Goal: Task Accomplishment & Management: Manage account settings

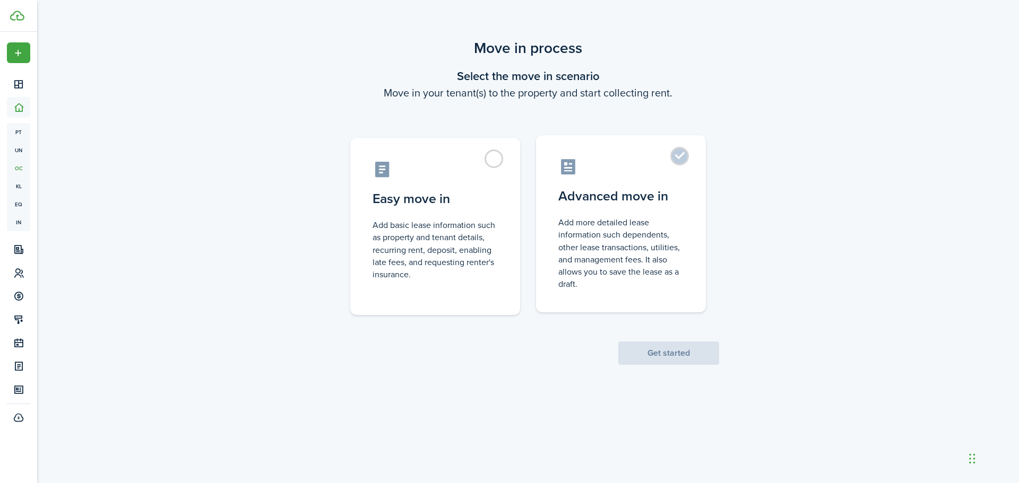
click at [673, 225] on control-radio-card-description "Add more detailed lease information such dependents, other lease transactions, …" at bounding box center [620, 254] width 125 height 74
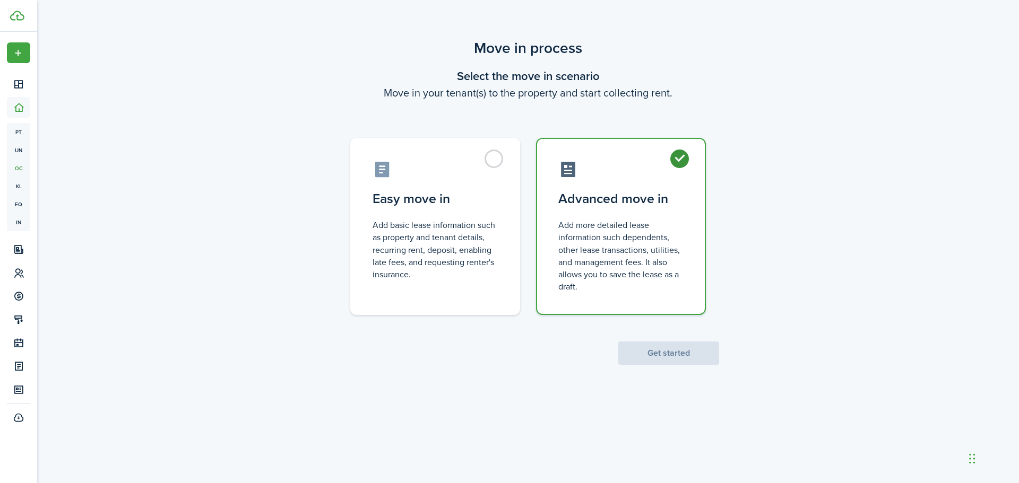
radio input "true"
click at [673, 355] on button "Get started" at bounding box center [668, 353] width 101 height 23
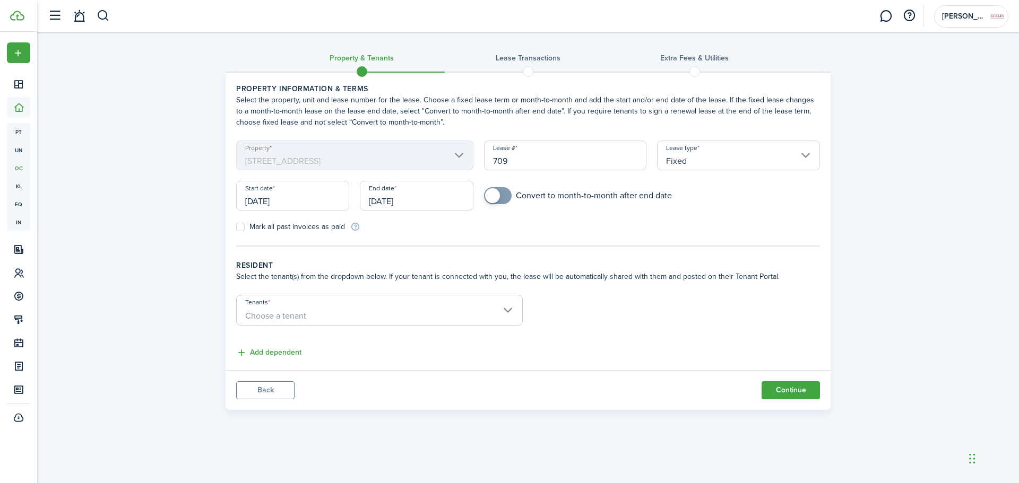
click at [375, 158] on mbsc-scroller "Property [STREET_ADDRESS]" at bounding box center [354, 156] width 237 height 30
click at [296, 197] on input "[DATE]" at bounding box center [292, 196] width 113 height 30
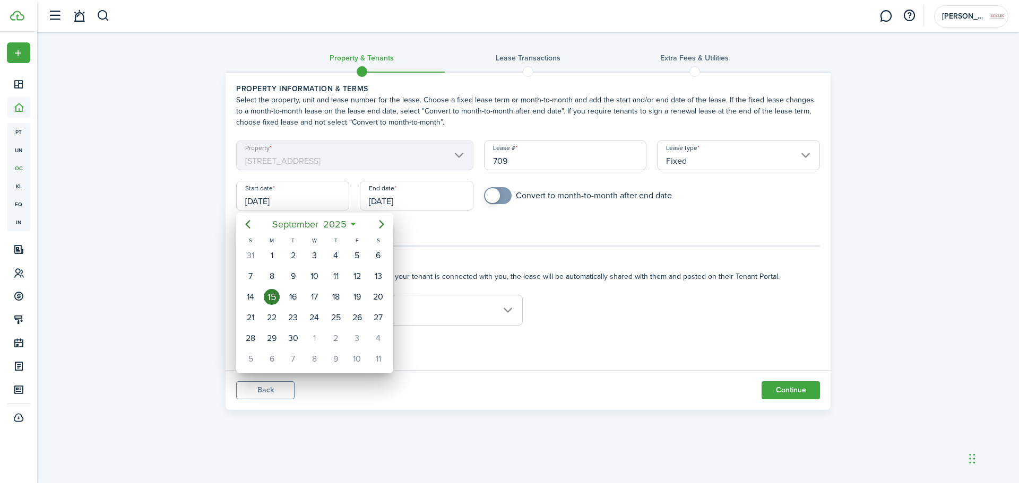
click at [296, 197] on div at bounding box center [509, 241] width 1189 height 653
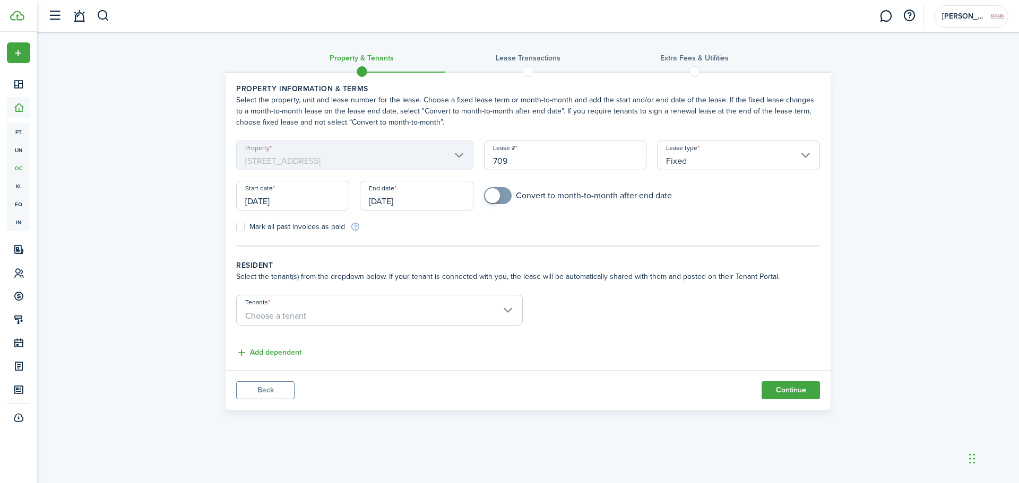
click at [296, 197] on input "[DATE]" at bounding box center [292, 196] width 113 height 30
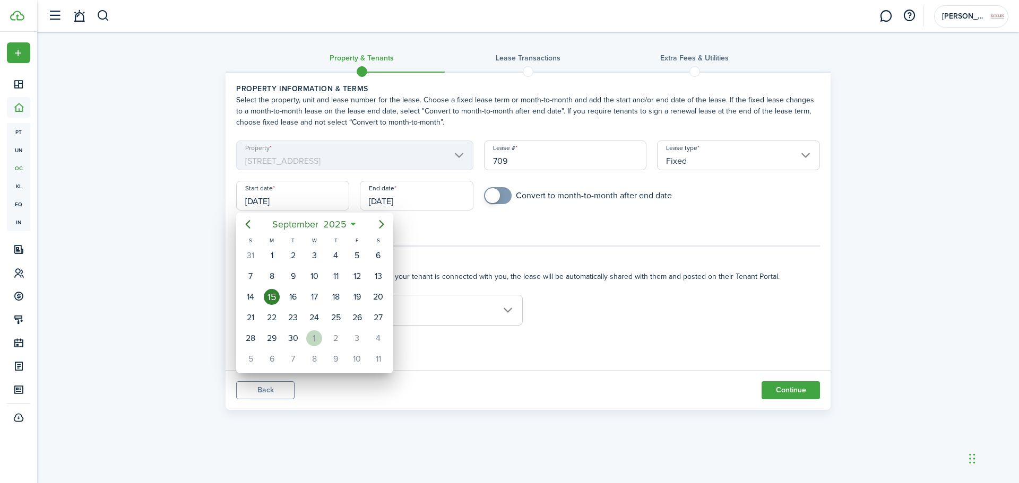
click at [317, 340] on div "1" at bounding box center [314, 339] width 16 height 16
type input "[DATE]"
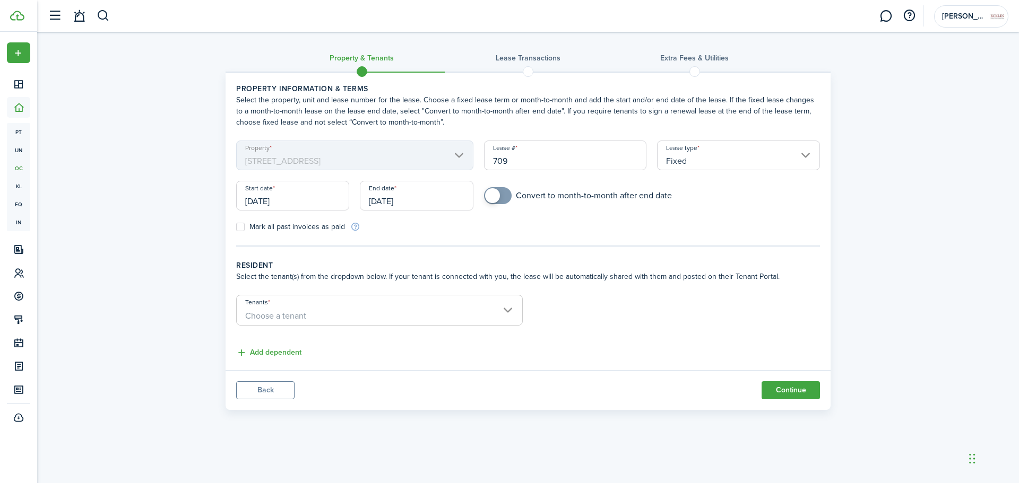
click at [422, 198] on input "[DATE]" at bounding box center [416, 196] width 113 height 30
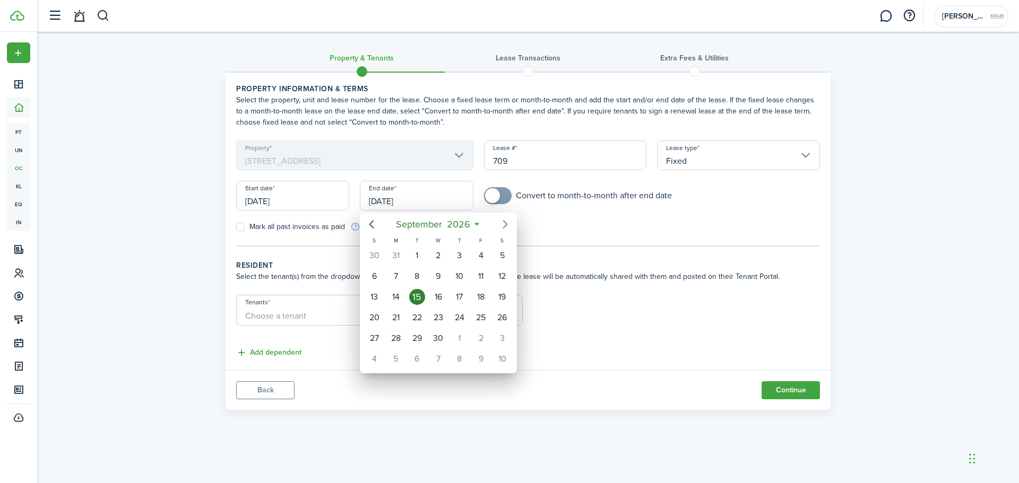
click at [507, 223] on icon "Next page" at bounding box center [505, 224] width 13 height 13
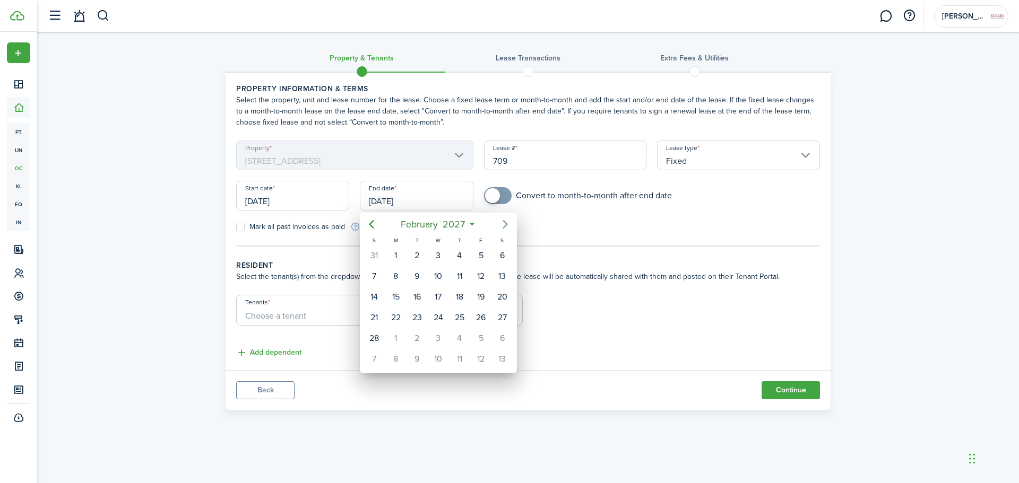
click at [507, 223] on icon "Next page" at bounding box center [505, 224] width 13 height 13
click at [442, 216] on span "2027" at bounding box center [448, 224] width 27 height 19
click at [456, 221] on div "2027" at bounding box center [438, 224] width 113 height 19
click at [435, 222] on span "2027" at bounding box center [448, 224] width 27 height 19
click at [435, 222] on span "2027" at bounding box center [432, 224] width 27 height 19
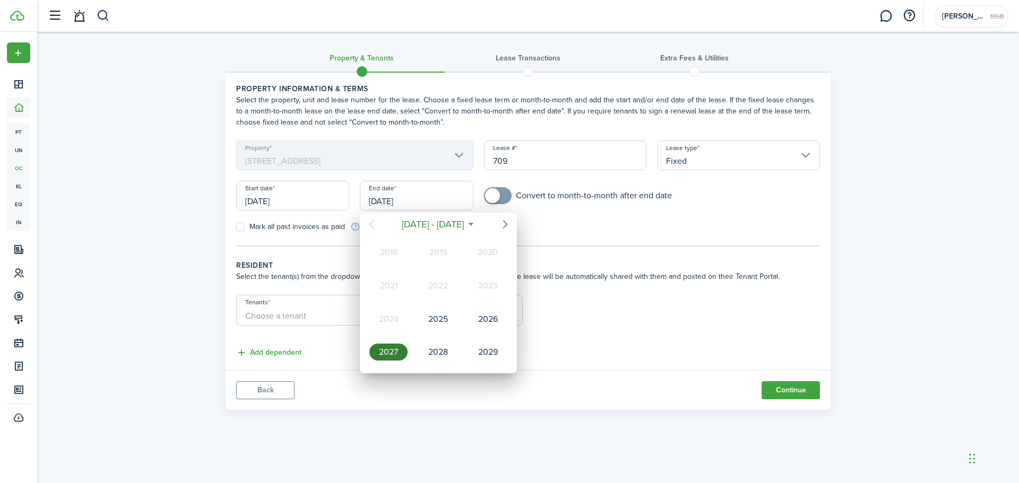
click at [505, 225] on icon "Next page" at bounding box center [505, 224] width 13 height 13
click at [390, 251] on div "2030" at bounding box center [388, 252] width 38 height 17
click at [487, 314] on div "Sep" at bounding box center [488, 319] width 38 height 17
click at [385, 337] on div "30" at bounding box center [395, 339] width 21 height 20
type input "[DATE]"
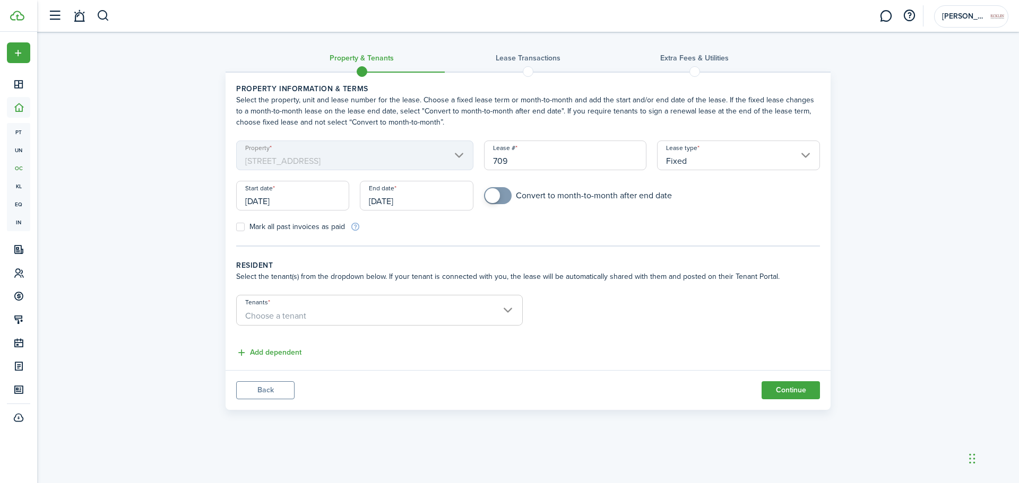
click at [428, 316] on span "Choose a tenant" at bounding box center [380, 316] width 286 height 18
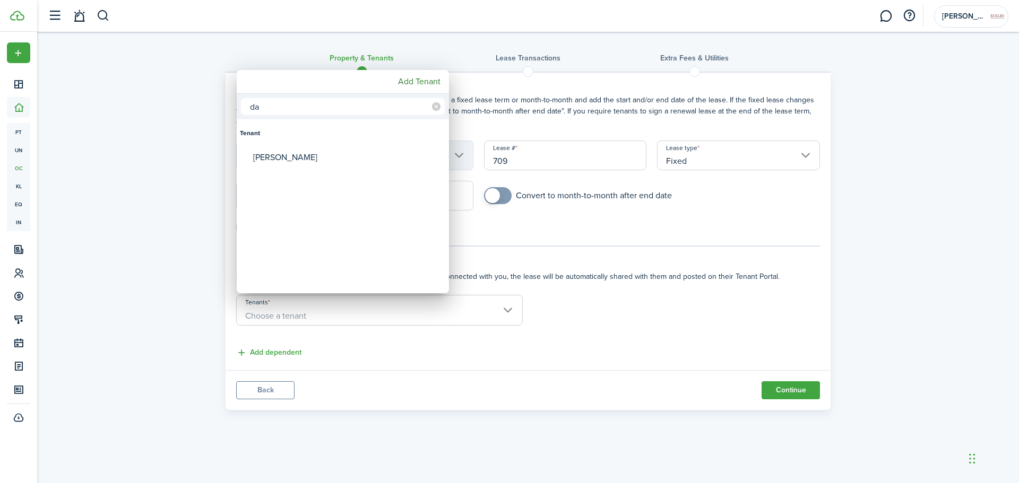
type input "d"
click at [415, 82] on mbsc-button "Add Tenant" at bounding box center [419, 81] width 51 height 19
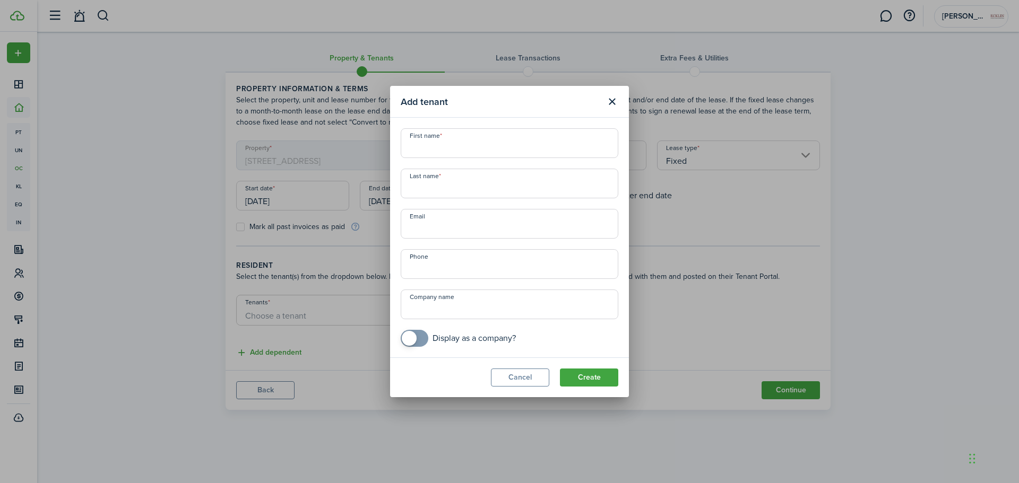
click at [432, 340] on input "checkbox" at bounding box center [458, 338] width 115 height 17
checkbox input "true"
click at [426, 149] on input "First name" at bounding box center [510, 143] width 218 height 30
type input "[PERSON_NAME]"
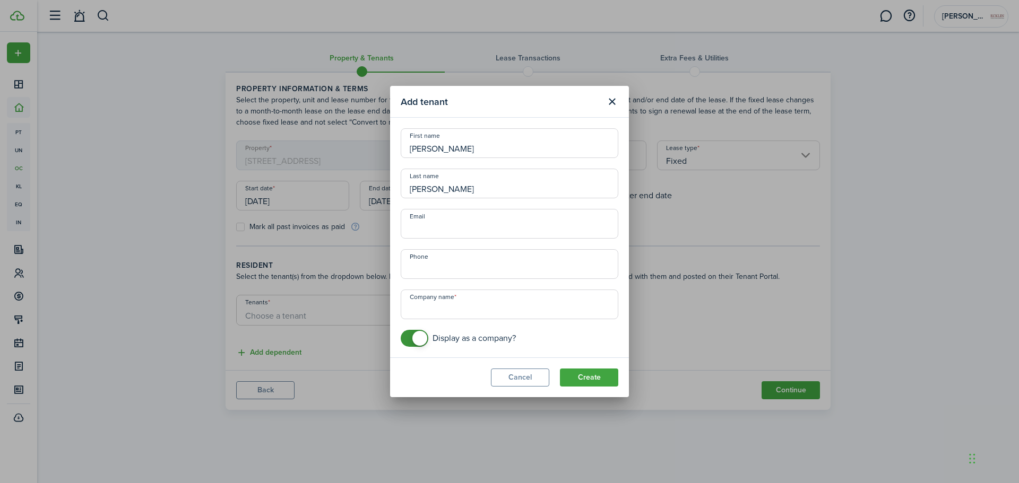
type input "+1"
type input "The Daily Grind"
click at [581, 377] on button "Create" at bounding box center [589, 378] width 58 height 18
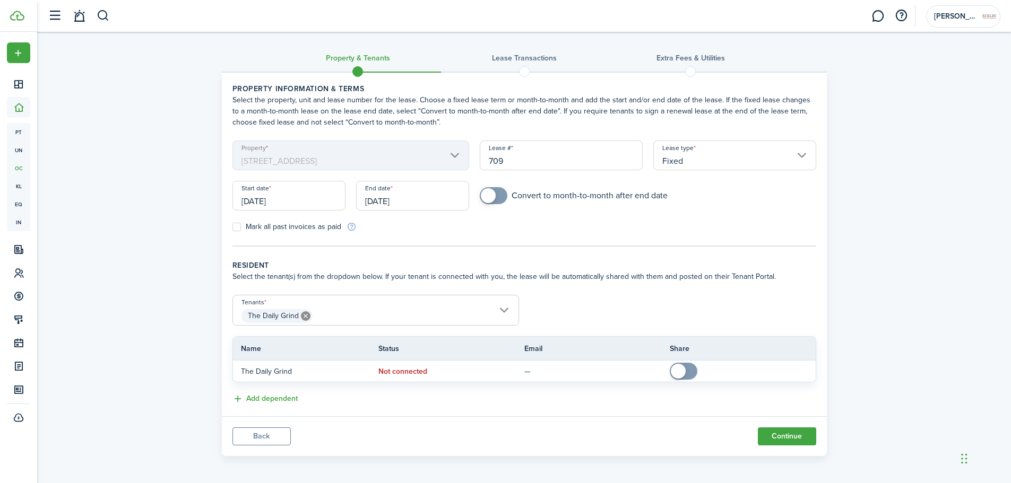
click at [411, 316] on span "The Daily Grind" at bounding box center [376, 316] width 286 height 18
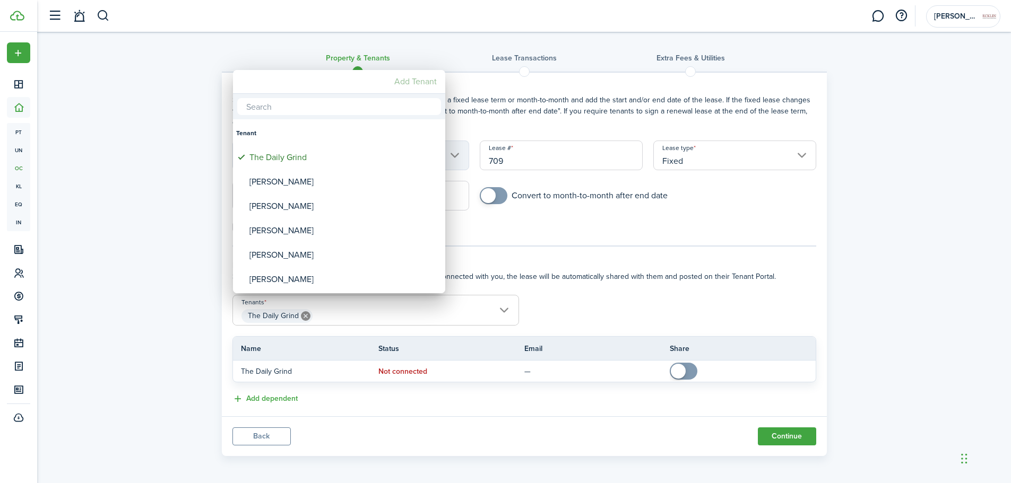
click at [412, 81] on mbsc-button "Add Tenant" at bounding box center [415, 81] width 51 height 19
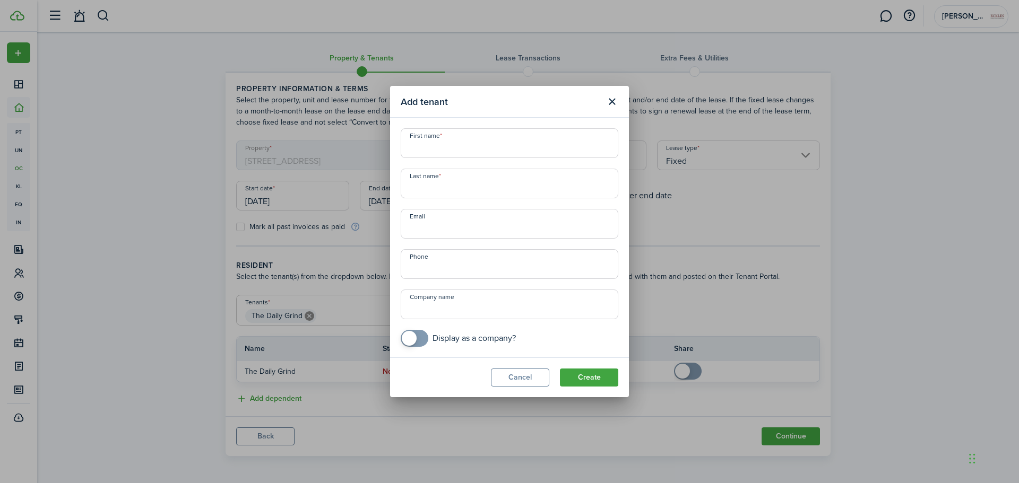
click at [443, 153] on input "First name" at bounding box center [510, 143] width 218 height 30
type input "[PERSON_NAME]"
checkbox input "true"
click at [407, 335] on span at bounding box center [409, 338] width 15 height 15
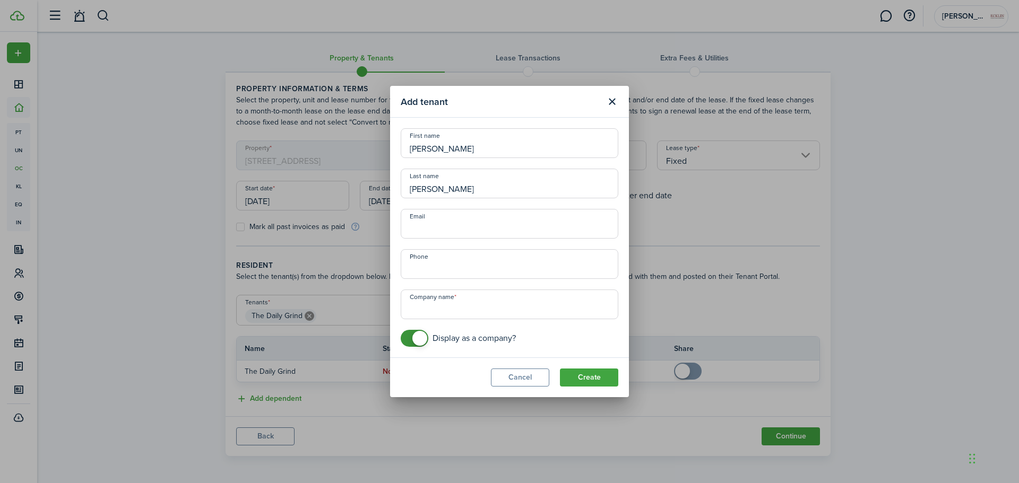
click at [422, 305] on input "Company name" at bounding box center [510, 305] width 218 height 30
type input "The Daily Grind"
click at [584, 379] on button "Create" at bounding box center [589, 378] width 58 height 18
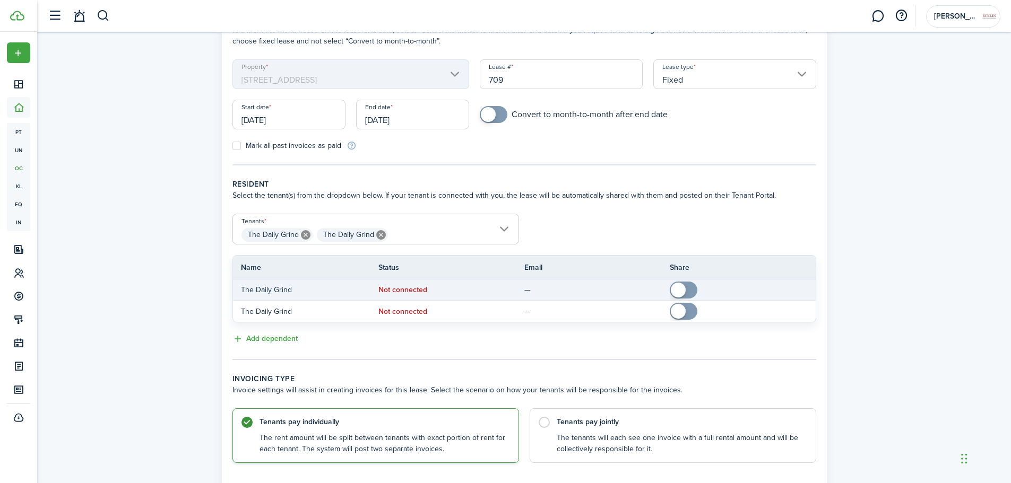
scroll to position [151, 0]
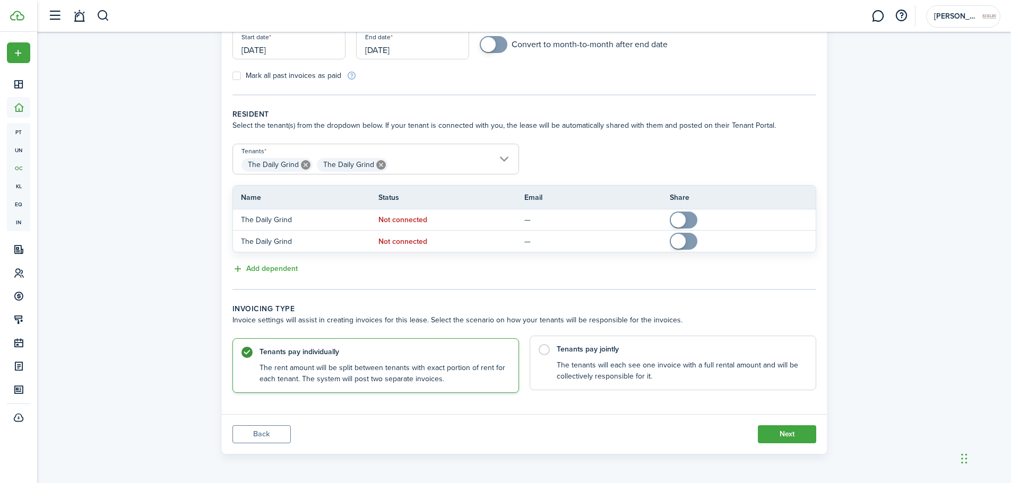
click at [584, 358] on label "Tenants pay jointly The tenants will each see one invoice with a full rental am…" at bounding box center [673, 363] width 287 height 55
radio input "false"
radio input "true"
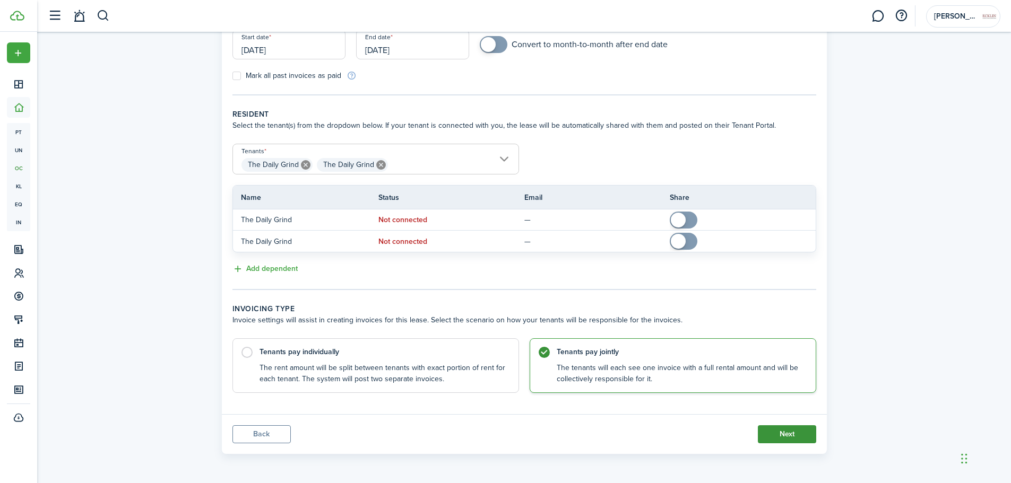
click at [767, 436] on button "Next" at bounding box center [787, 435] width 58 height 18
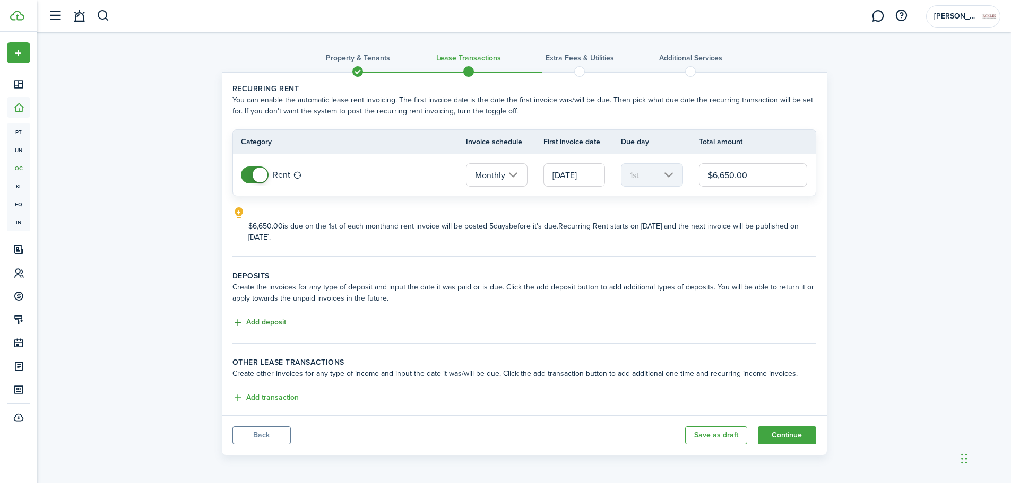
click at [273, 318] on button "Add deposit" at bounding box center [259, 323] width 54 height 12
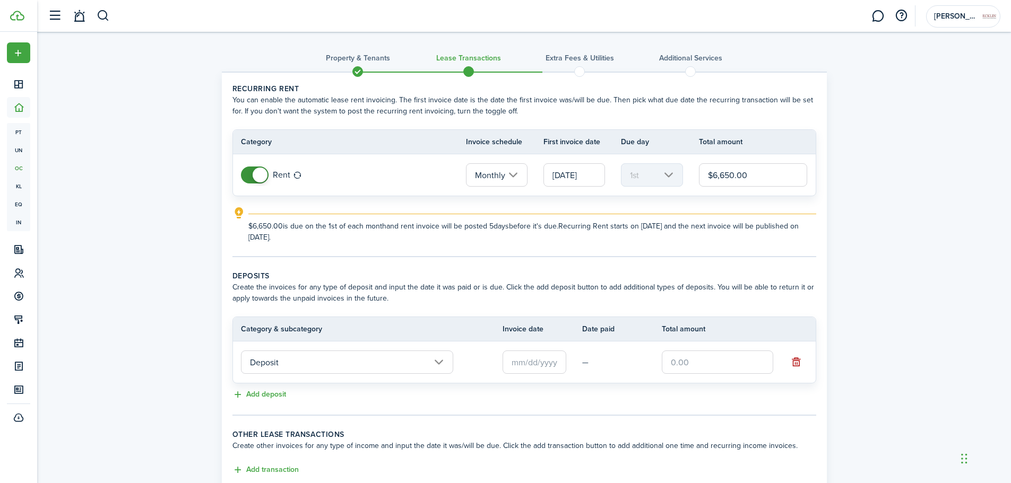
click at [508, 365] on input "text" at bounding box center [535, 362] width 64 height 23
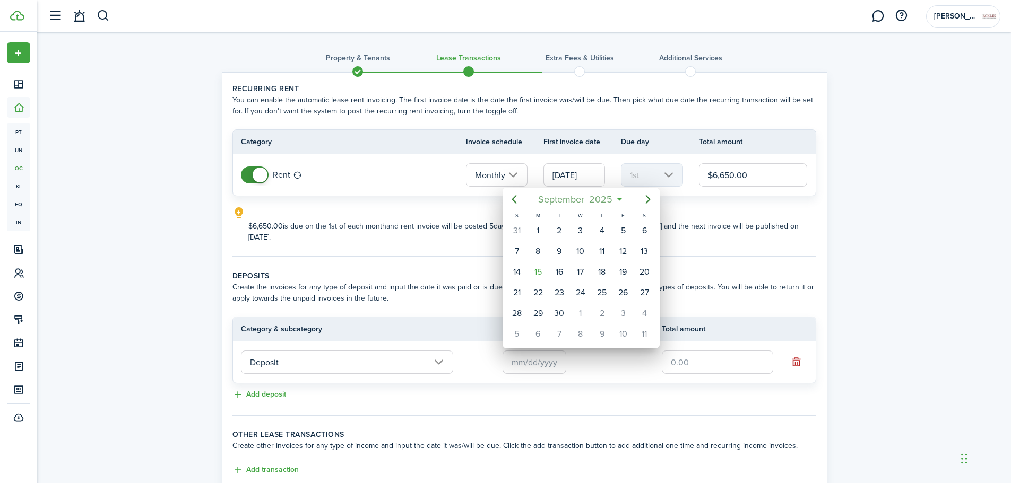
click at [547, 203] on span "September" at bounding box center [561, 199] width 51 height 19
click at [539, 227] on div "Jan" at bounding box center [531, 227] width 38 height 17
click at [564, 298] on div "21" at bounding box center [559, 293] width 16 height 16
type input "[DATE]"
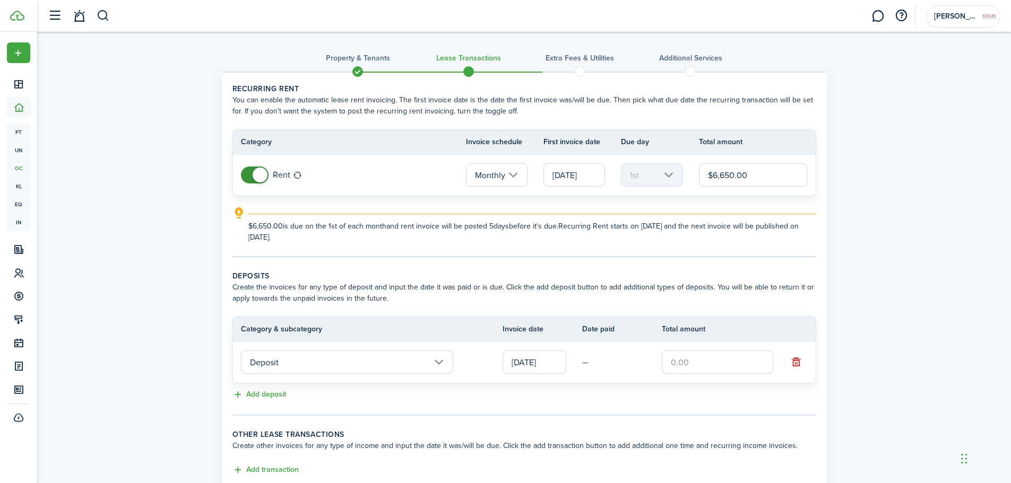
click at [684, 366] on input "text" at bounding box center [717, 362] width 111 height 23
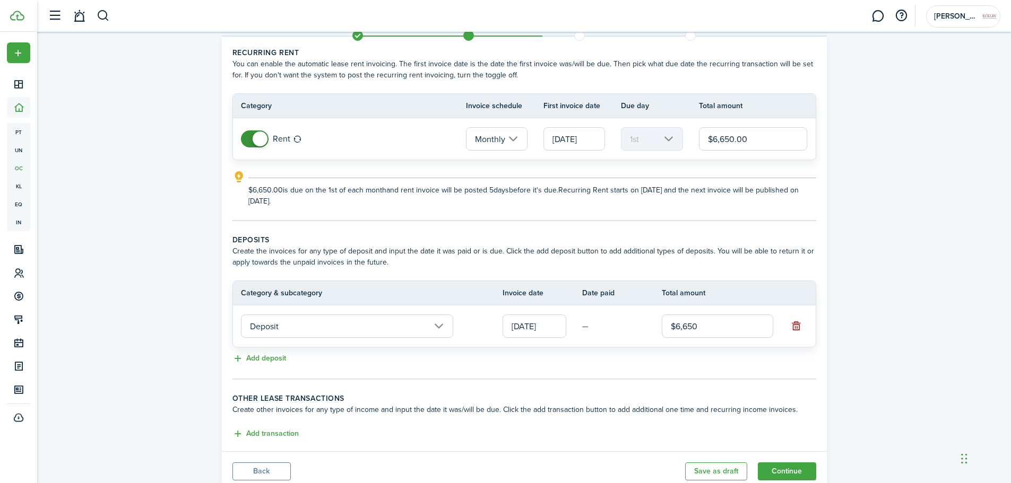
scroll to position [73, 0]
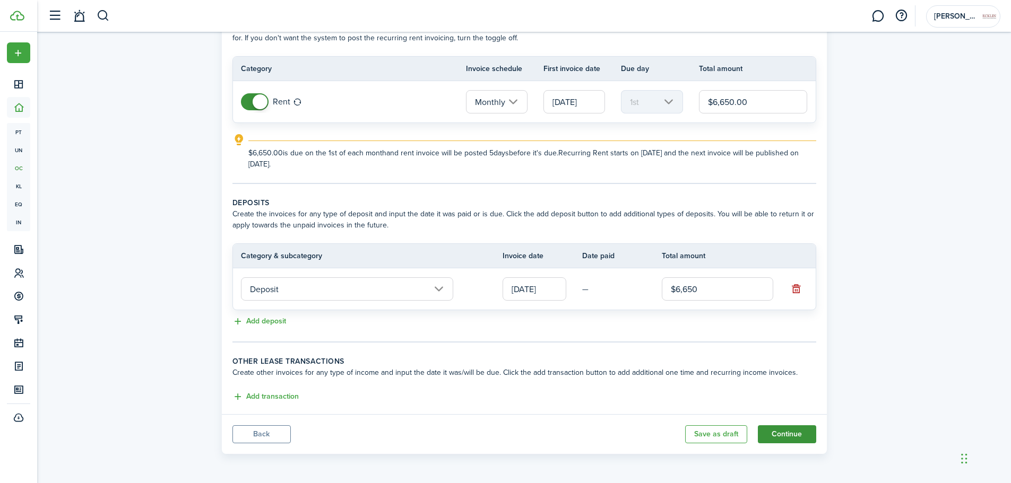
type input "$6,650.00"
click at [796, 430] on button "Continue" at bounding box center [787, 435] width 58 height 18
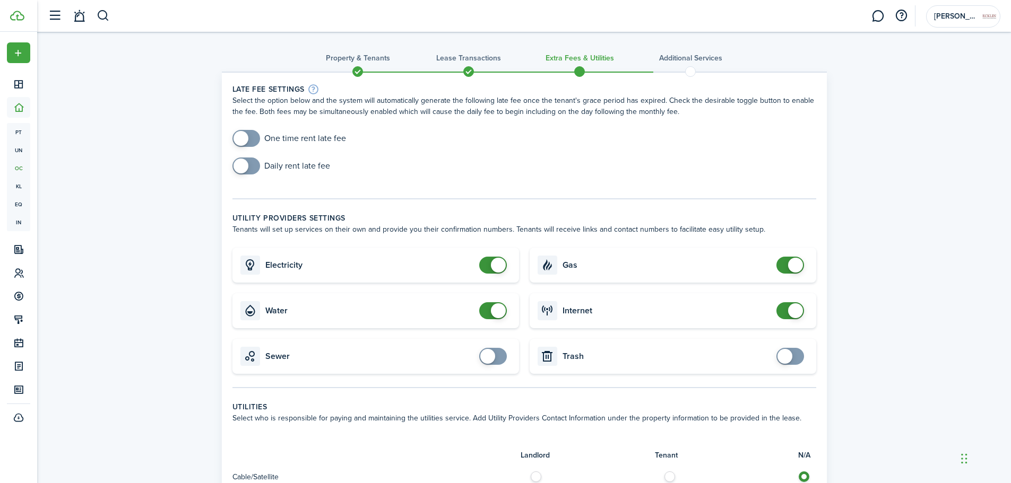
checkbox input "true"
click at [497, 348] on span at bounding box center [493, 356] width 11 height 17
click at [805, 360] on input "checkbox" at bounding box center [792, 356] width 32 height 17
checkbox input "true"
click at [261, 168] on input "checkbox" at bounding box center [281, 166] width 98 height 17
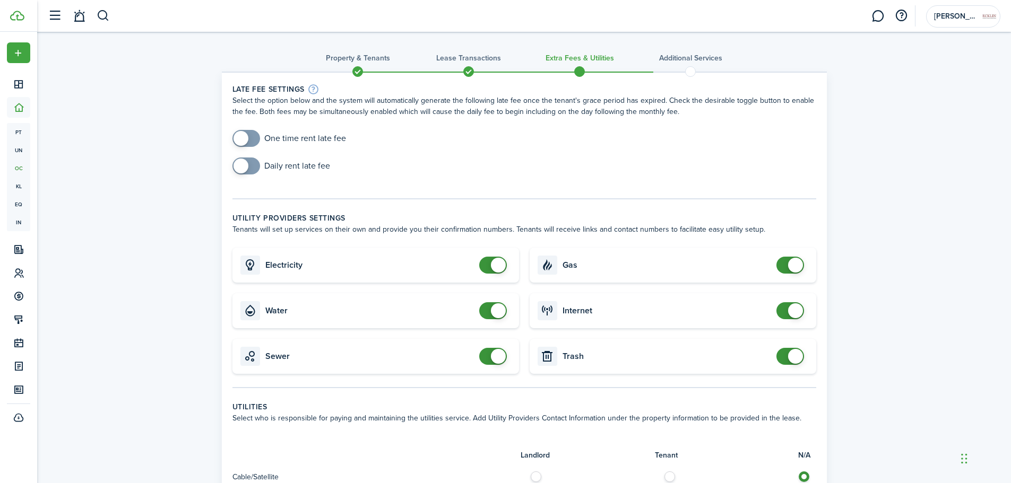
checkbox input "true"
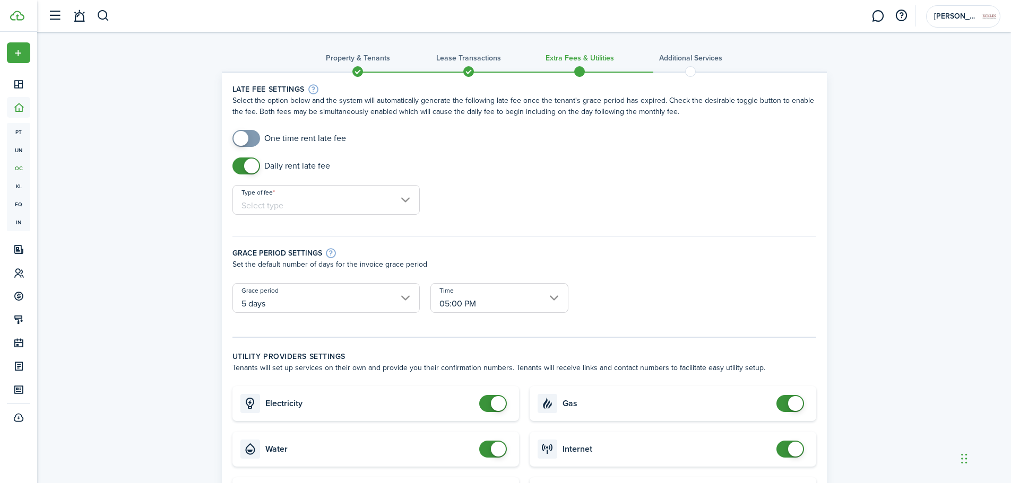
click at [296, 198] on input "Type of fee" at bounding box center [325, 200] width 187 height 30
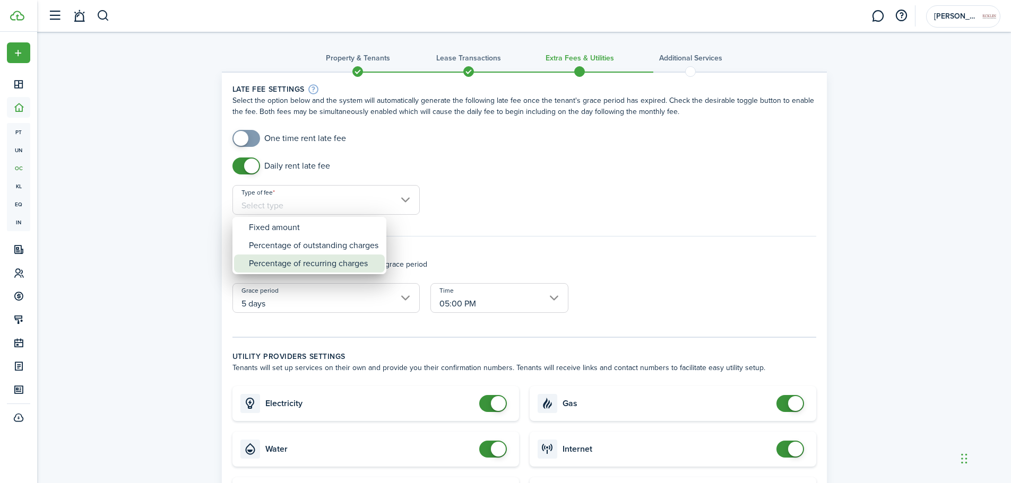
click at [313, 269] on div "Percentage of recurring charges" at bounding box center [313, 264] width 129 height 18
type input "Percentage of recurring charges"
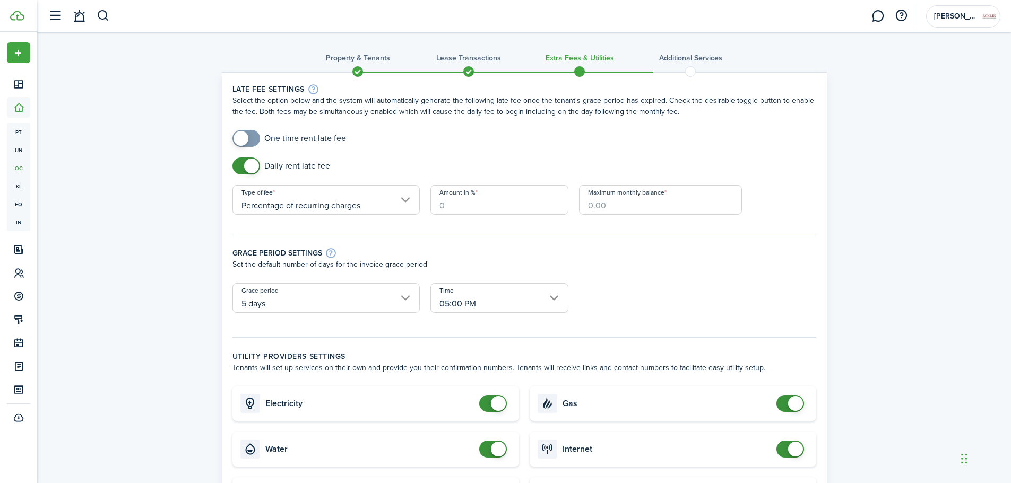
click at [539, 211] on input "Amount in %" at bounding box center [499, 200] width 138 height 30
type input "1"
click at [591, 206] on input "Maximum monthly balance" at bounding box center [660, 200] width 163 height 30
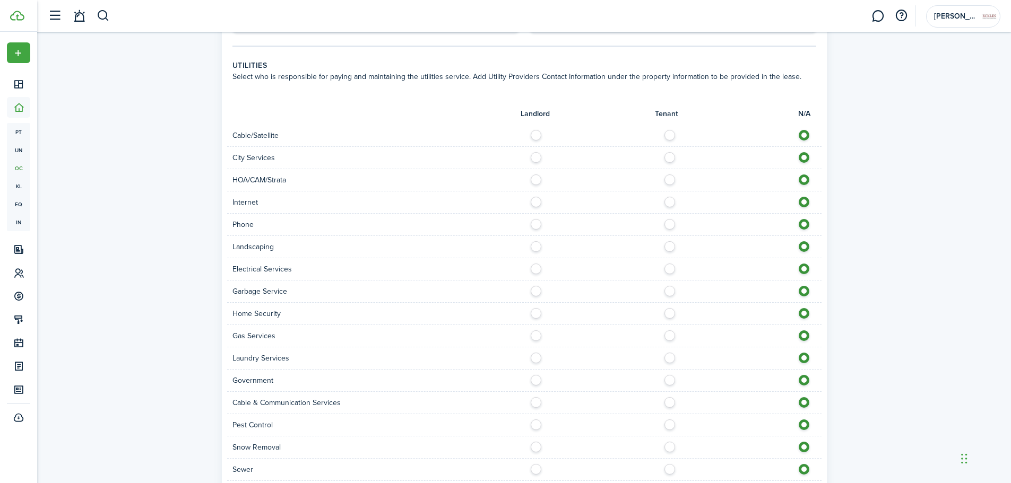
scroll to position [638, 0]
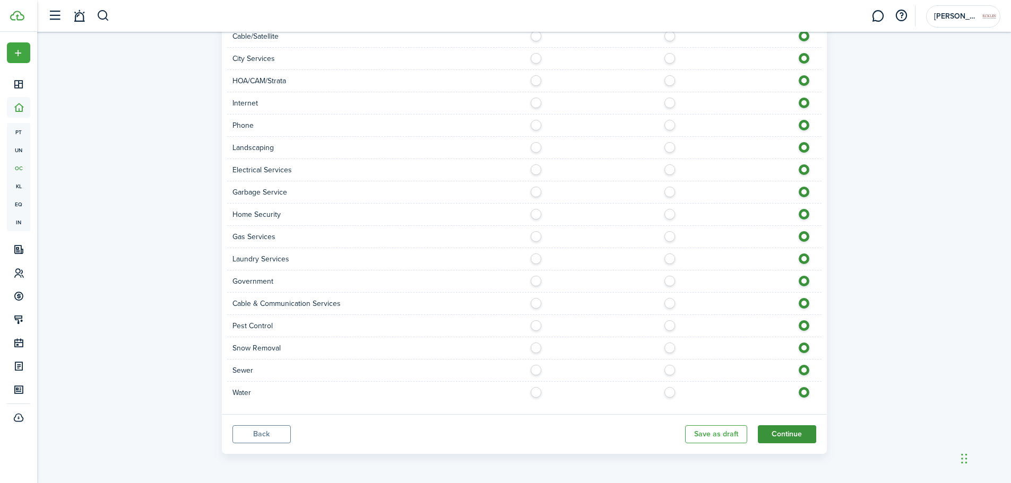
type input "$6,650.00"
click at [789, 439] on button "Continue" at bounding box center [787, 435] width 58 height 18
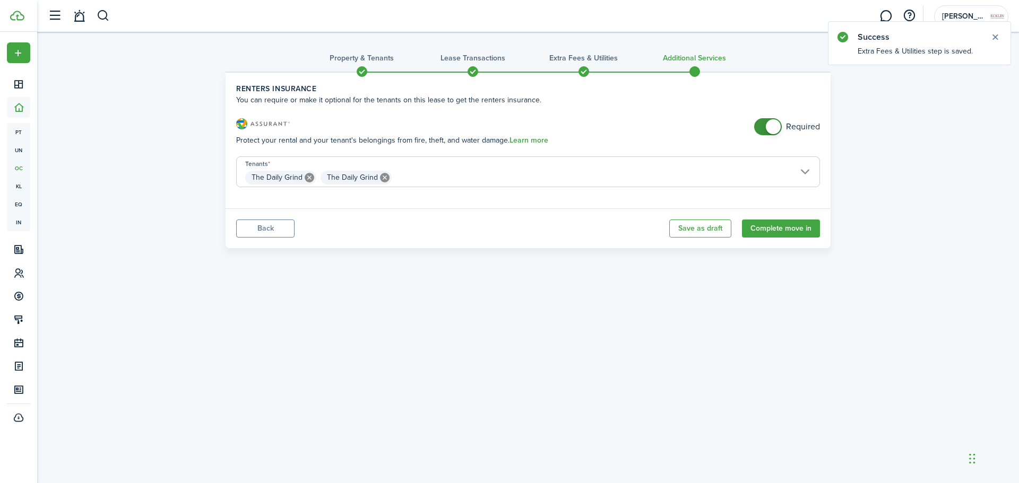
checkbox input "false"
click at [766, 132] on span at bounding box center [768, 126] width 11 height 17
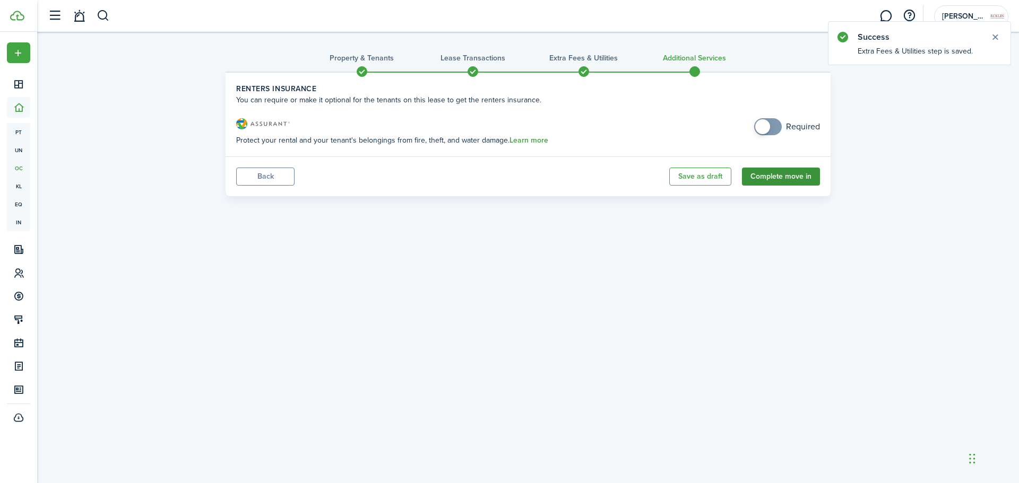
click at [766, 179] on button "Complete move in" at bounding box center [781, 177] width 78 height 18
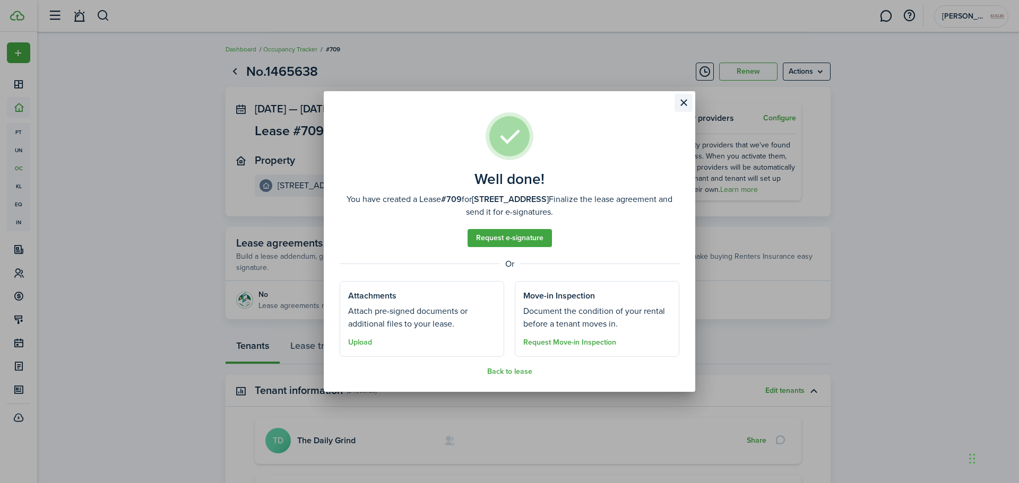
click at [680, 100] on button "Close modal" at bounding box center [684, 103] width 18 height 18
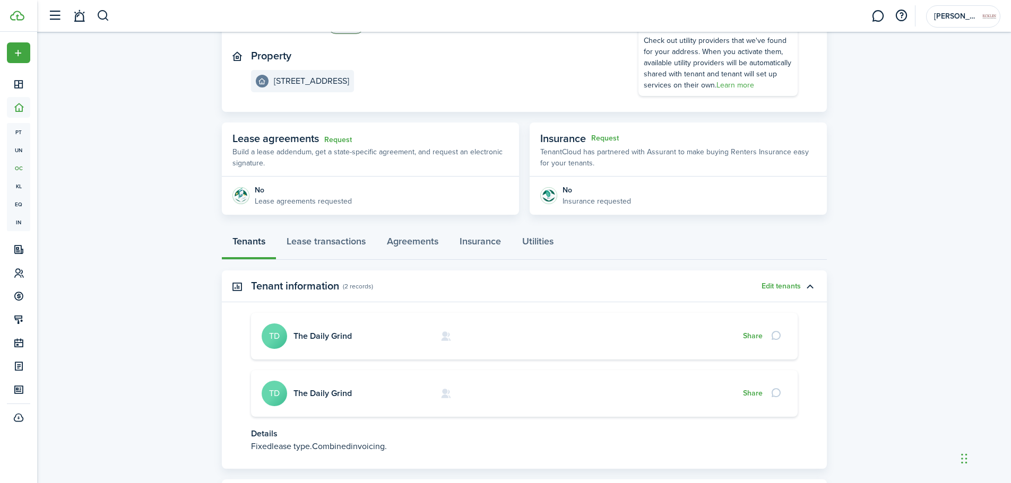
scroll to position [3, 0]
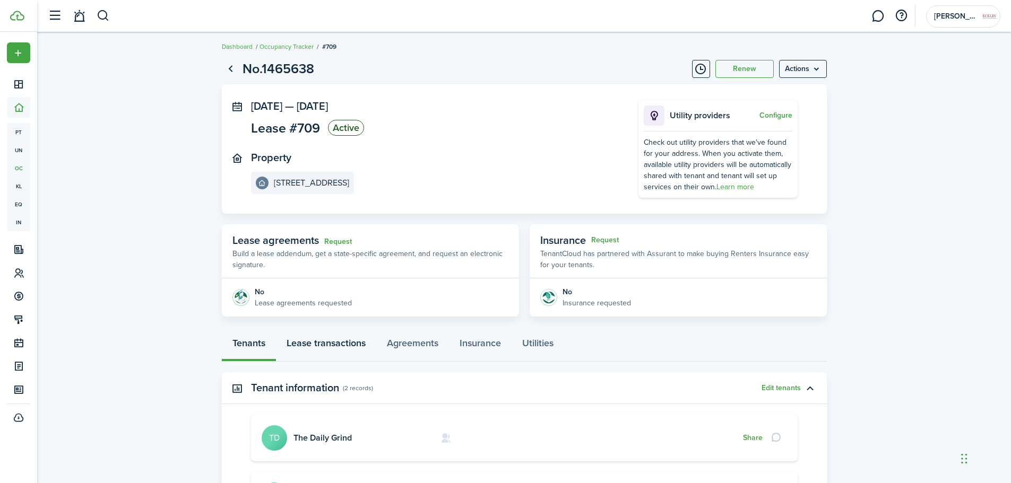
click at [340, 347] on link "Lease transactions" at bounding box center [326, 346] width 100 height 32
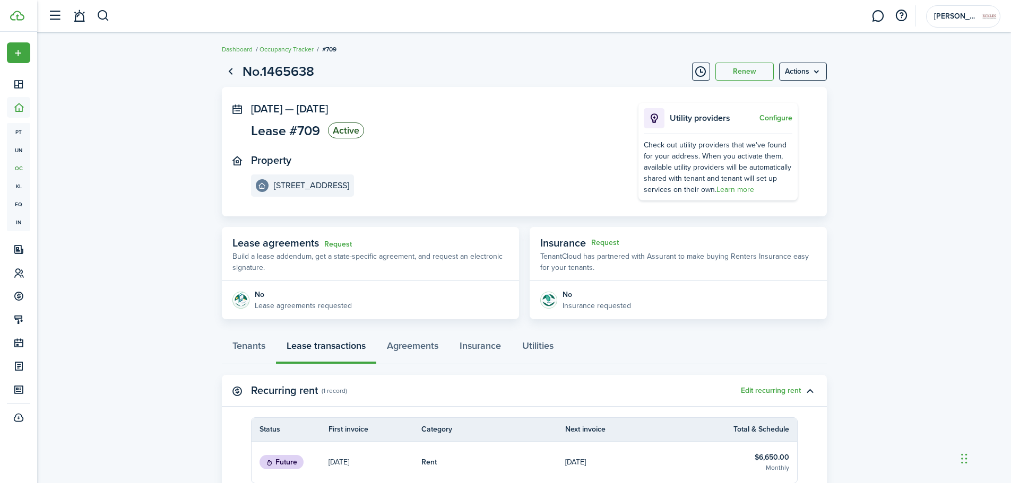
scroll to position [106, 0]
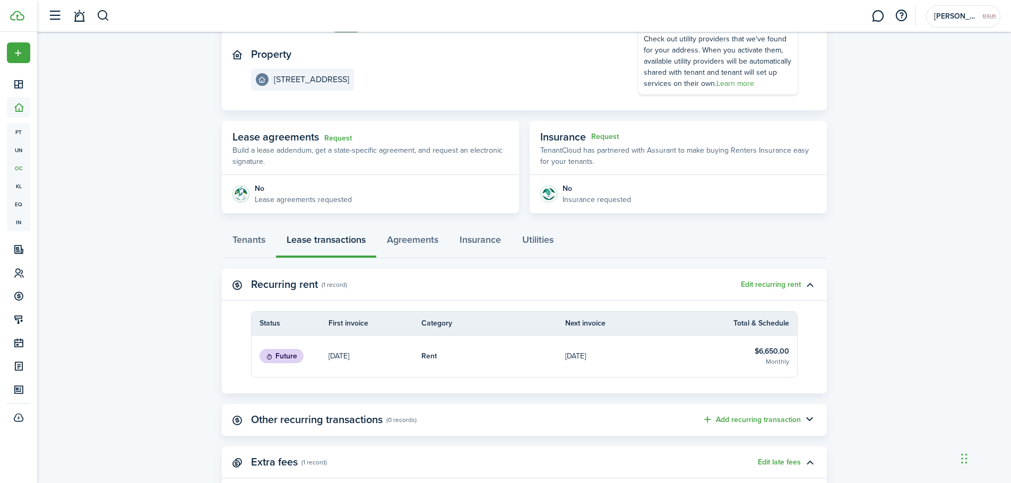
click at [498, 363] on link "Rent" at bounding box center [493, 356] width 144 height 41
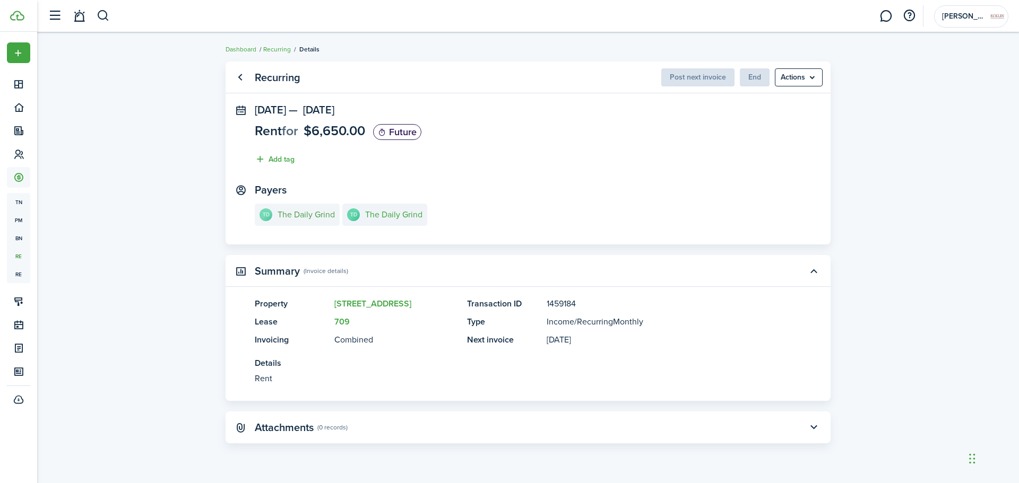
click at [316, 216] on e-details-info-title "The Daily Grind" at bounding box center [306, 215] width 57 height 10
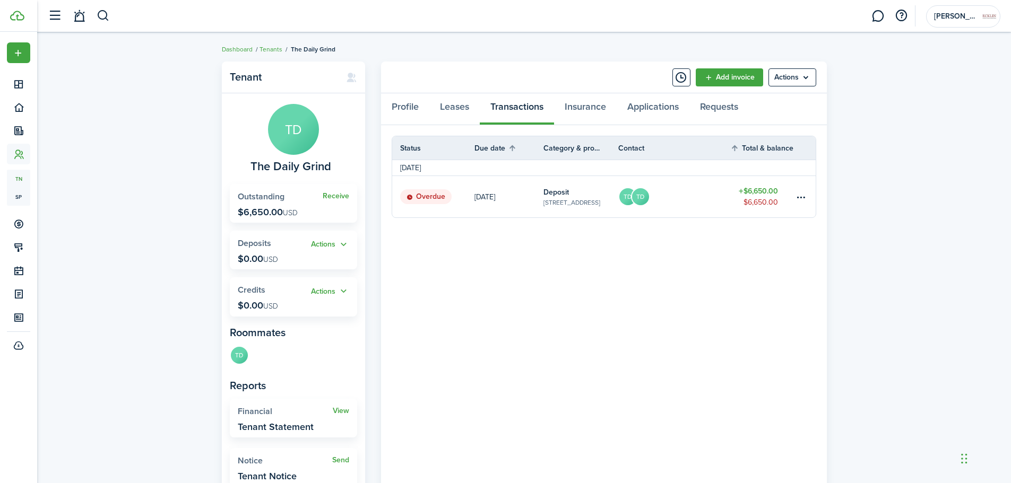
click at [763, 181] on link "$6,650.00 $6,650.00" at bounding box center [762, 196] width 64 height 41
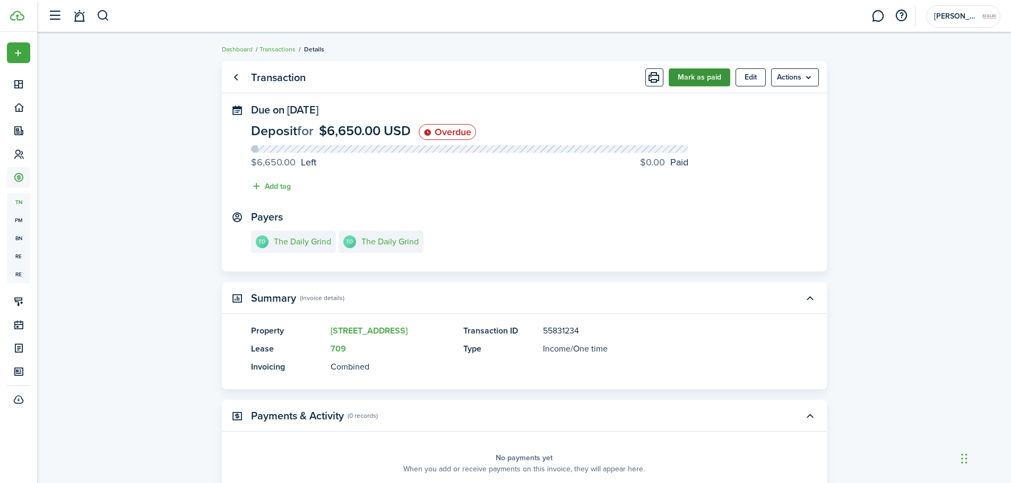
click at [706, 79] on button "Mark as paid" at bounding box center [700, 77] width 62 height 18
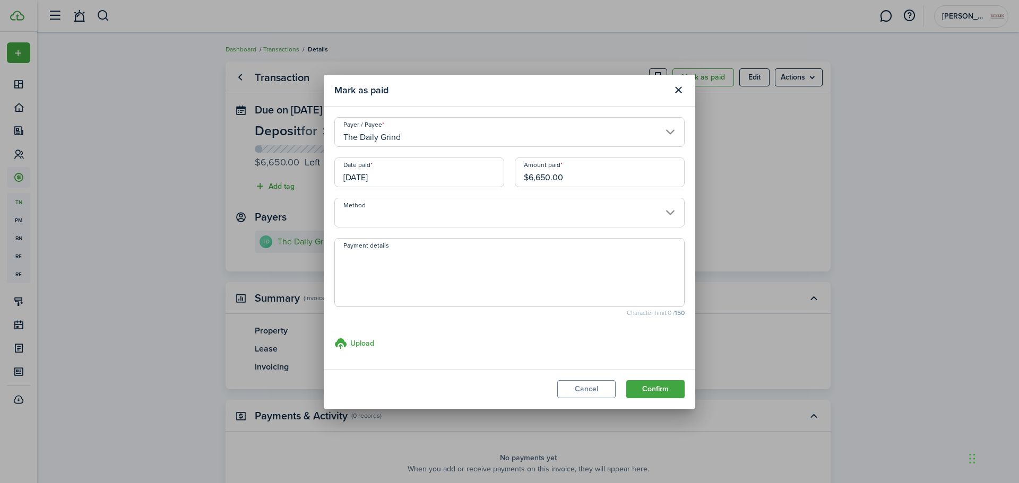
click at [443, 180] on input "[DATE]" at bounding box center [419, 173] width 170 height 30
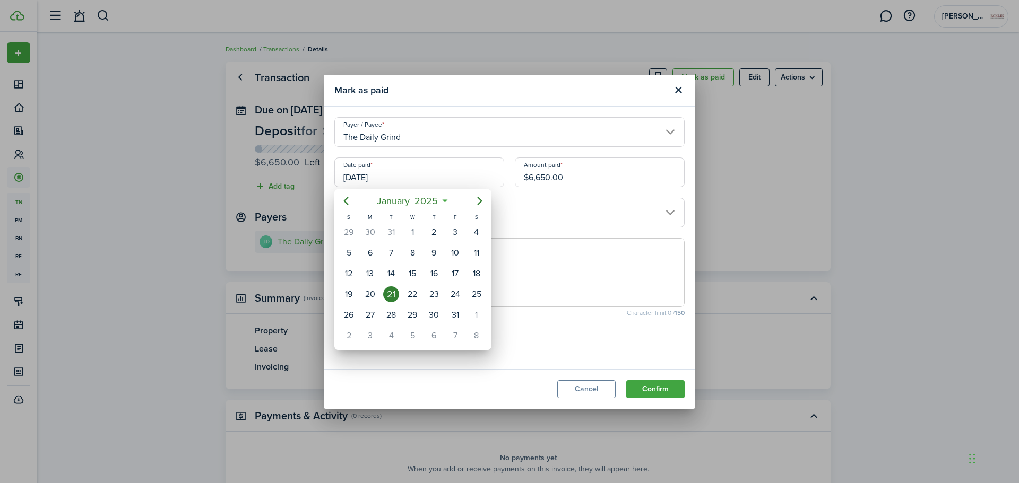
click at [578, 172] on div at bounding box center [509, 241] width 1189 height 653
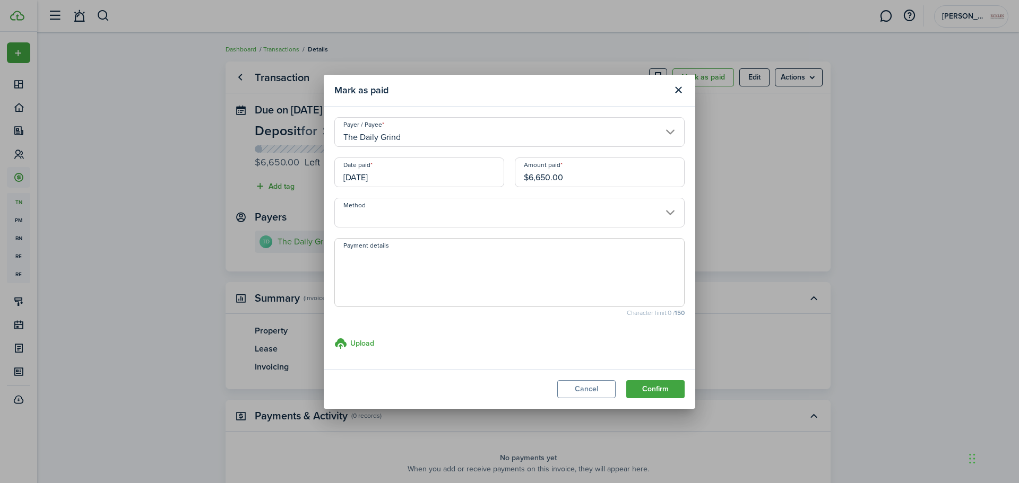
click at [579, 176] on input "$6,650.00" at bounding box center [600, 173] width 170 height 30
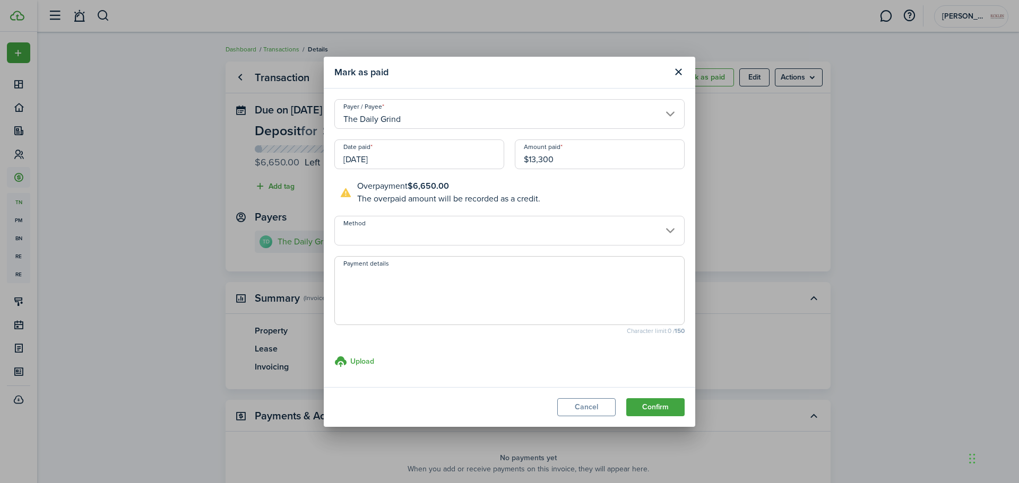
click at [532, 223] on input "Method" at bounding box center [509, 231] width 350 height 30
type input "$13,300.00"
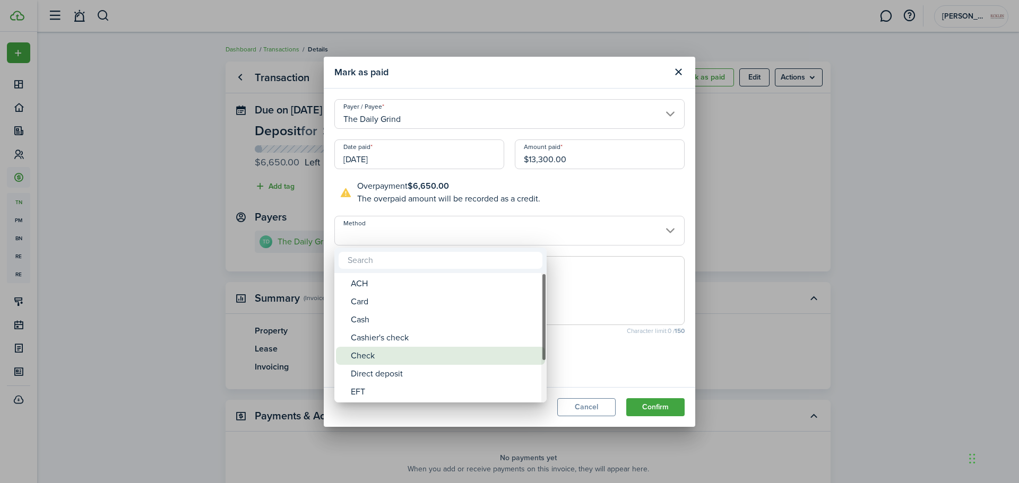
click at [368, 352] on div "Check" at bounding box center [445, 356] width 188 height 18
type input "Check"
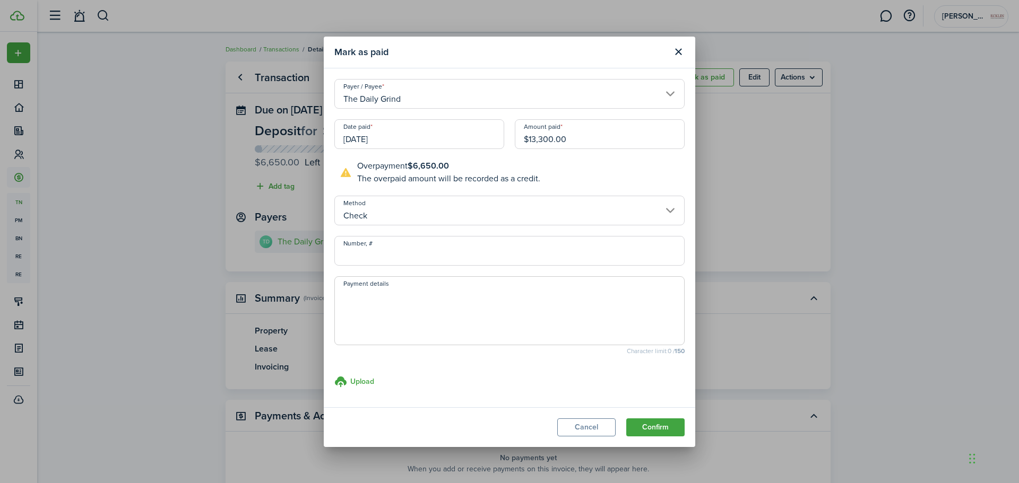
click at [380, 253] on input "Number, #" at bounding box center [509, 251] width 350 height 30
type input "1212025"
click at [642, 421] on button "Confirm" at bounding box center [655, 428] width 58 height 18
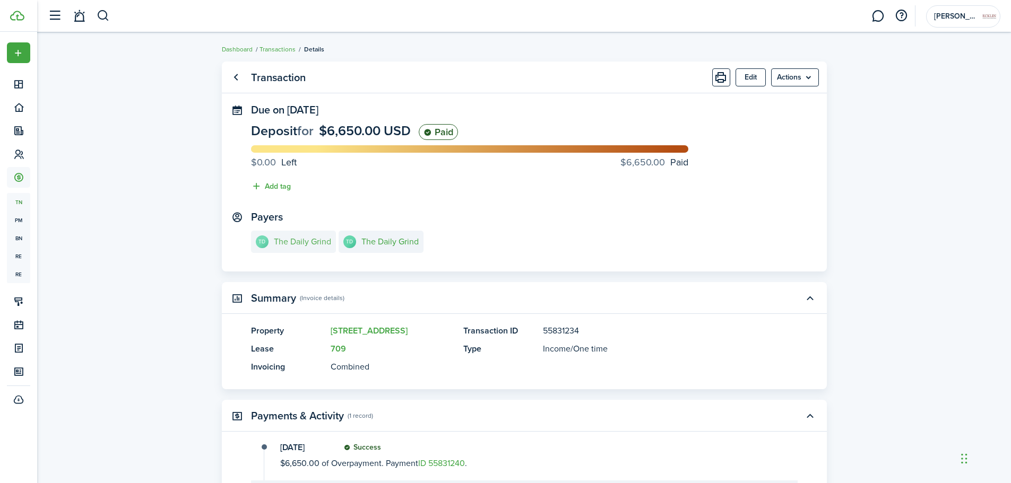
click at [267, 247] on e-details-info-avatar "TD" at bounding box center [262, 242] width 13 height 13
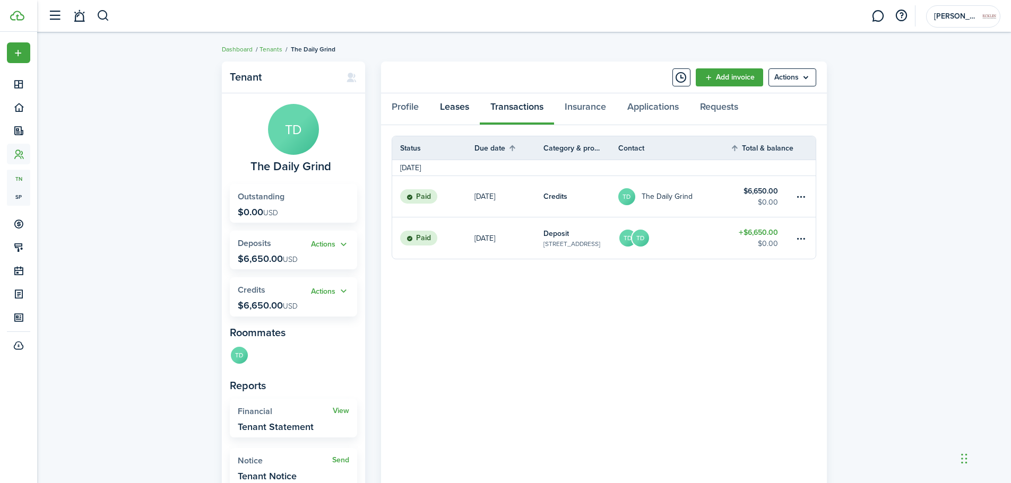
click at [454, 107] on link "Leases" at bounding box center [454, 109] width 50 height 32
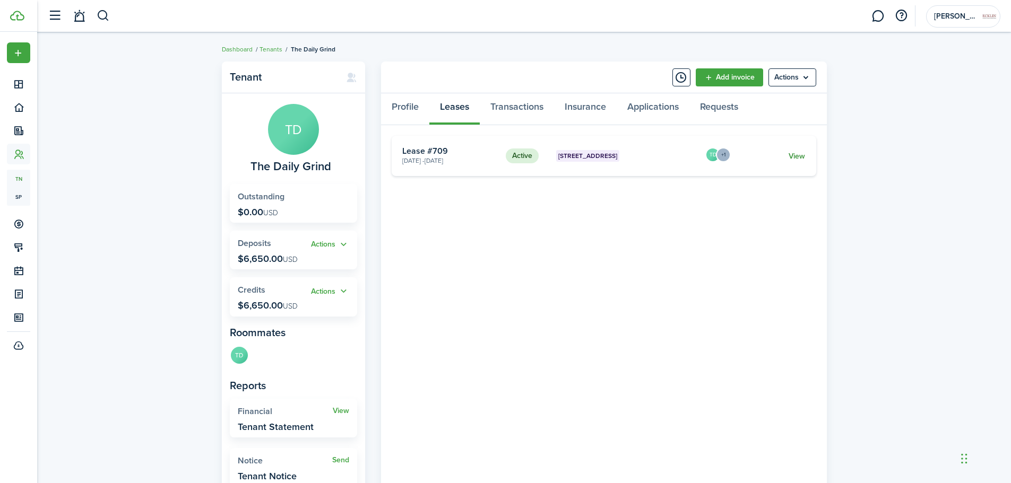
click at [802, 154] on link "View" at bounding box center [797, 156] width 16 height 11
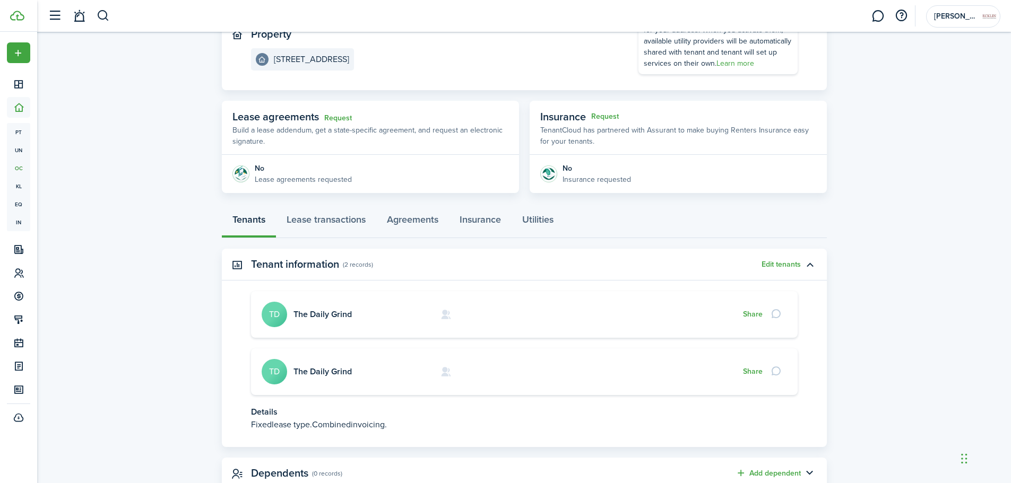
scroll to position [109, 0]
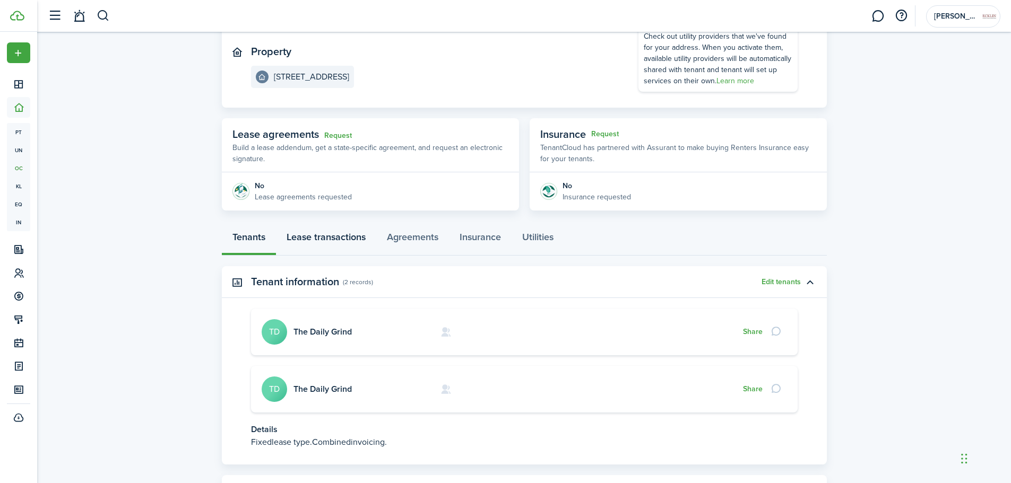
click at [339, 237] on link "Lease transactions" at bounding box center [326, 240] width 100 height 32
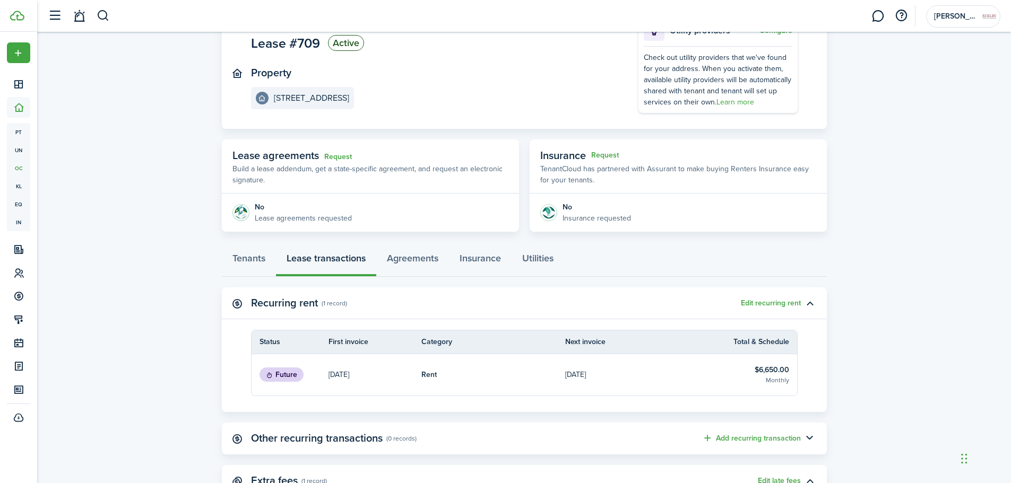
scroll to position [193, 0]
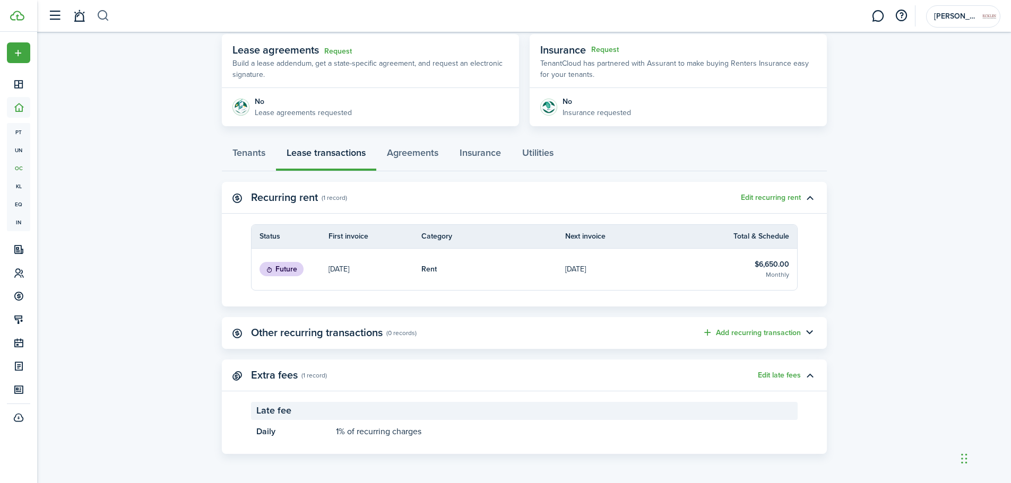
click at [104, 24] on button "button" at bounding box center [103, 16] width 13 height 18
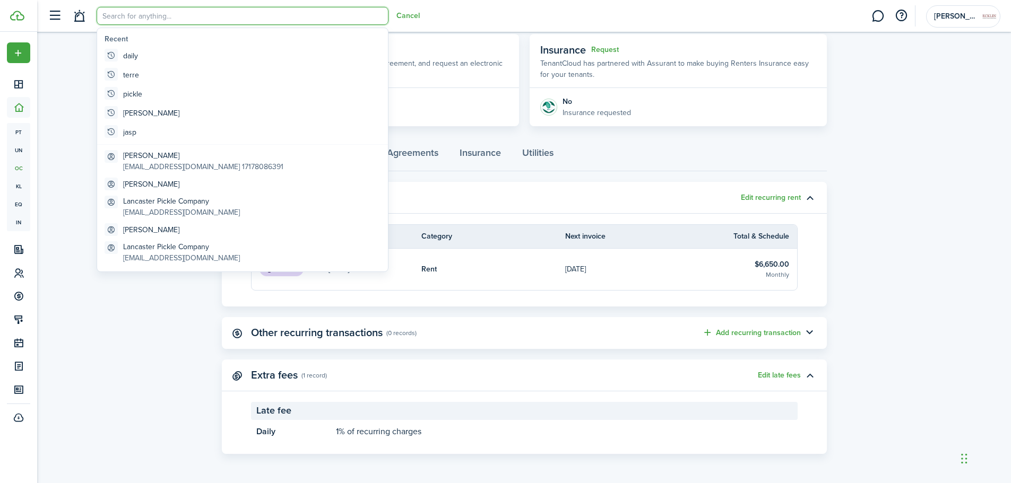
click at [140, 6] on header-control-items "Cancel" at bounding box center [230, 16] width 377 height 27
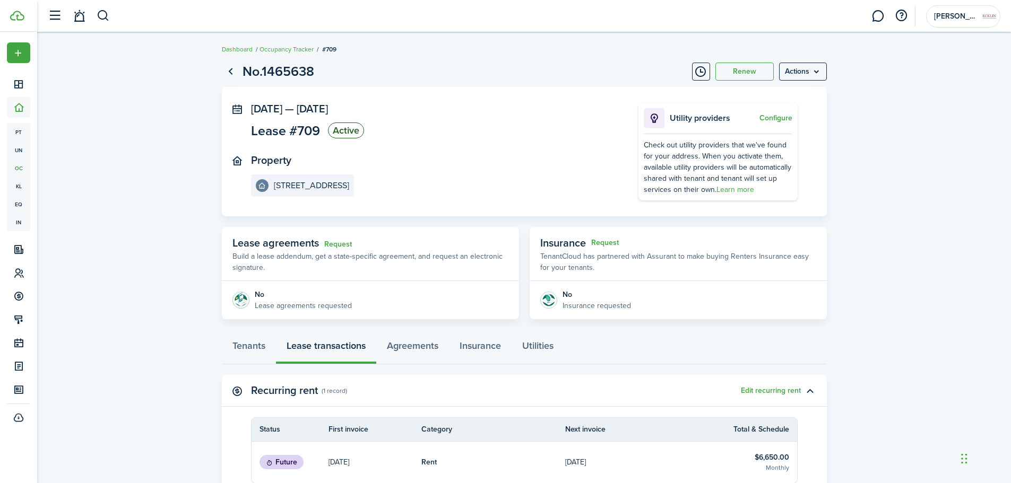
scroll to position [193, 0]
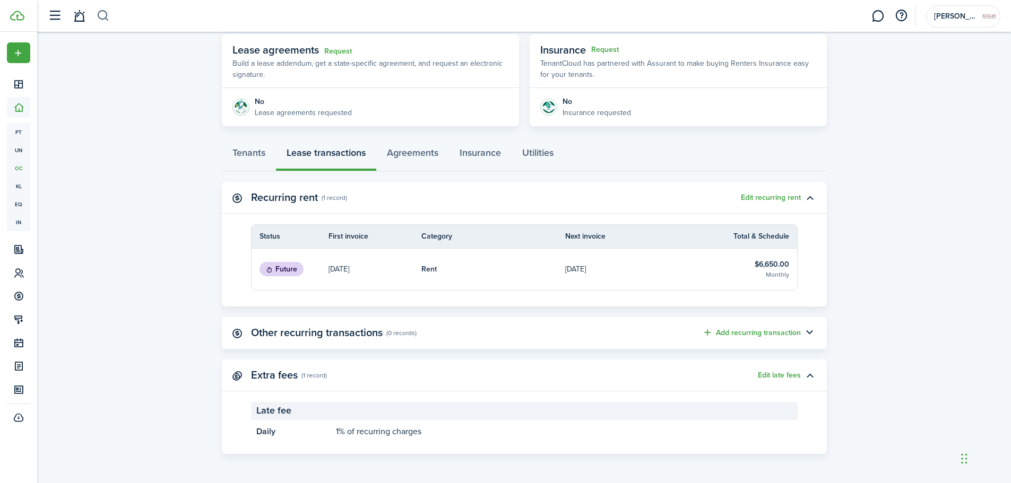
click at [99, 19] on button "button" at bounding box center [103, 16] width 13 height 18
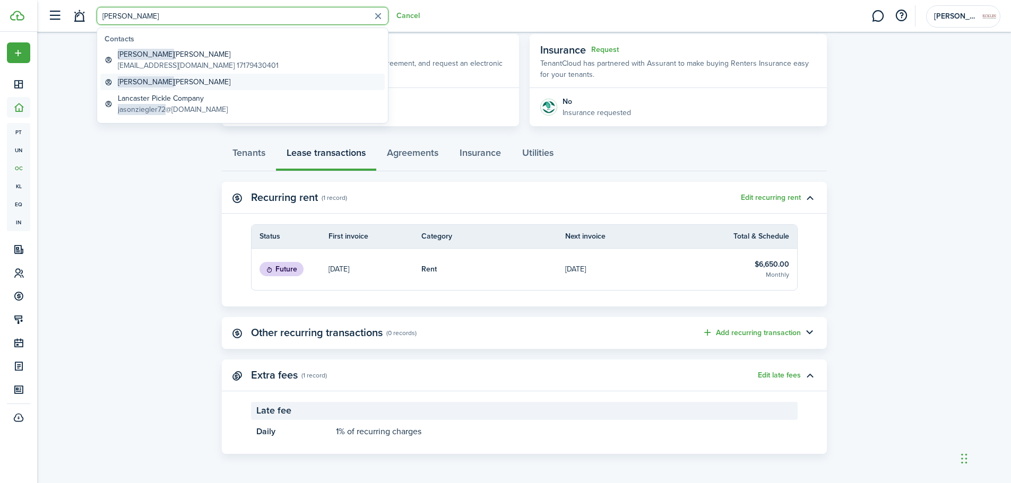
type input "[PERSON_NAME]"
click at [152, 81] on global-search-item-title "[PERSON_NAME]" at bounding box center [174, 81] width 113 height 11
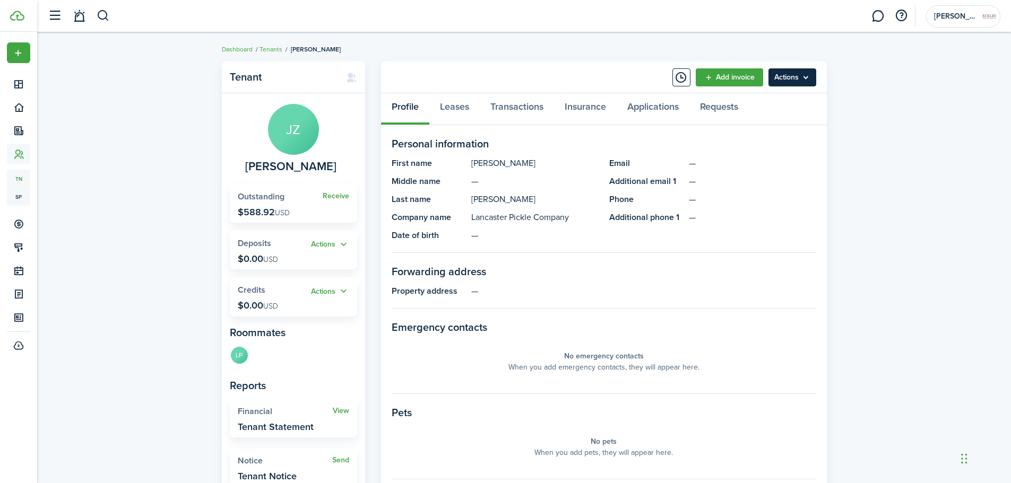
click at [783, 83] on menu-btn "Actions" at bounding box center [792, 77] width 48 height 18
click at [788, 161] on link "Manage bulk invoices" at bounding box center [769, 157] width 93 height 18
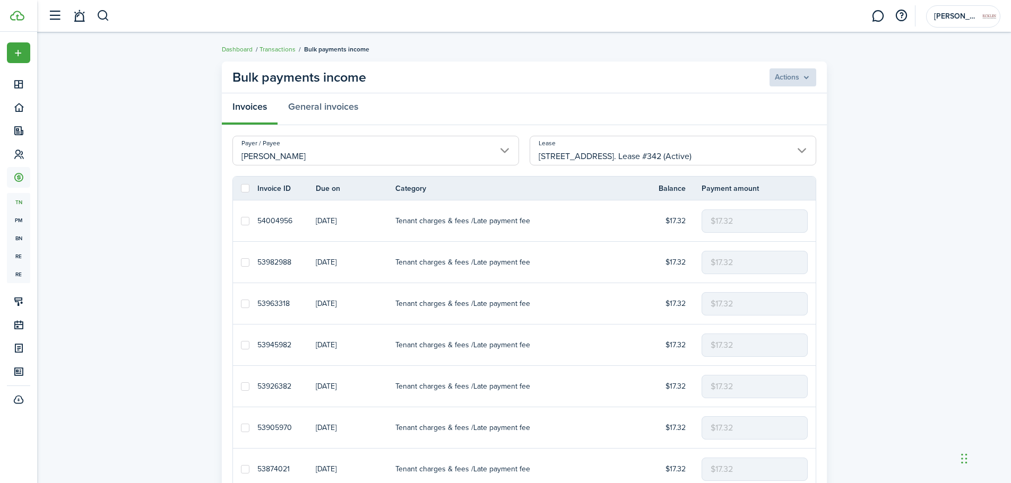
click at [246, 188] on label at bounding box center [245, 188] width 8 height 8
click at [241, 188] on input "checkbox" at bounding box center [240, 188] width 1 height 1
checkbox input "true"
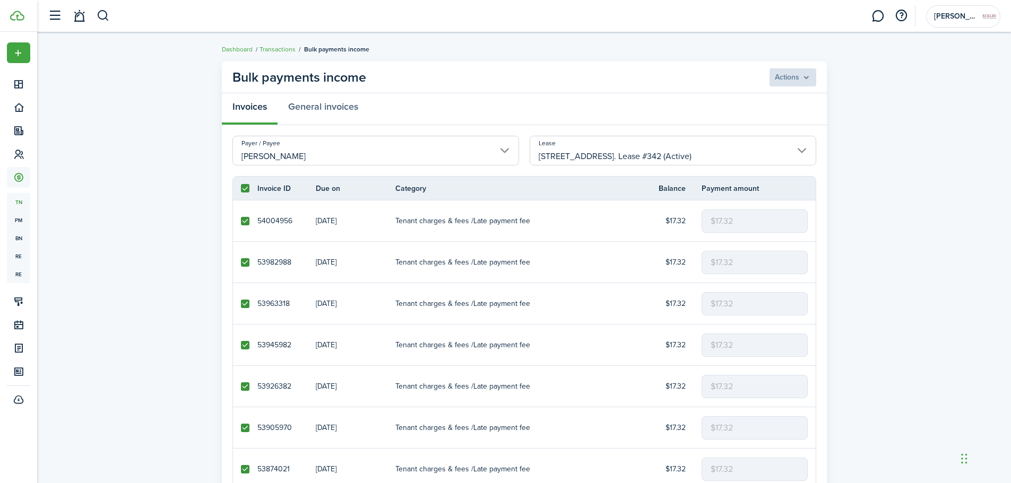
checkbox input "true"
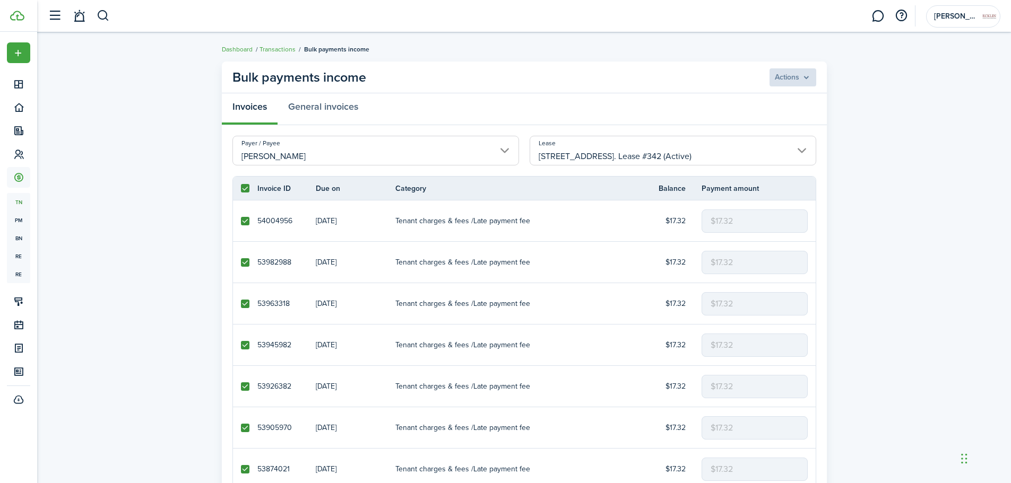
checkbox input "true"
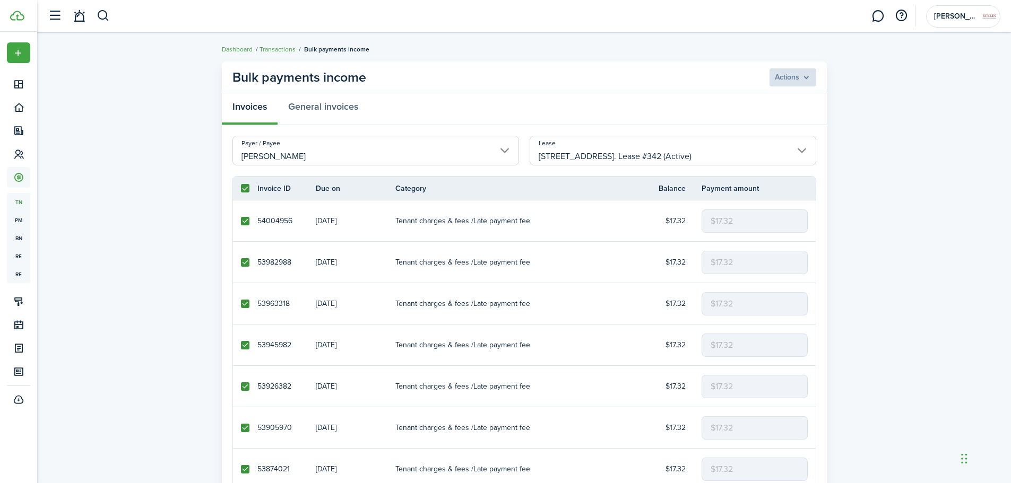
checkbox input "true"
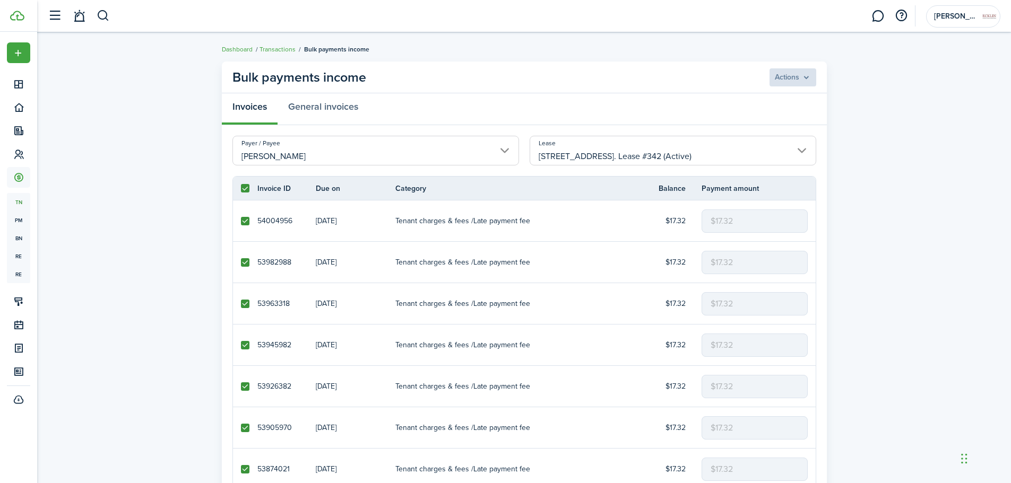
checkbox input "true"
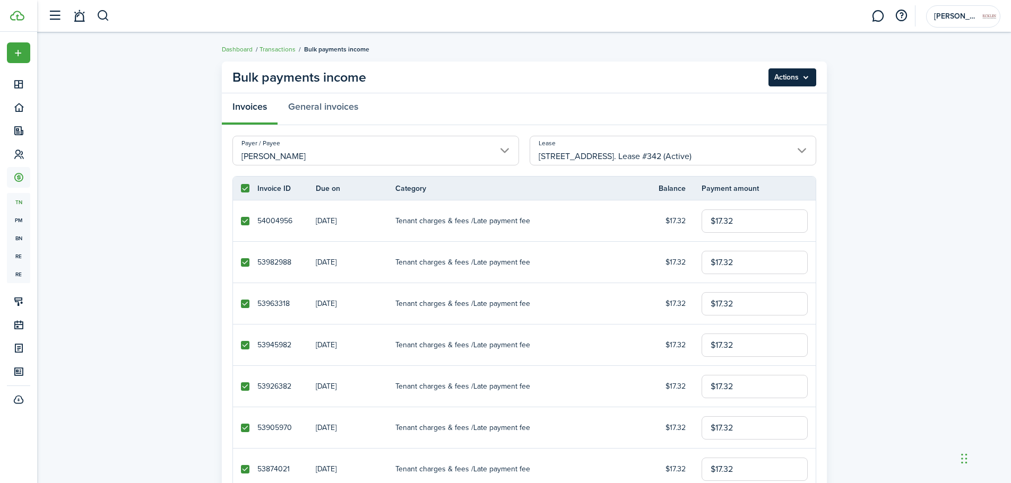
click at [806, 71] on menu-btn "Actions" at bounding box center [792, 77] width 48 height 18
click at [754, 122] on button "Delete" at bounding box center [769, 119] width 93 height 18
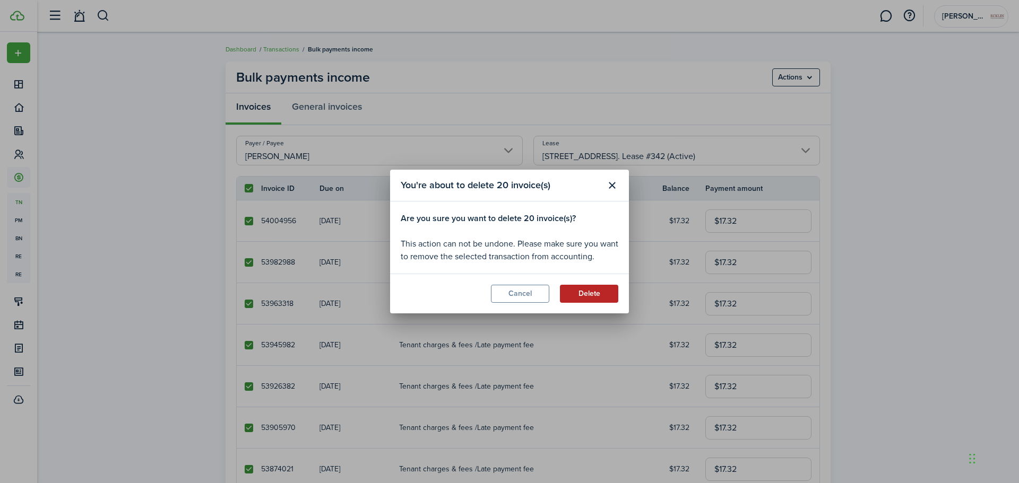
click at [574, 300] on button "Delete" at bounding box center [589, 294] width 58 height 18
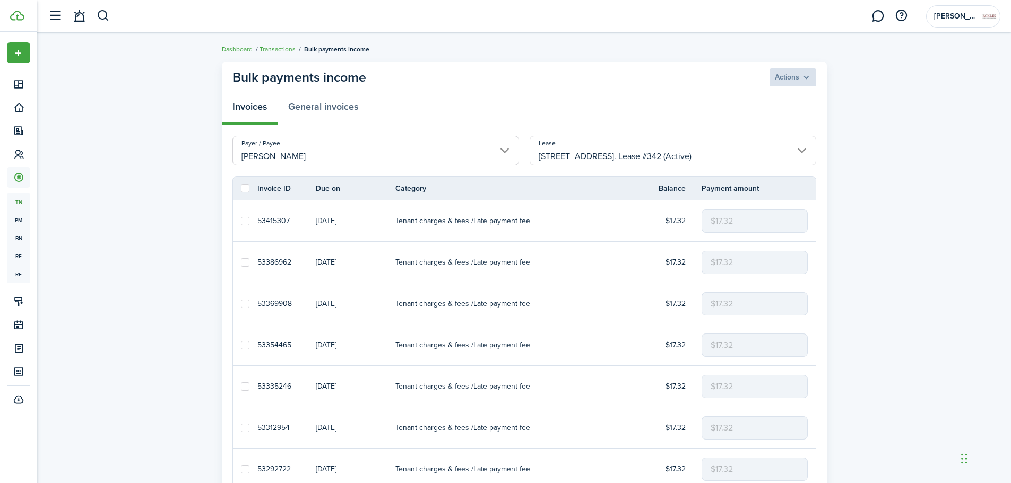
click at [243, 188] on label at bounding box center [245, 188] width 8 height 8
click at [241, 188] on input "checkbox" at bounding box center [240, 188] width 1 height 1
checkbox input "true"
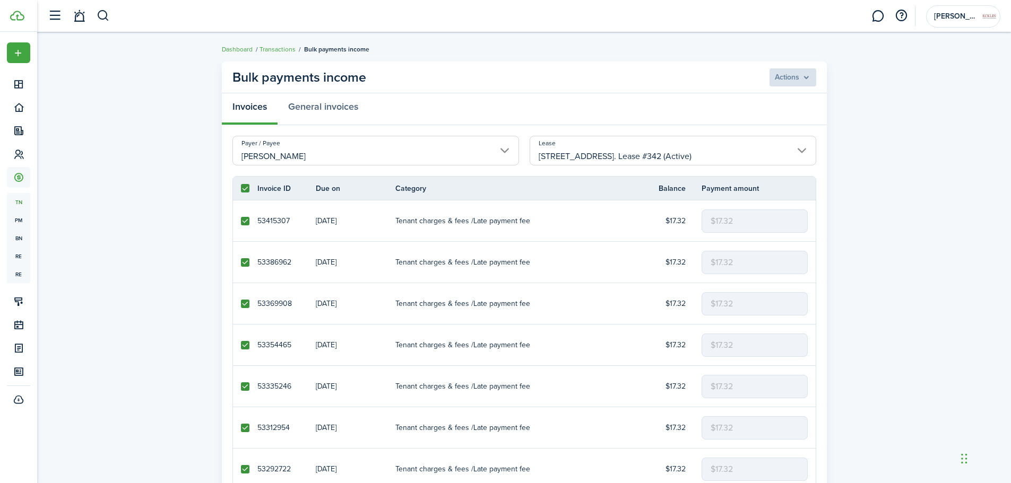
checkbox input "true"
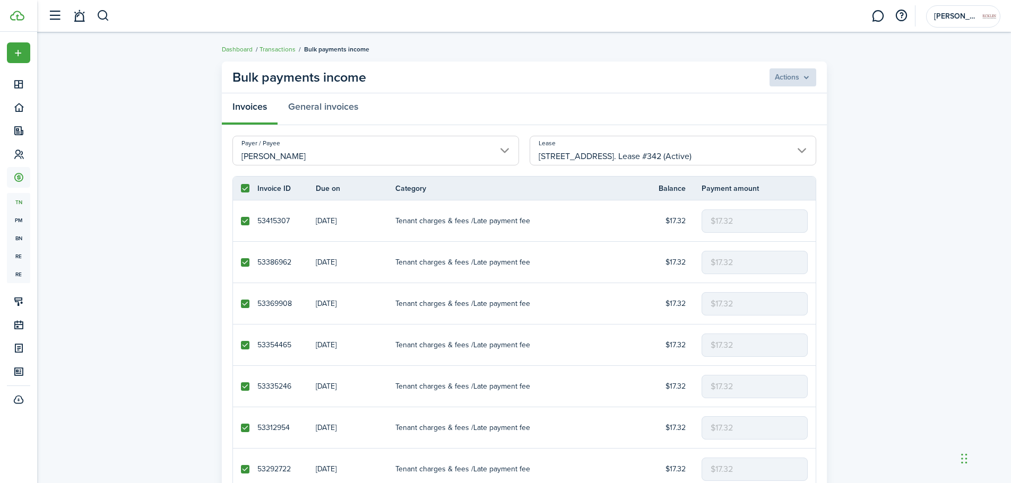
checkbox input "true"
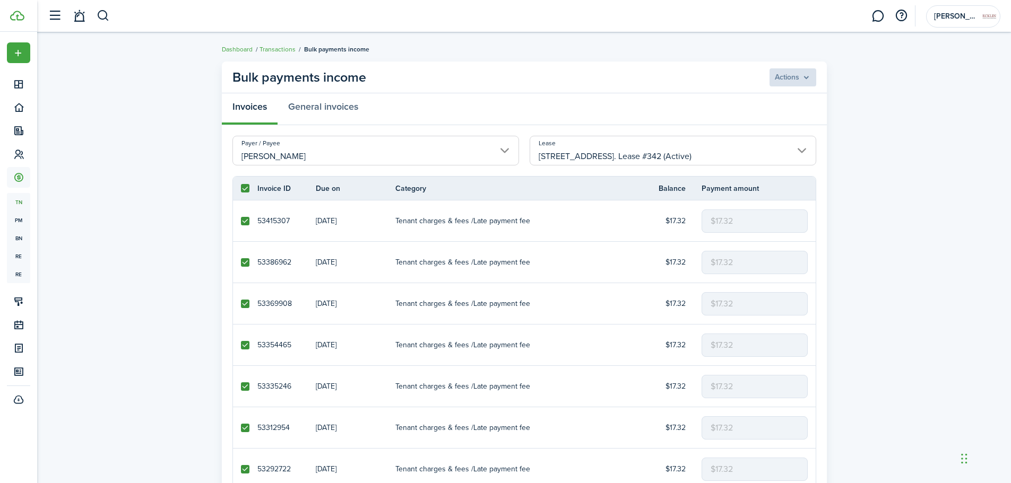
checkbox input "true"
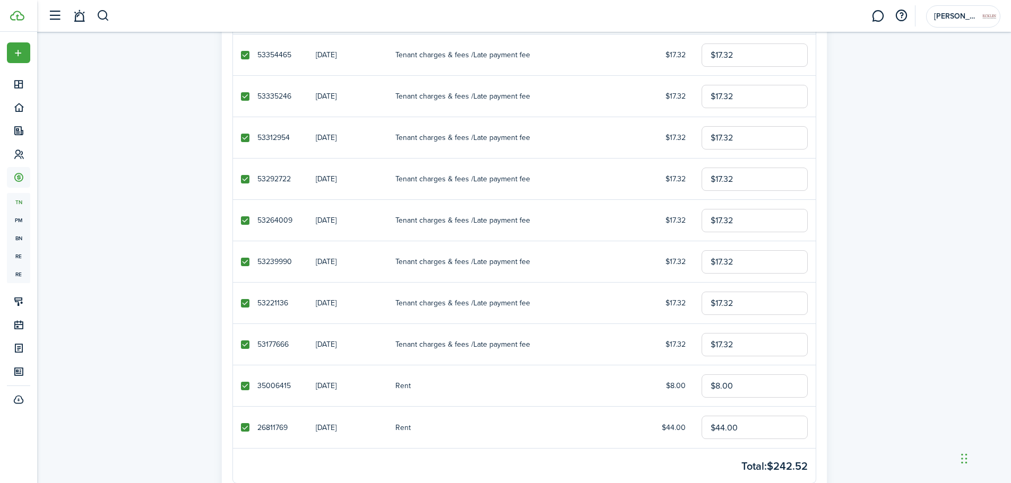
scroll to position [370, 0]
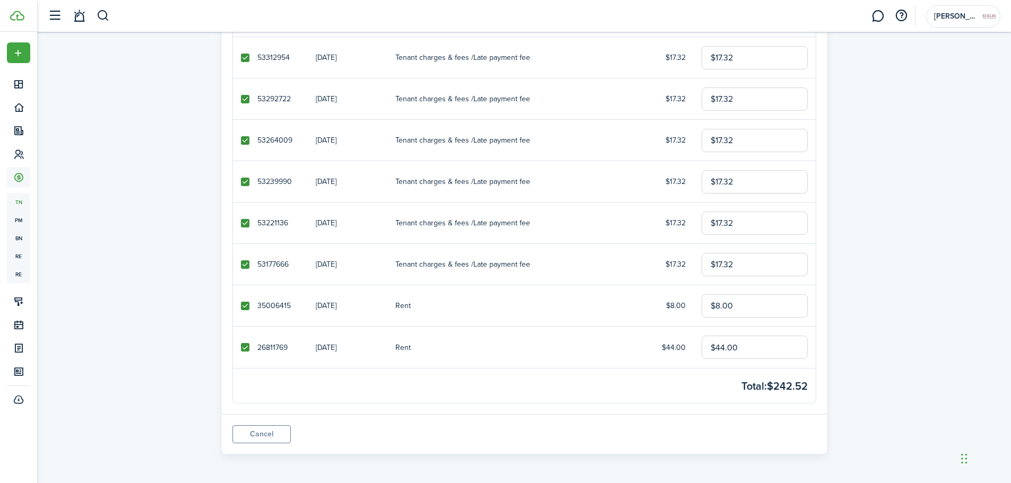
click at [249, 347] on label at bounding box center [245, 347] width 8 height 8
click at [241, 348] on input "checkbox" at bounding box center [240, 348] width 1 height 1
checkbox input "false"
click at [248, 304] on label at bounding box center [245, 306] width 8 height 8
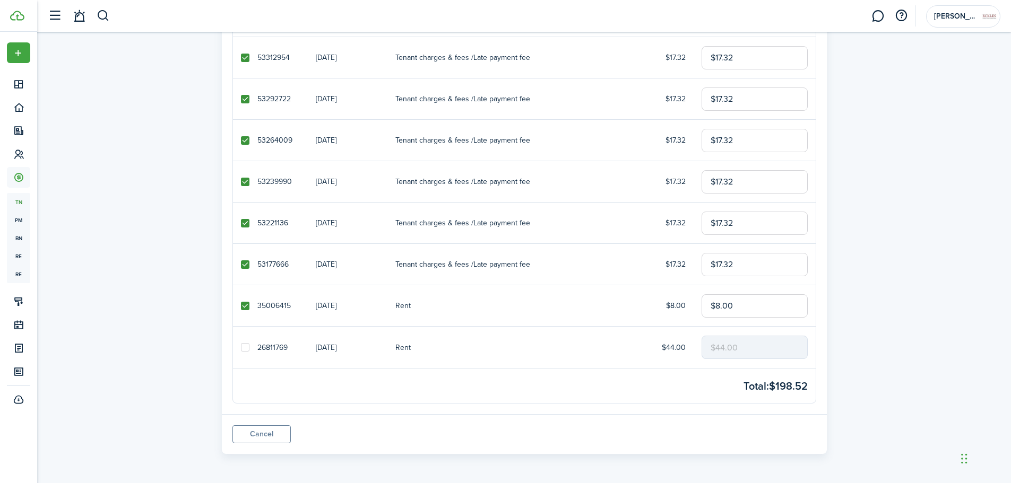
click at [241, 306] on input "checkbox" at bounding box center [240, 306] width 1 height 1
checkbox input "false"
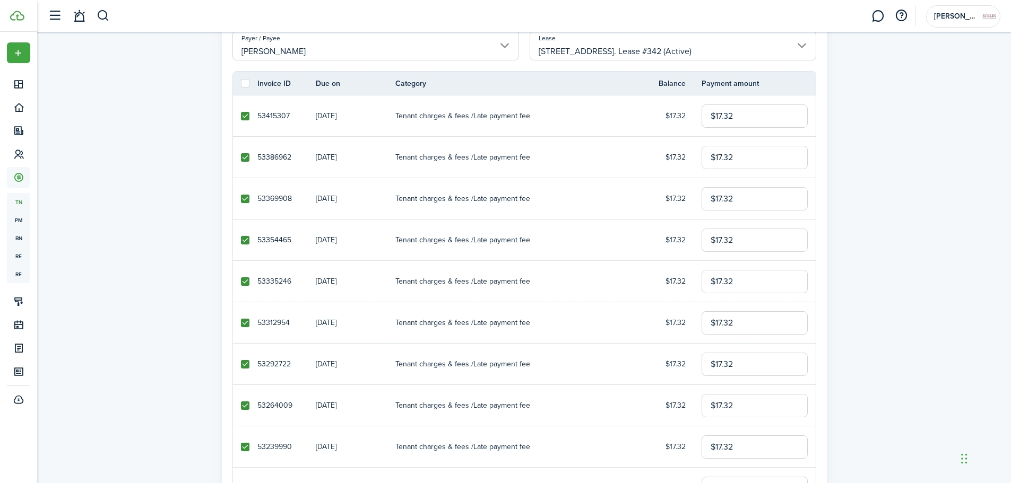
scroll to position [0, 0]
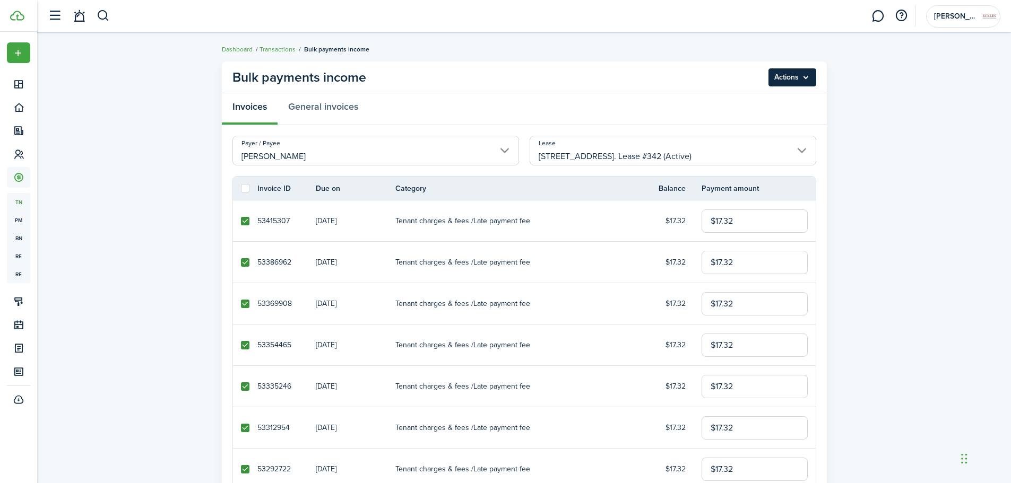
click at [805, 71] on menu-btn "Actions" at bounding box center [792, 77] width 48 height 18
click at [789, 115] on button "Delete" at bounding box center [769, 119] width 93 height 18
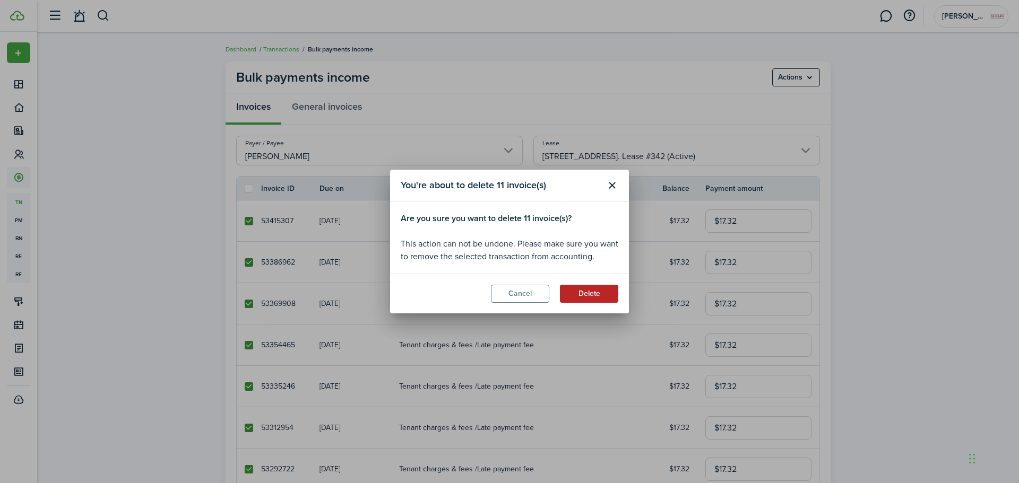
click at [580, 297] on button "Delete" at bounding box center [589, 294] width 58 height 18
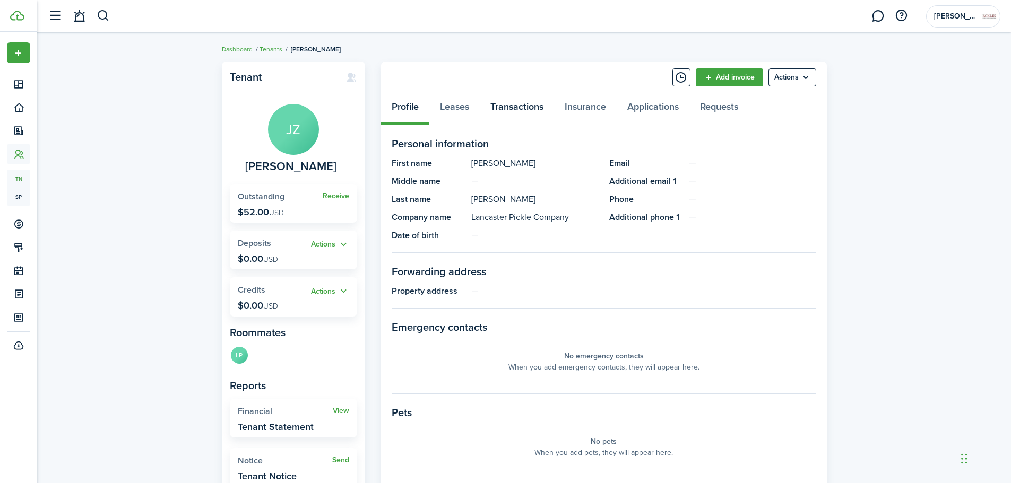
click at [511, 120] on link "Transactions" at bounding box center [517, 109] width 74 height 32
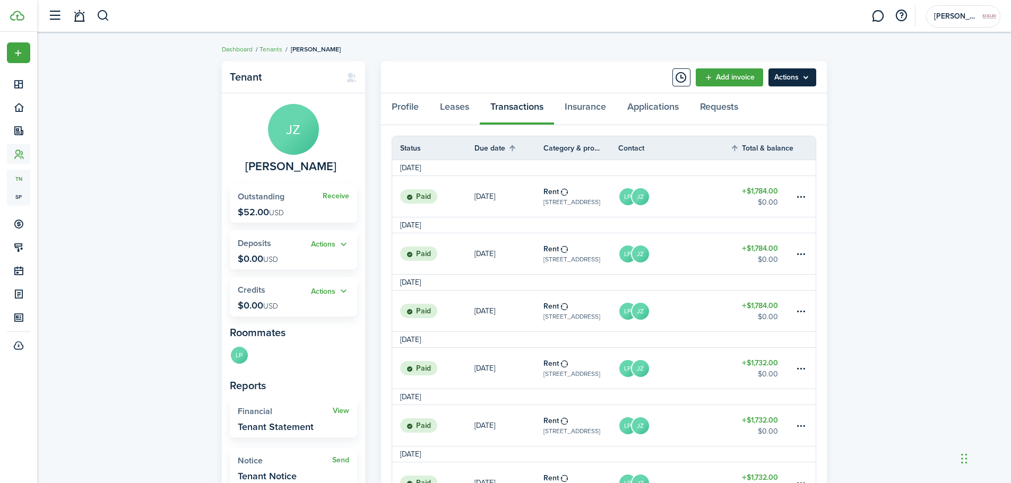
click at [787, 76] on menu-btn "Actions" at bounding box center [792, 77] width 48 height 18
click at [763, 158] on link "Manage bulk invoices" at bounding box center [769, 157] width 93 height 18
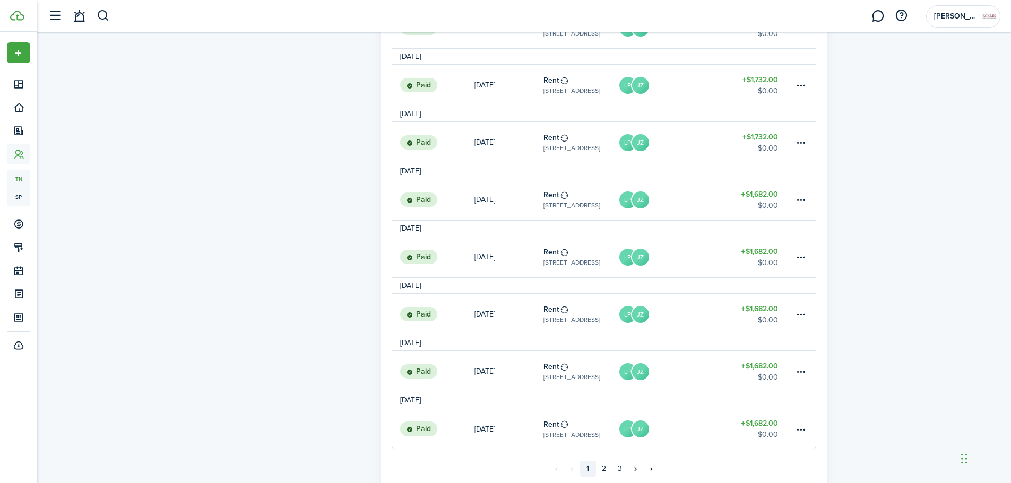
scroll to position [922, 0]
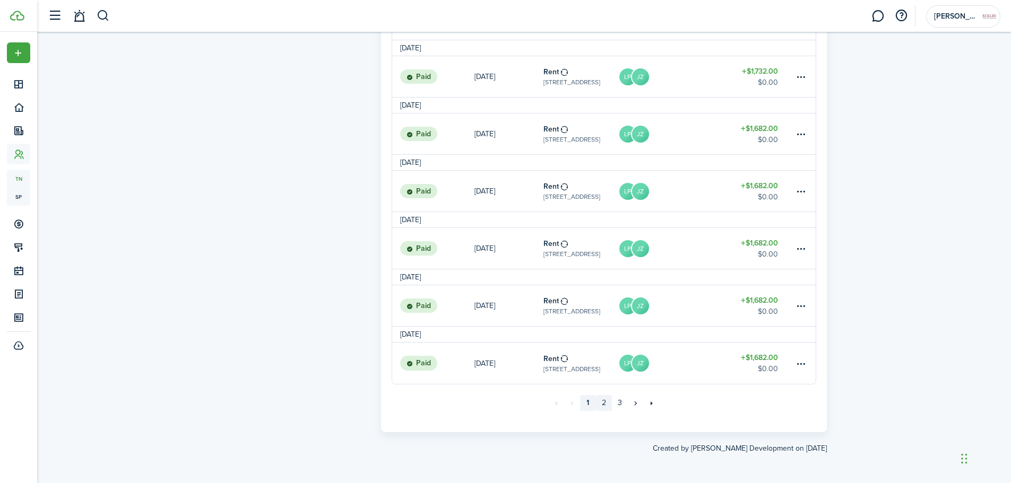
click at [611, 407] on link "2" at bounding box center [604, 403] width 16 height 16
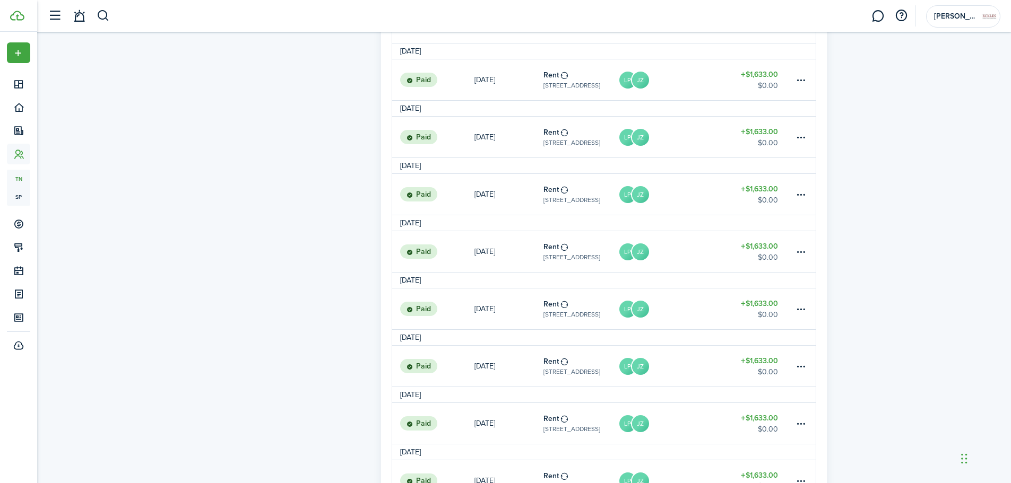
scroll to position [922, 0]
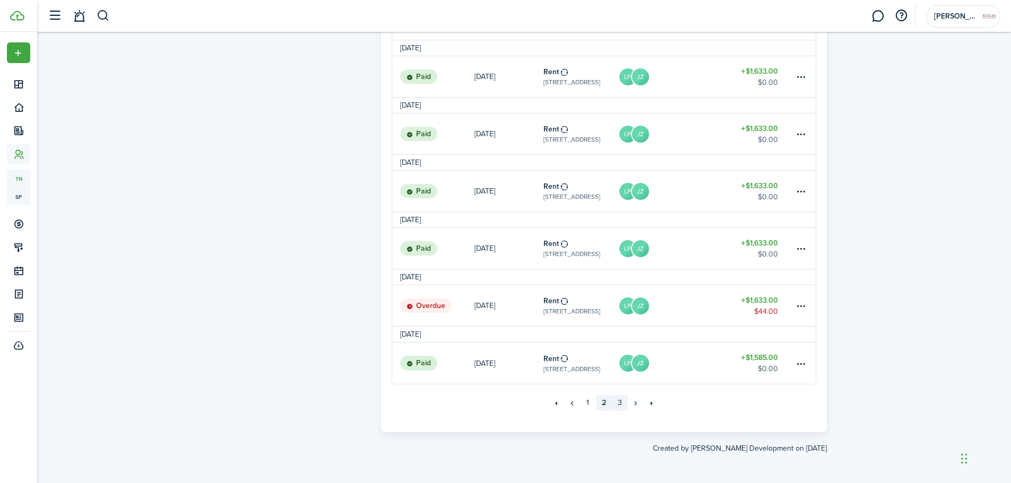
click at [612, 405] on link "3" at bounding box center [620, 403] width 16 height 16
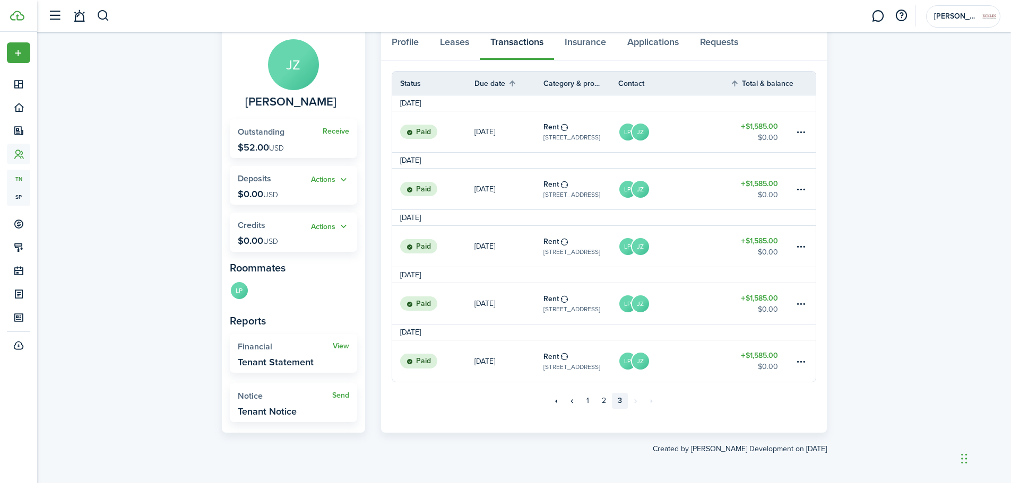
scroll to position [65, 0]
click at [618, 402] on link "3" at bounding box center [620, 401] width 16 height 16
click at [620, 401] on link "3" at bounding box center [620, 401] width 16 height 16
click at [635, 399] on link "»" at bounding box center [636, 401] width 16 height 16
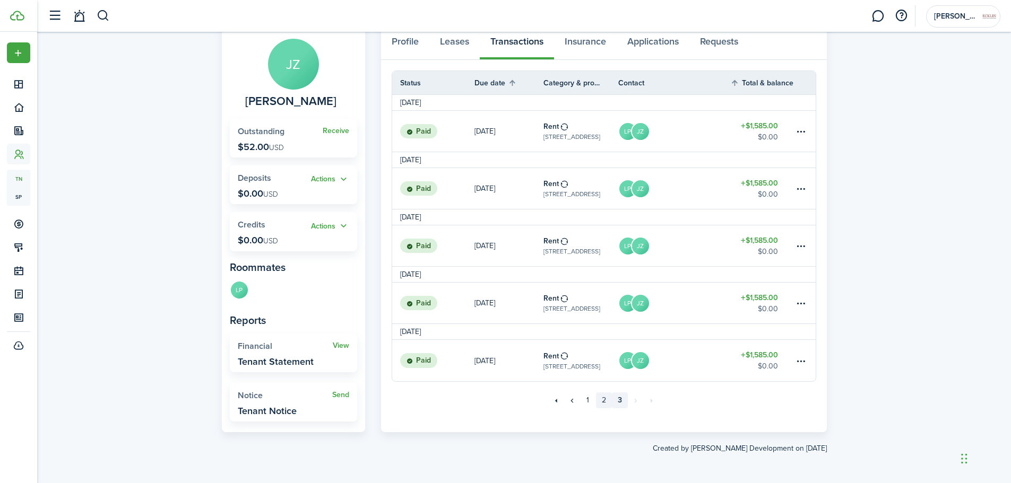
click at [604, 399] on link "2" at bounding box center [604, 401] width 16 height 16
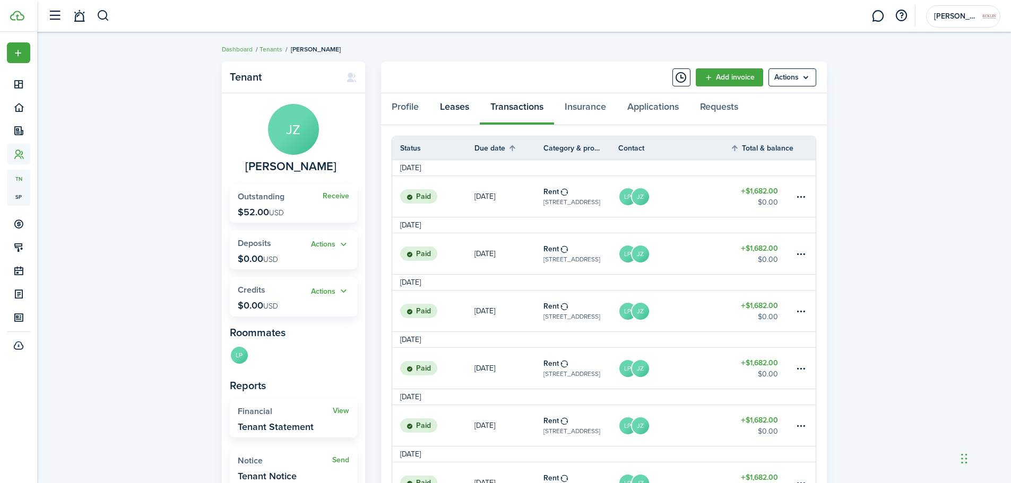
click at [466, 111] on link "Leases" at bounding box center [454, 109] width 50 height 32
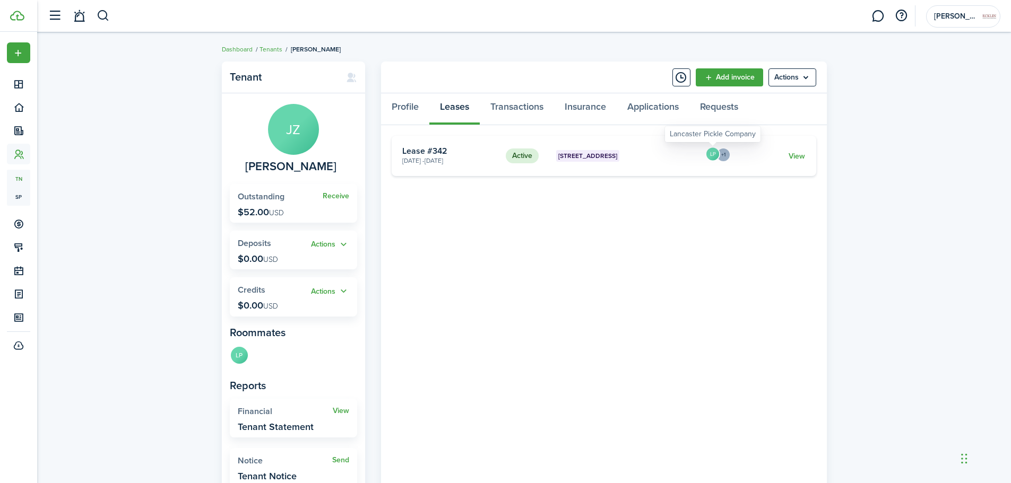
click at [712, 161] on avatar "LP" at bounding box center [712, 154] width 15 height 15
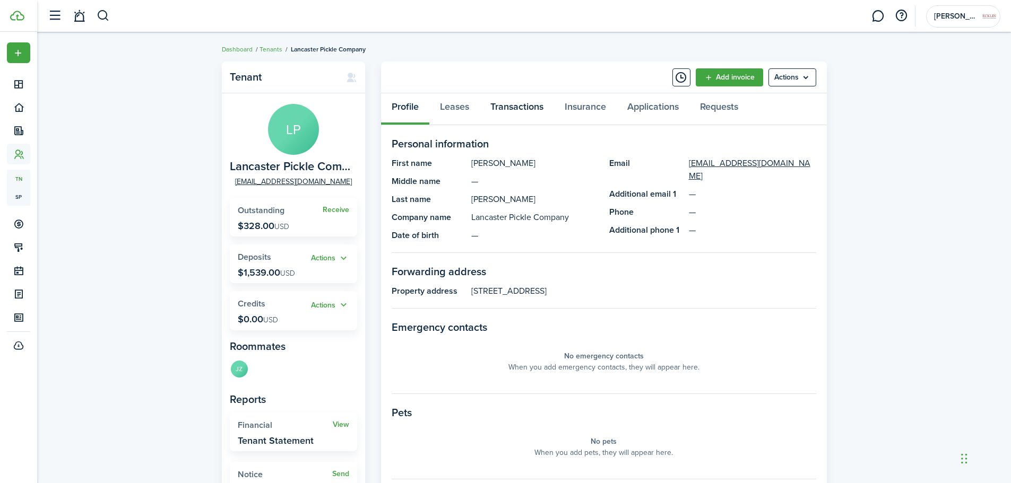
click at [510, 113] on link "Transactions" at bounding box center [517, 109] width 74 height 32
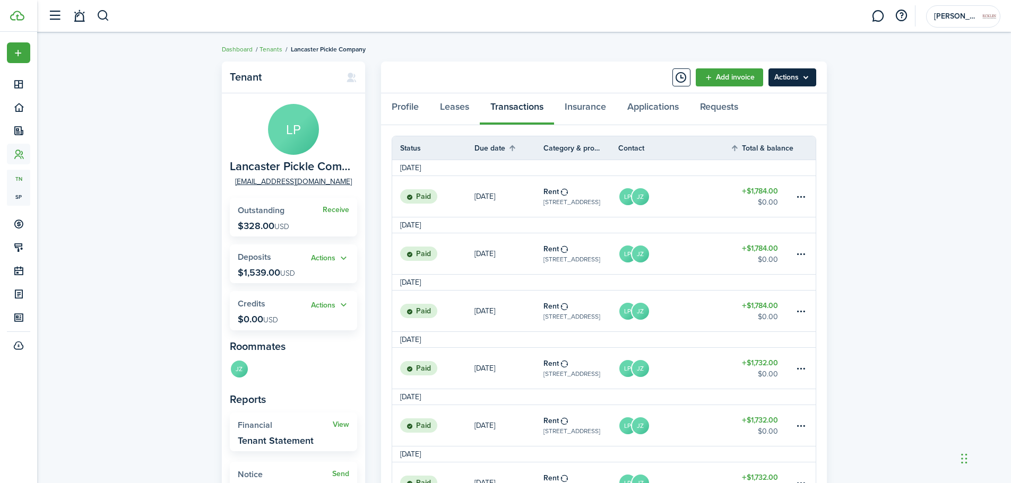
click at [791, 84] on menu-btn "Actions" at bounding box center [792, 77] width 48 height 18
click at [766, 156] on link "Manage bulk invoices" at bounding box center [769, 157] width 93 height 18
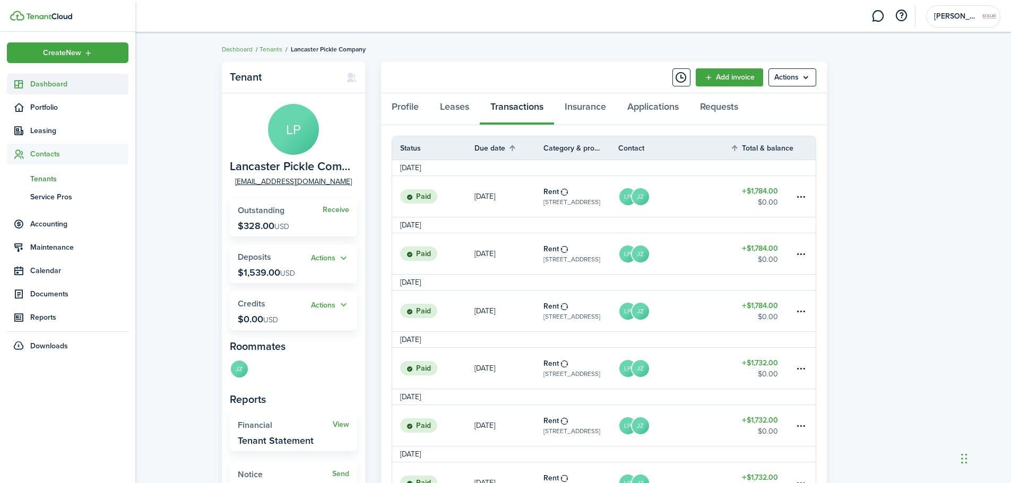
click at [10, 82] on sidebar-link-icon at bounding box center [18, 84] width 23 height 11
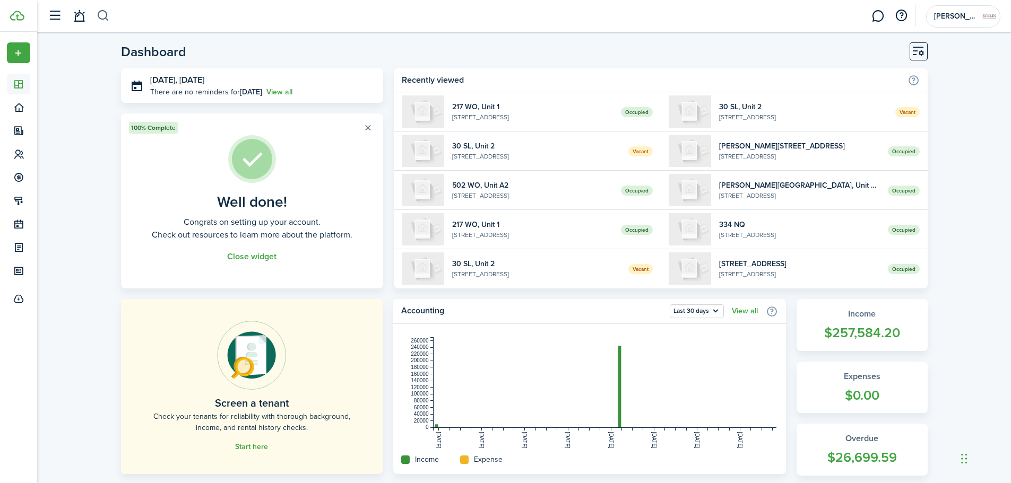
click at [102, 14] on button "button" at bounding box center [103, 16] width 13 height 18
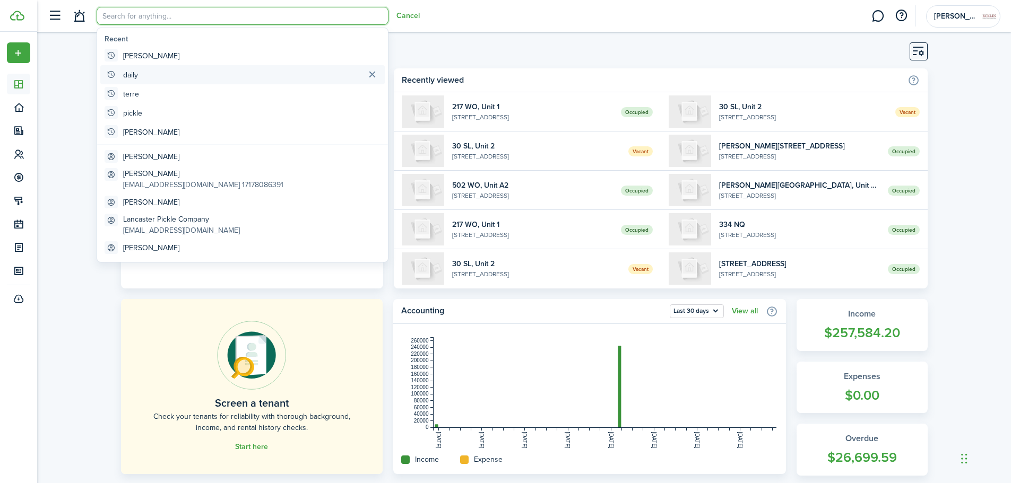
click at [125, 82] on global-search-item "daily" at bounding box center [242, 74] width 284 height 19
type input "daily"
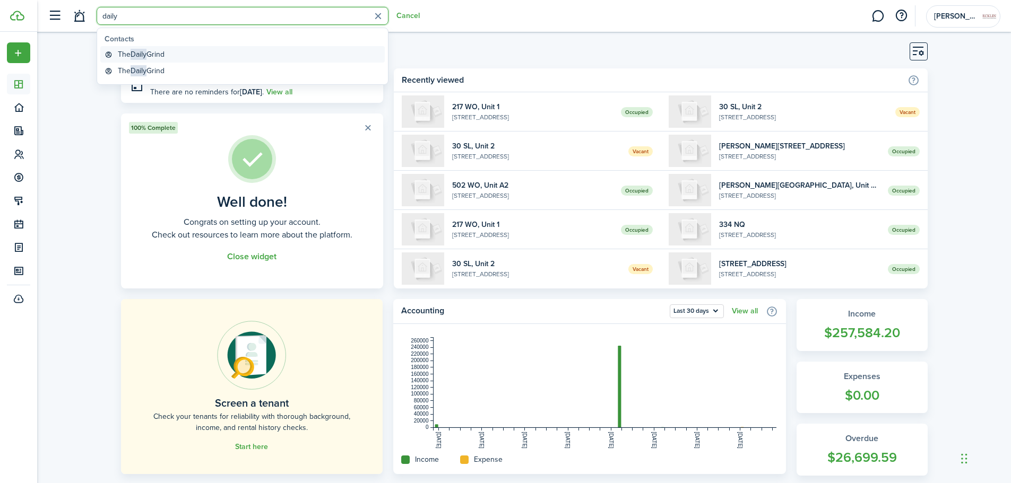
click at [186, 51] on link "The Daily Grind" at bounding box center [242, 54] width 284 height 16
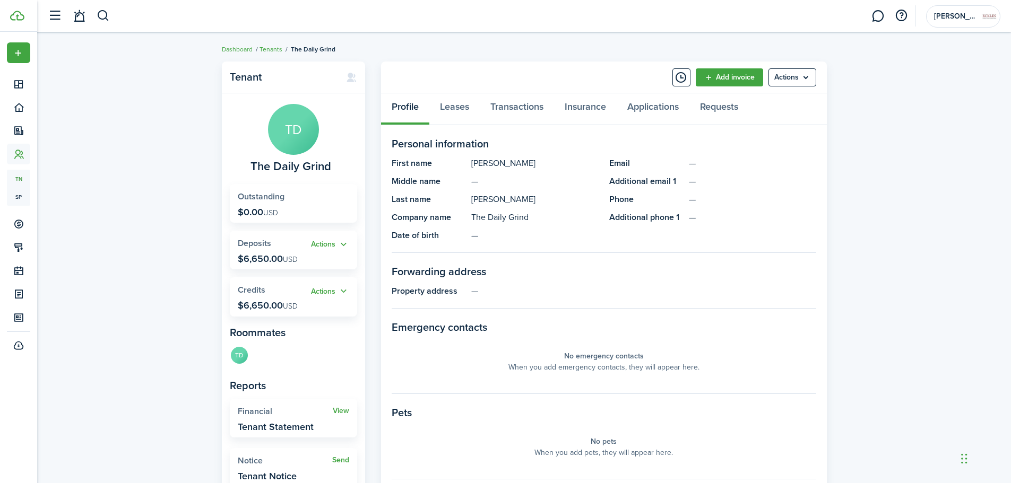
click at [94, 12] on header-control-items at bounding box center [75, 16] width 67 height 27
click at [92, 19] on header-control-items at bounding box center [75, 16] width 67 height 27
click at [98, 18] on button "button" at bounding box center [103, 16] width 13 height 18
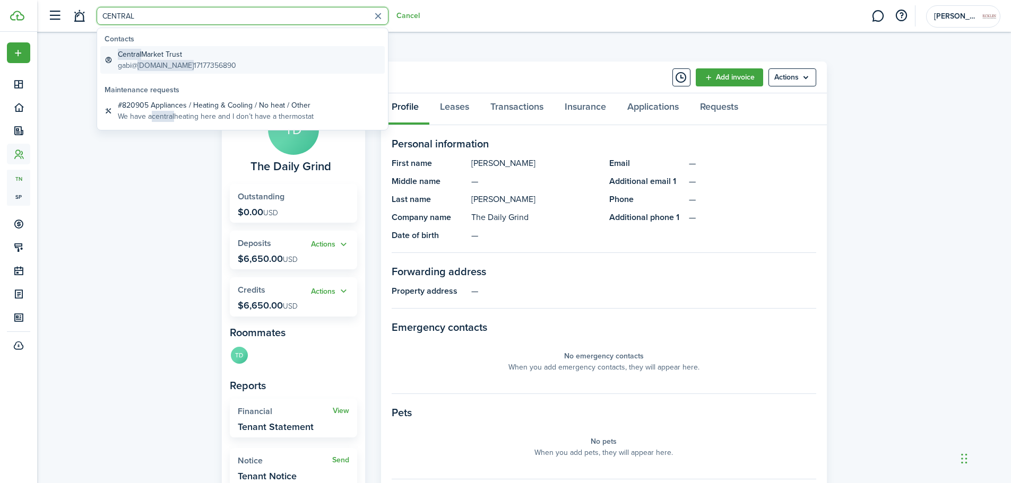
type input "CENTRAL"
click at [117, 62] on link "Central Market Trust gabi@ [DOMAIN_NAME] 17177356890" at bounding box center [242, 60] width 284 height 28
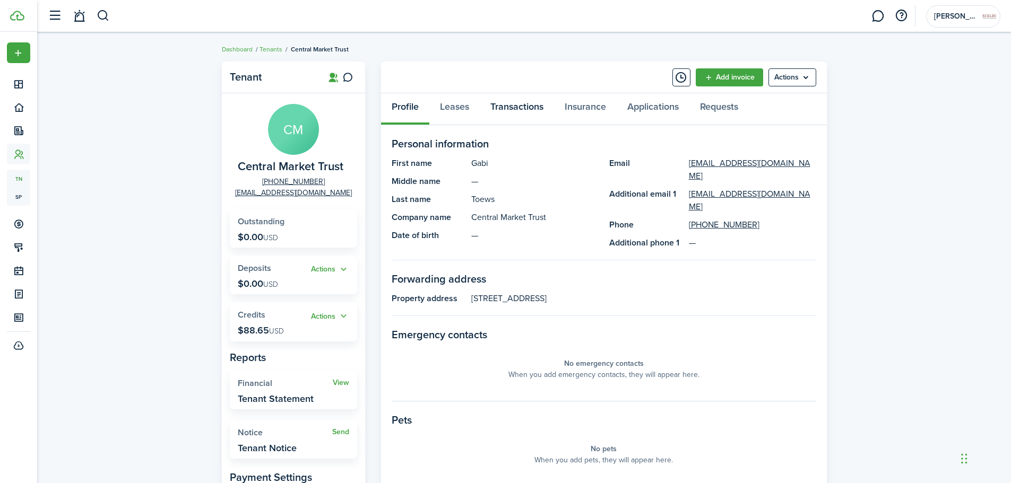
click at [497, 101] on link "Transactions" at bounding box center [517, 109] width 74 height 32
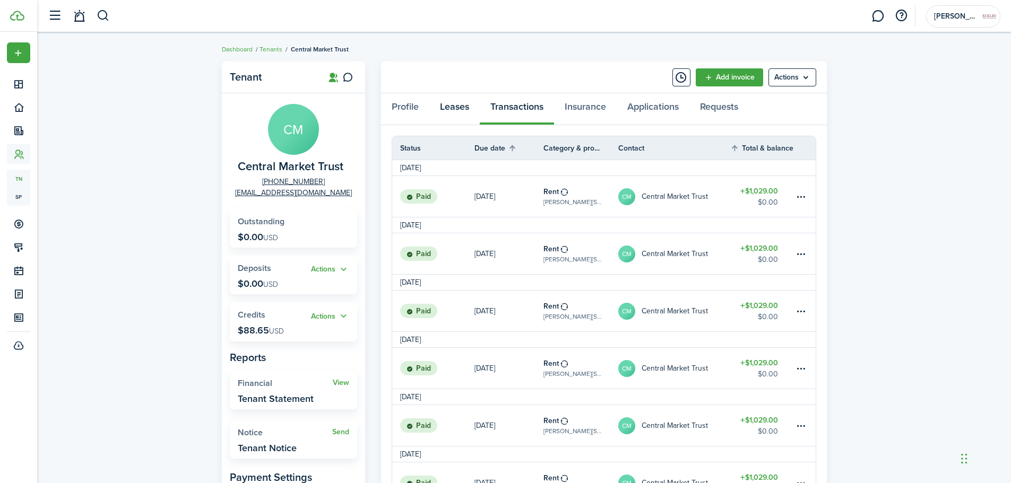
click at [473, 111] on link "Leases" at bounding box center [454, 109] width 50 height 32
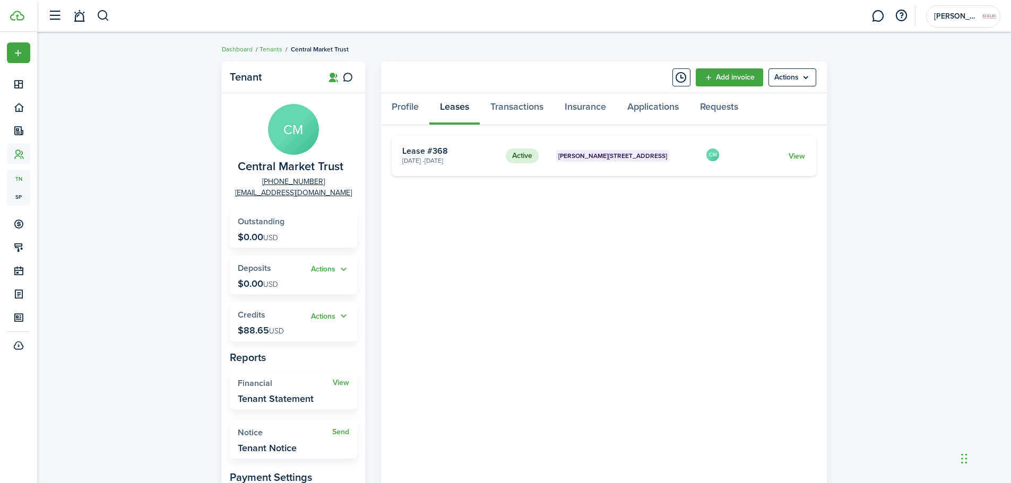
click at [809, 160] on card "Active [PERSON_NAME][GEOGRAPHIC_DATA] 700B [DATE] - [DATE] Lease #368 CM View" at bounding box center [604, 156] width 425 height 40
click at [808, 160] on card "Active [PERSON_NAME][GEOGRAPHIC_DATA] 700B [DATE] - [DATE] Lease #368 CM View" at bounding box center [604, 156] width 425 height 40
click at [804, 159] on link "View" at bounding box center [797, 156] width 16 height 11
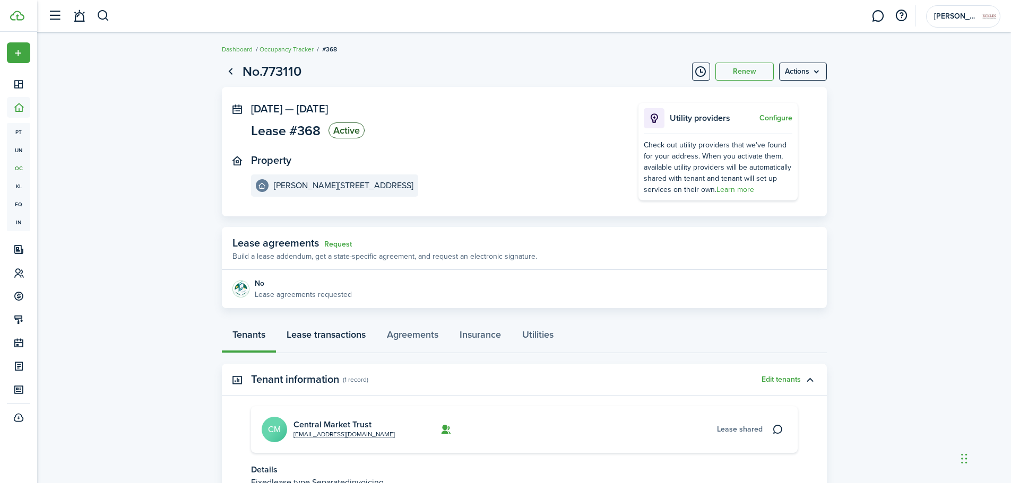
click at [358, 339] on link "Lease transactions" at bounding box center [326, 338] width 100 height 32
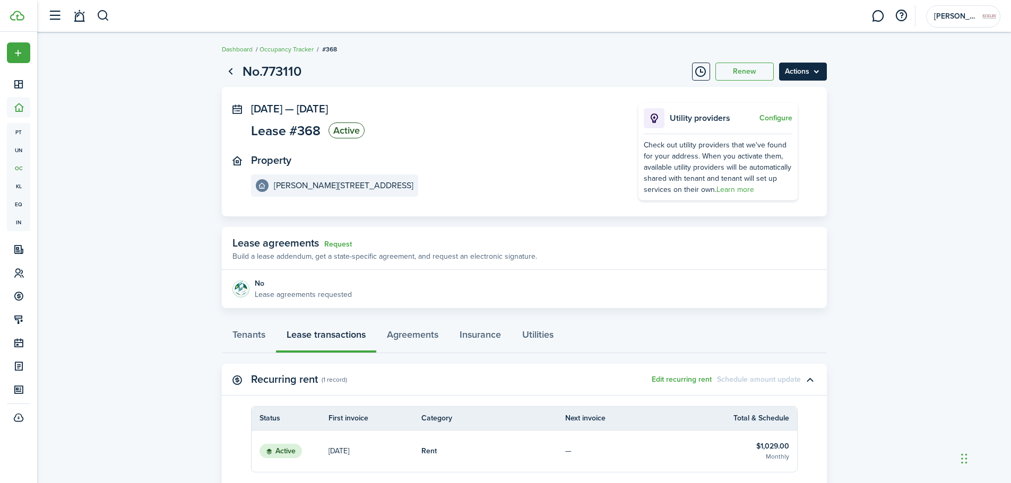
click at [798, 75] on menu-btn "Actions" at bounding box center [803, 72] width 48 height 18
click at [784, 98] on button "Edit" at bounding box center [780, 95] width 93 height 18
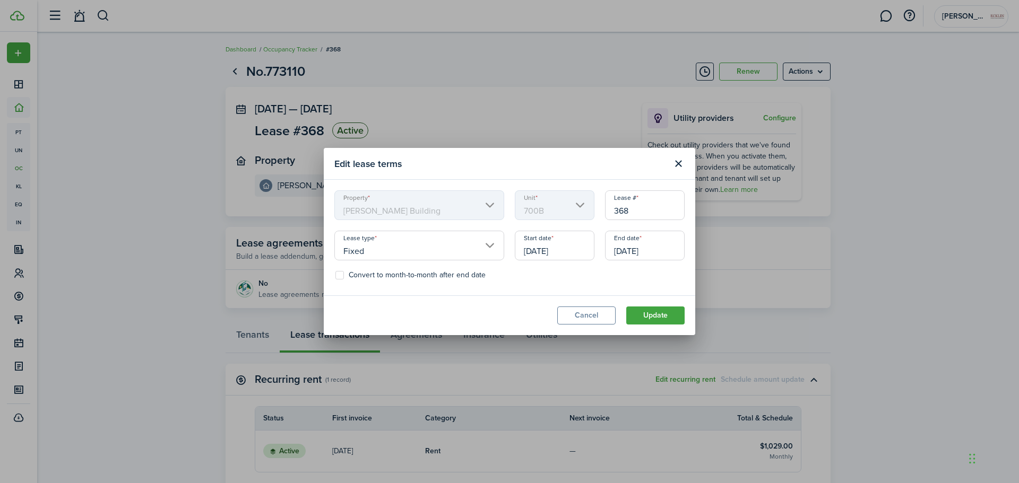
click at [665, 246] on input "[DATE]" at bounding box center [645, 246] width 80 height 30
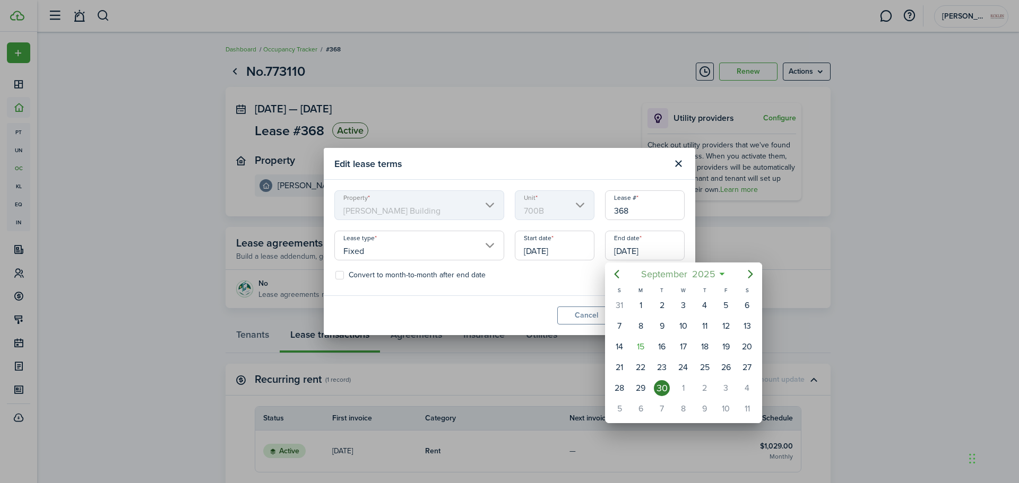
click at [711, 274] on span "2025" at bounding box center [703, 274] width 28 height 19
click at [671, 271] on span "2025" at bounding box center [678, 274] width 28 height 19
click at [738, 368] on div "2026" at bounding box center [733, 369] width 38 height 17
click at [722, 364] on div "Sep" at bounding box center [733, 369] width 38 height 17
click at [666, 386] on div "30" at bounding box center [662, 389] width 16 height 16
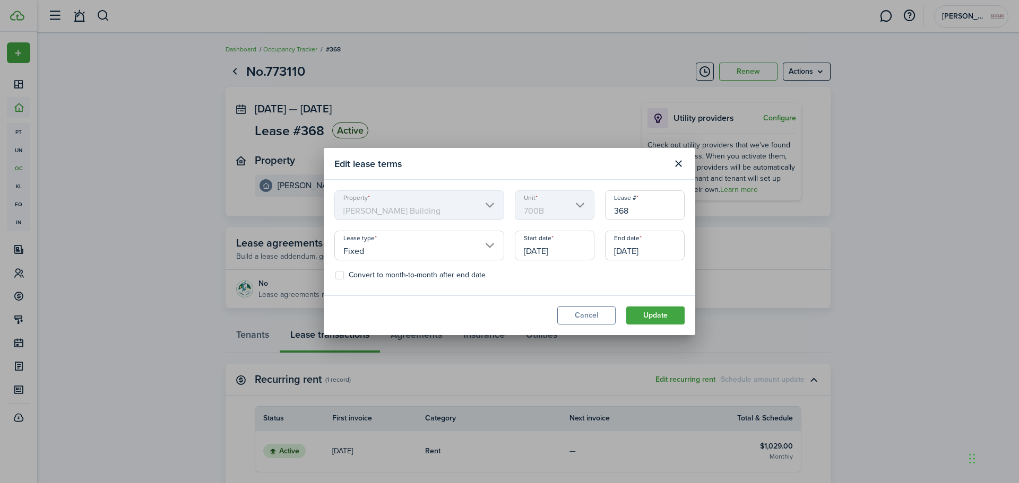
click at [653, 257] on input "[DATE]" at bounding box center [645, 246] width 80 height 30
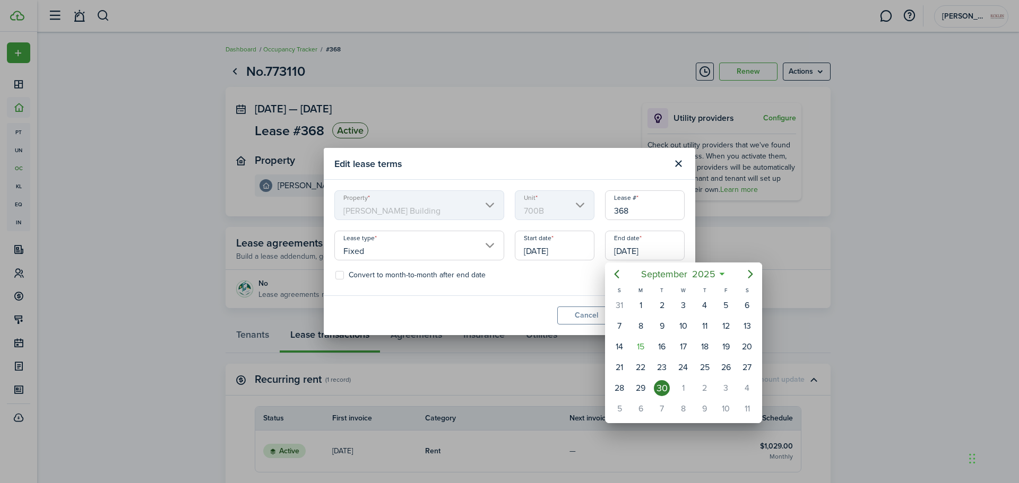
click at [650, 246] on div at bounding box center [509, 241] width 1189 height 653
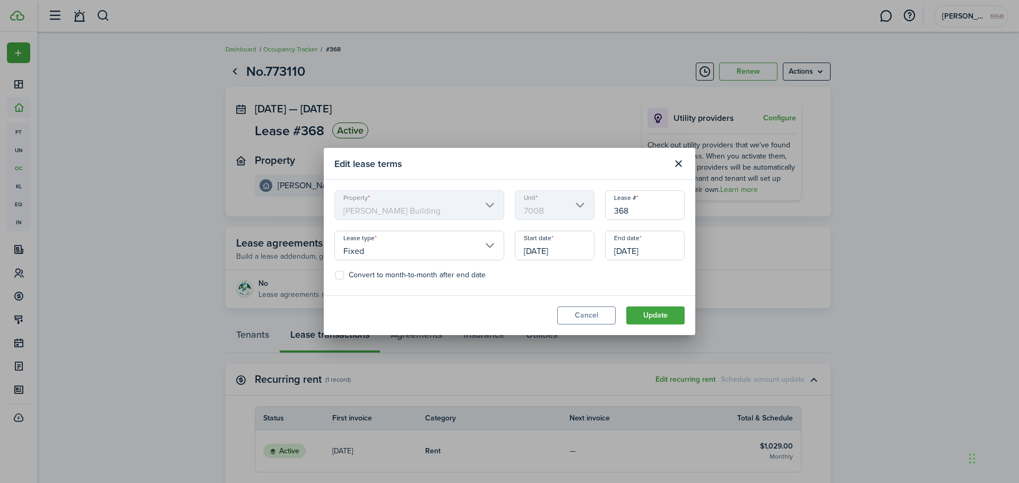
click at [650, 246] on input "[DATE]" at bounding box center [645, 246] width 80 height 30
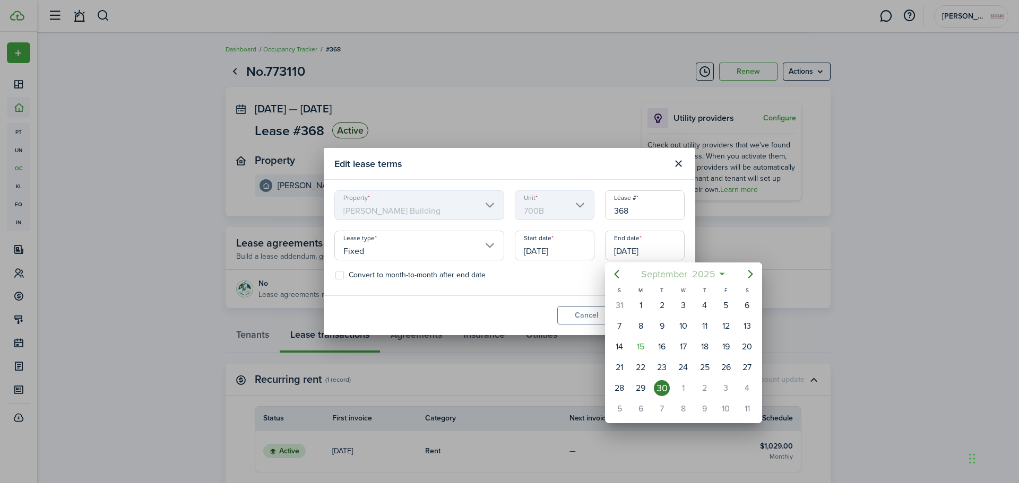
click at [664, 276] on span "September" at bounding box center [663, 274] width 51 height 19
click at [680, 262] on div at bounding box center [509, 241] width 1189 height 653
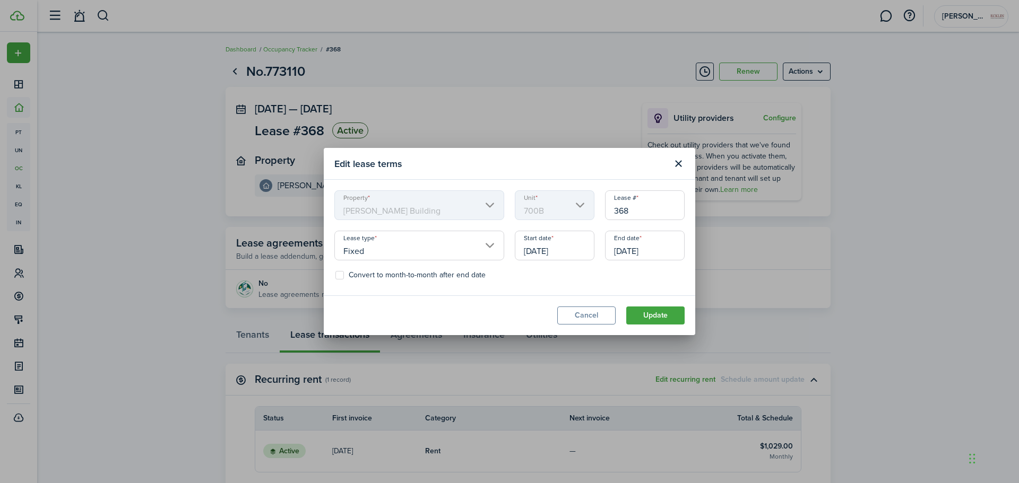
click at [662, 249] on input "[DATE]" at bounding box center [645, 246] width 80 height 30
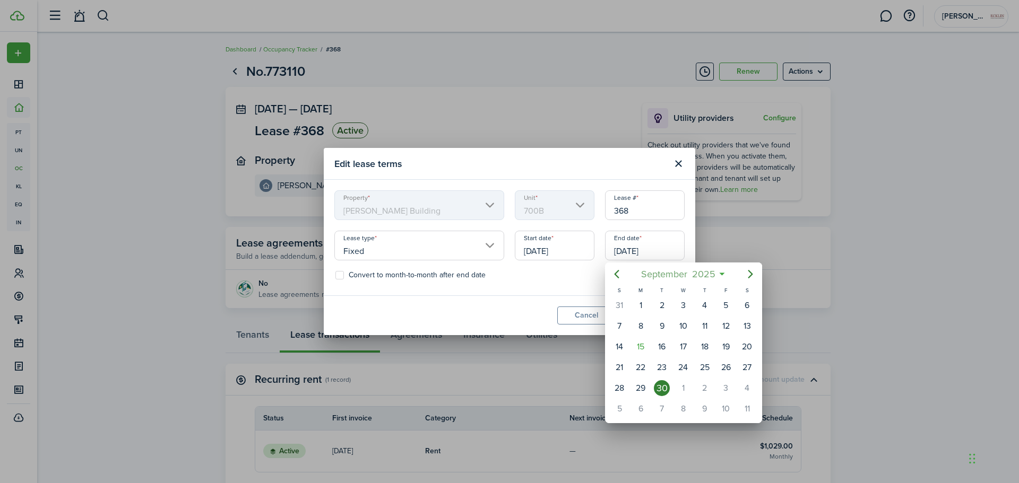
click at [672, 271] on span "September" at bounding box center [663, 274] width 51 height 19
click at [679, 273] on span "2025" at bounding box center [678, 274] width 28 height 19
click at [719, 370] on div "2026" at bounding box center [733, 369] width 38 height 17
click at [723, 379] on div "Sep" at bounding box center [733, 369] width 42 height 32
click at [680, 393] on div "30" at bounding box center [683, 389] width 16 height 16
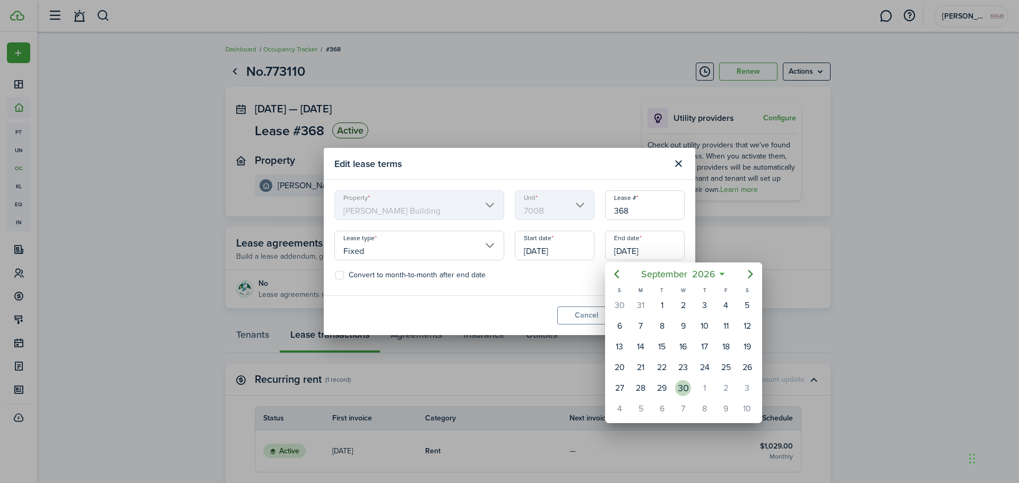
type input "[DATE]"
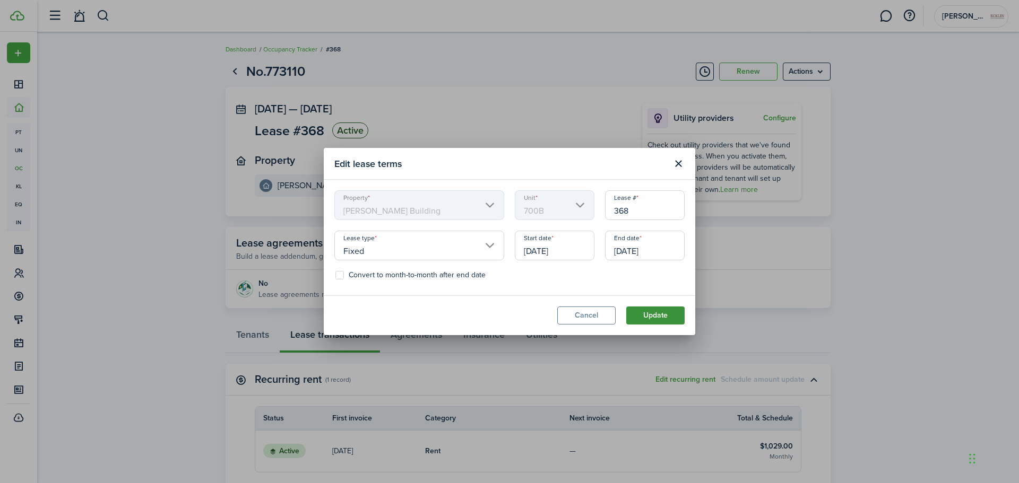
click at [654, 312] on button "Update" at bounding box center [655, 316] width 58 height 18
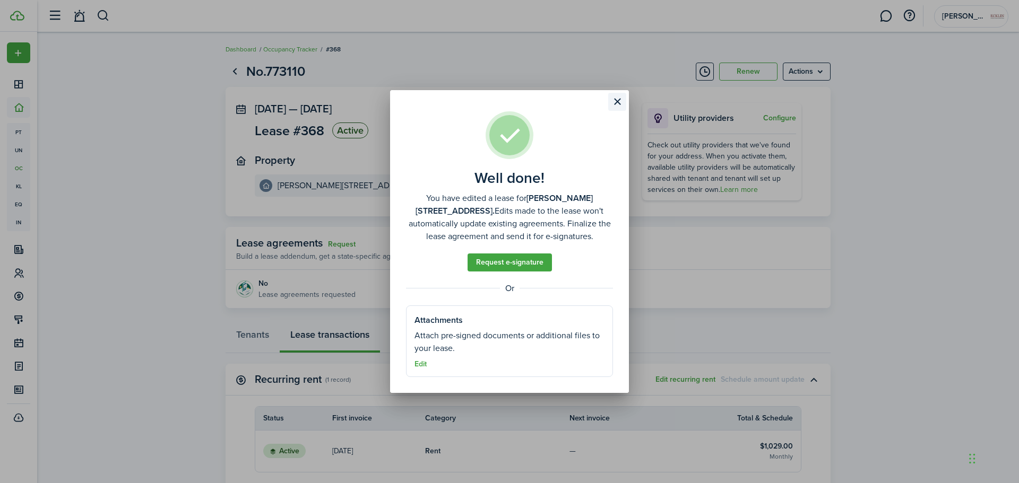
click at [614, 101] on button "Close modal" at bounding box center [617, 102] width 18 height 18
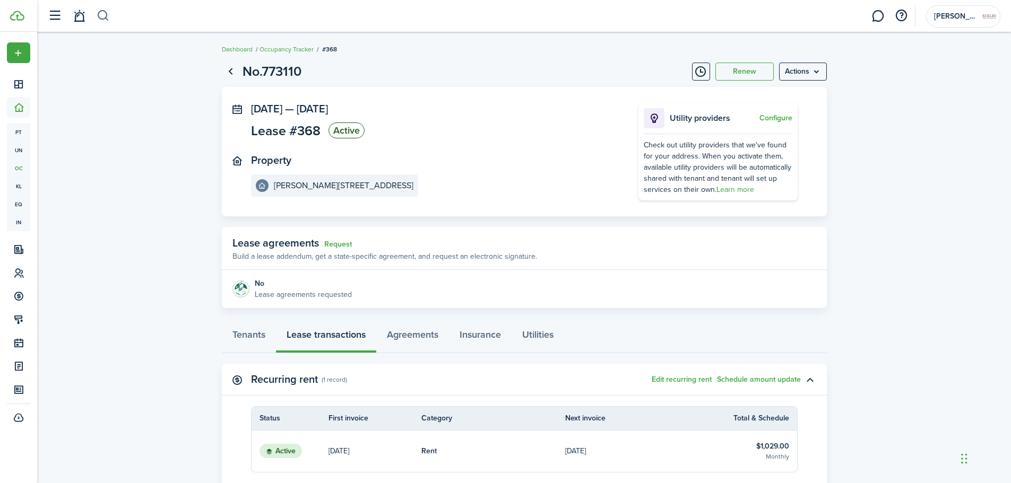
click at [106, 14] on button "button" at bounding box center [103, 16] width 13 height 18
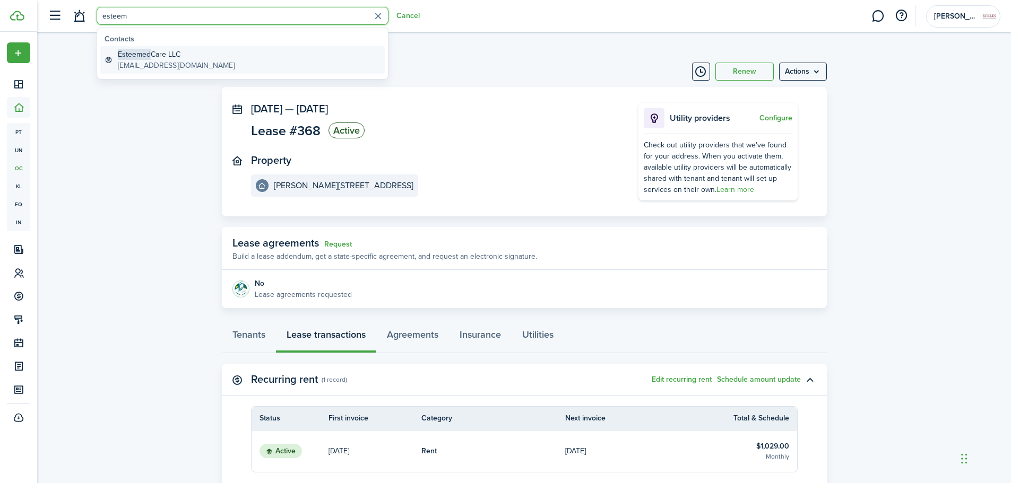
type input "esteem"
click at [115, 61] on link "Esteemed Care LLC [EMAIL_ADDRESS][DOMAIN_NAME]" at bounding box center [242, 60] width 284 height 28
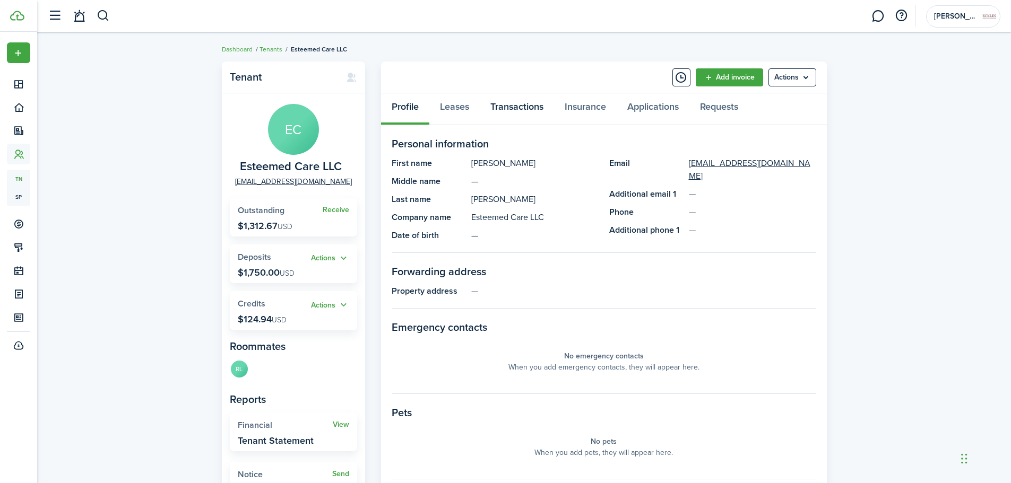
click at [530, 106] on link "Transactions" at bounding box center [517, 109] width 74 height 32
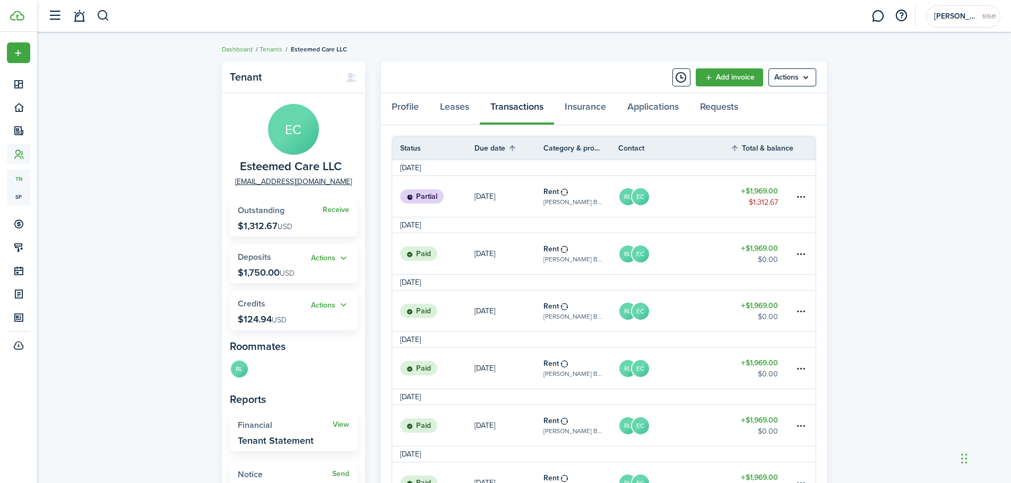
click at [761, 195] on table-amount-title "$1,969.00" at bounding box center [759, 191] width 37 height 11
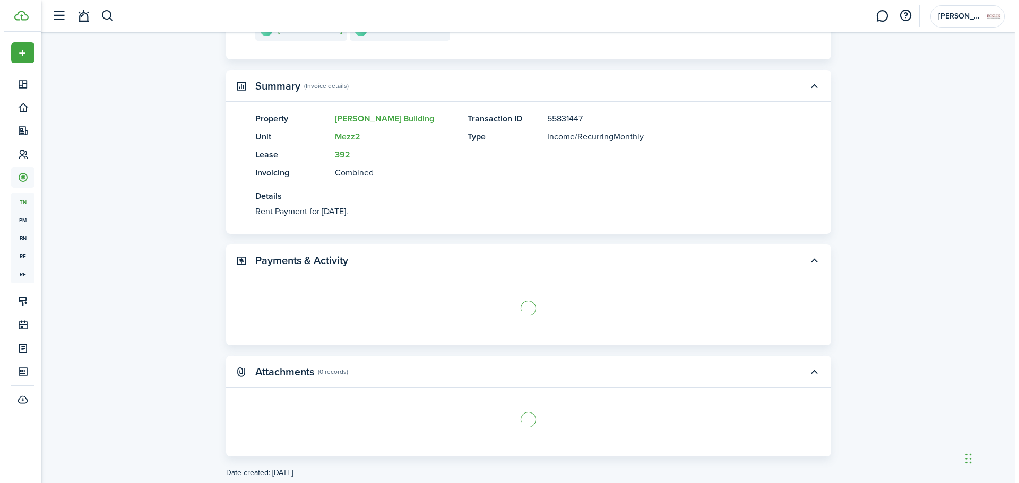
scroll to position [149, 0]
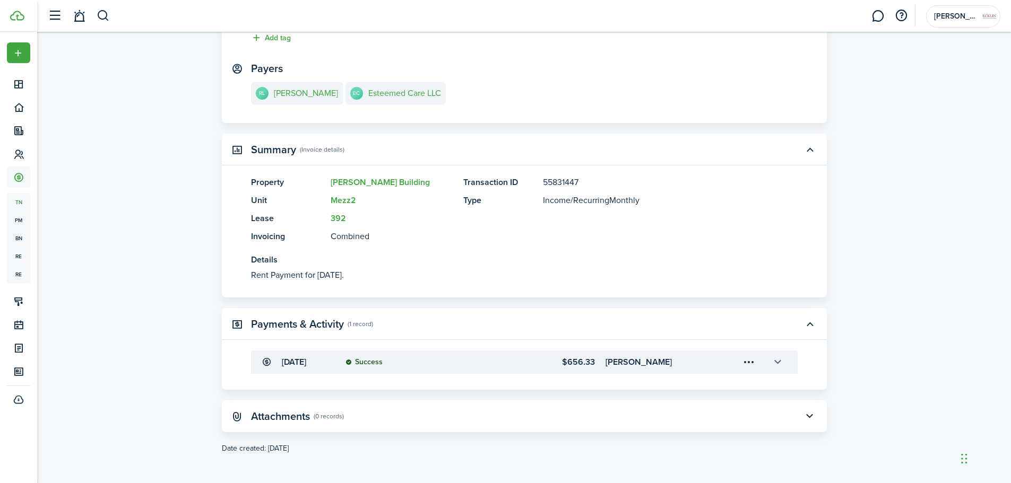
click at [781, 363] on button "button" at bounding box center [778, 362] width 18 height 18
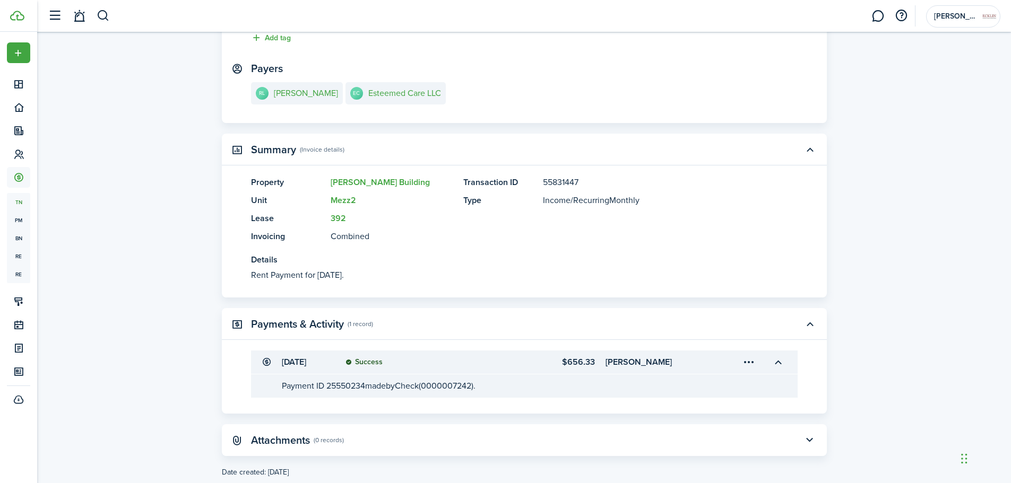
click at [747, 367] on menu-trigger-card "Open menu" at bounding box center [749, 362] width 18 height 18
click at [725, 385] on button "Edit" at bounding box center [712, 386] width 93 height 19
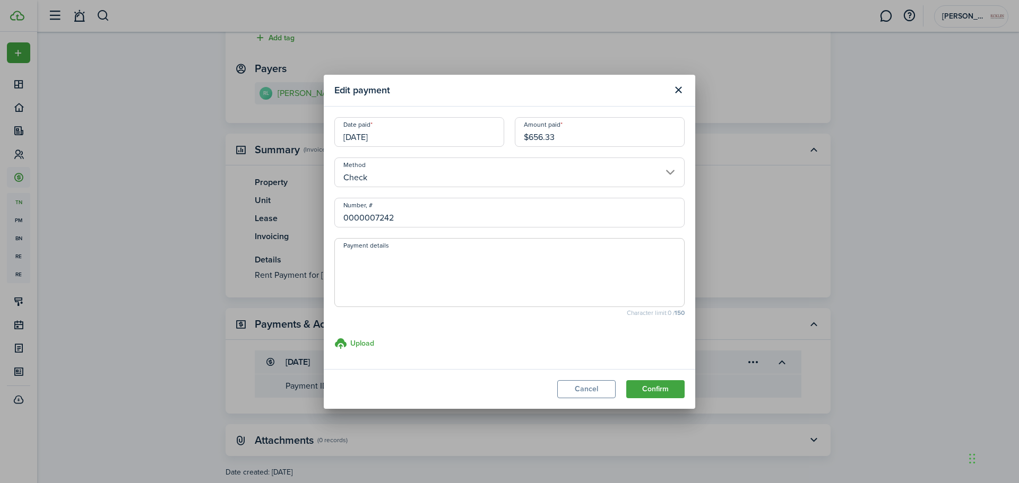
click at [486, 121] on input "[DATE]" at bounding box center [419, 132] width 170 height 30
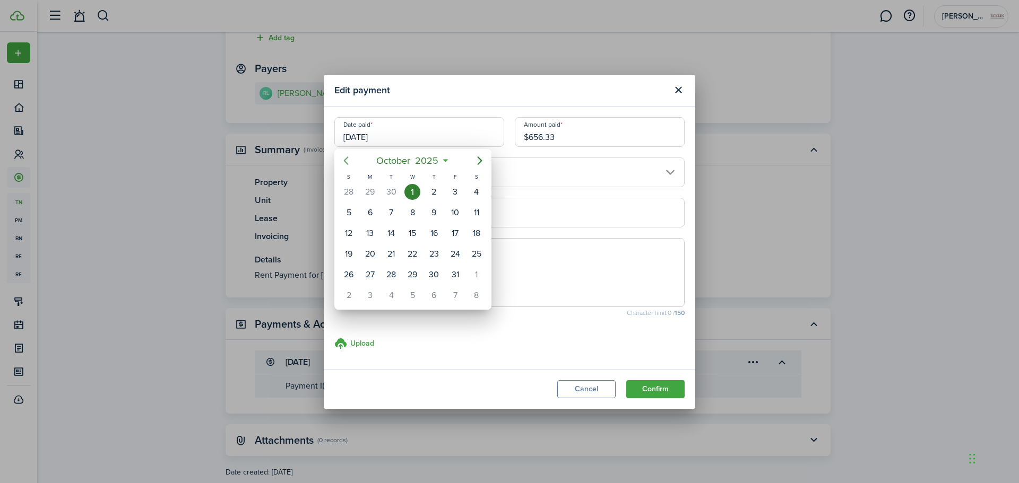
click at [346, 159] on icon "Previous page" at bounding box center [346, 161] width 5 height 8
click at [370, 228] on div "15" at bounding box center [370, 234] width 16 height 16
type input "[DATE]"
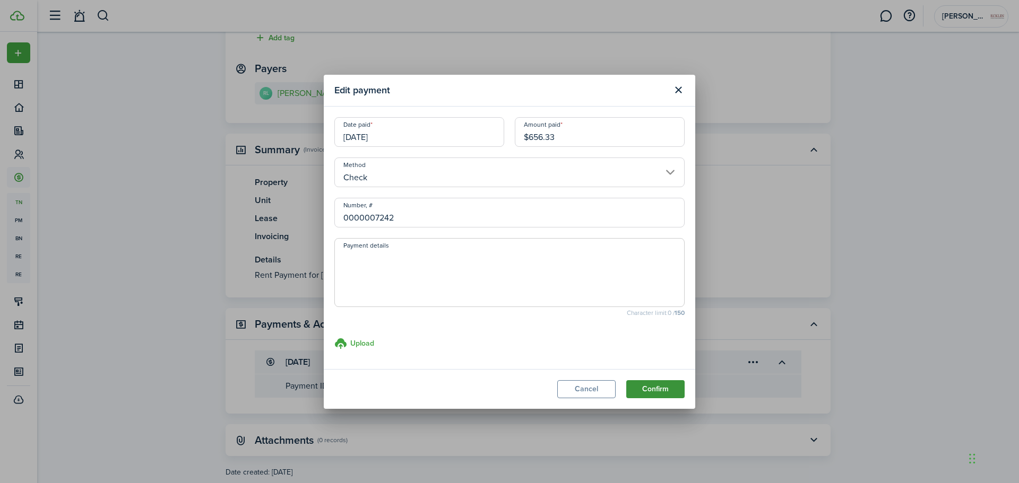
click at [650, 386] on button "Confirm" at bounding box center [655, 390] width 58 height 18
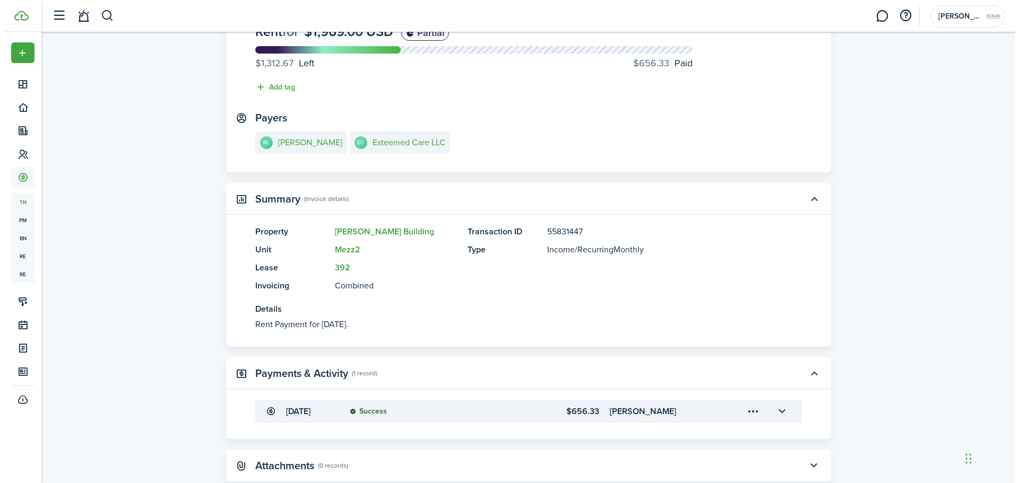
scroll to position [0, 0]
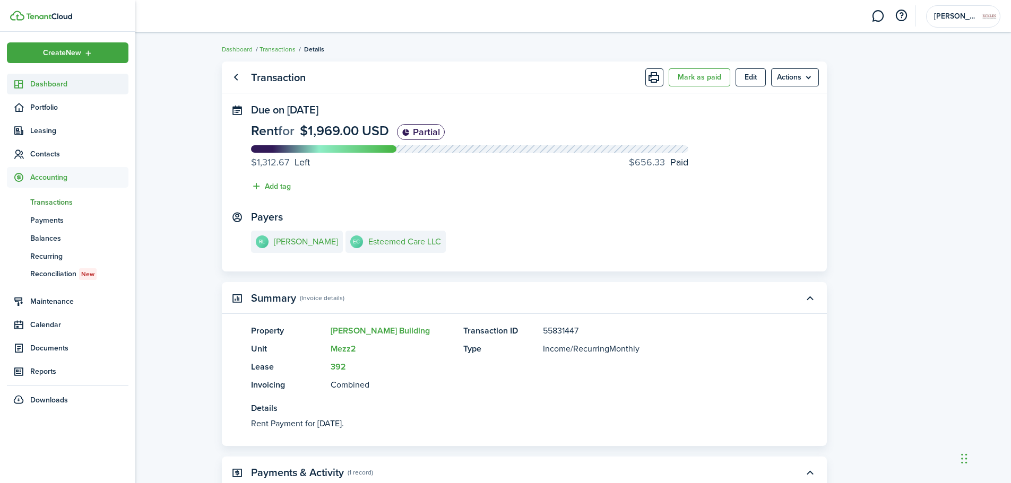
click at [24, 82] on sidebar-link-icon at bounding box center [18, 84] width 23 height 11
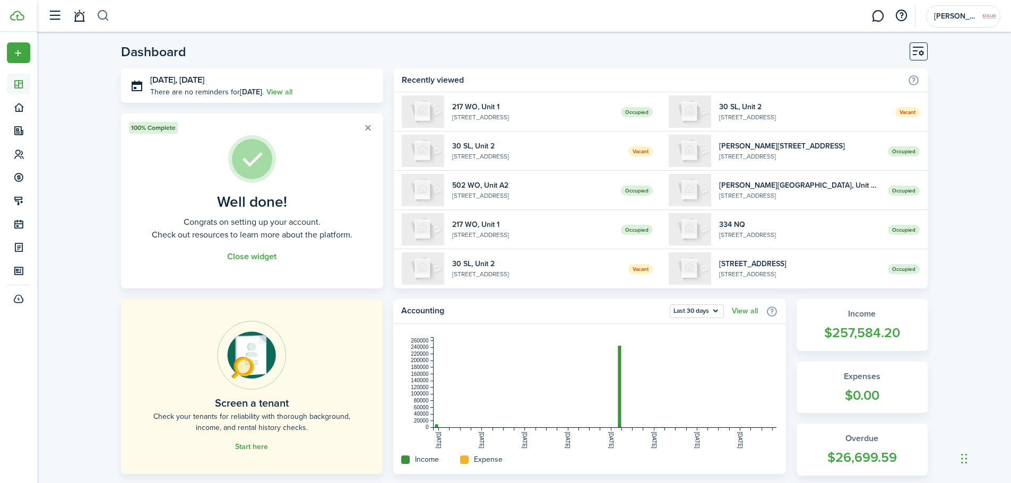
click at [108, 20] on button "button" at bounding box center [103, 16] width 13 height 18
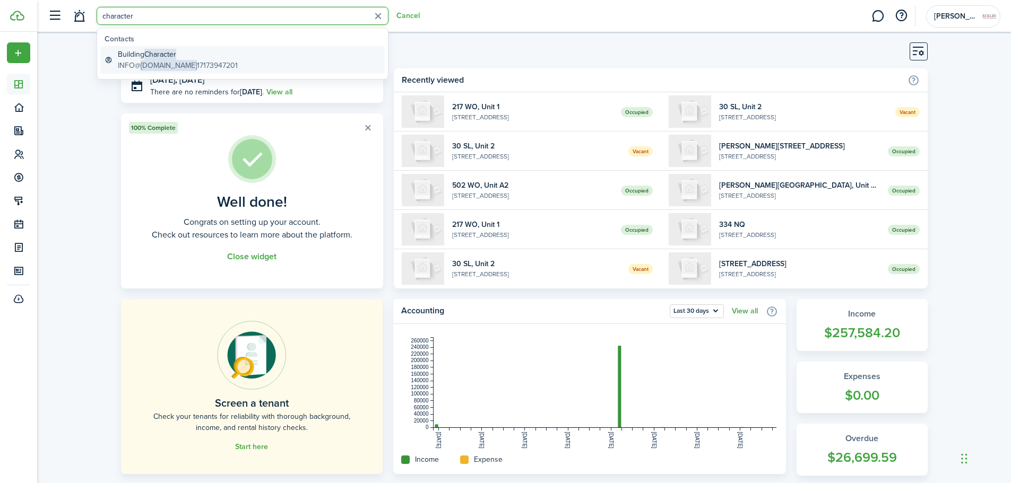
type input "character"
click at [128, 54] on global-search-item-title "Building Character" at bounding box center [178, 54] width 120 height 11
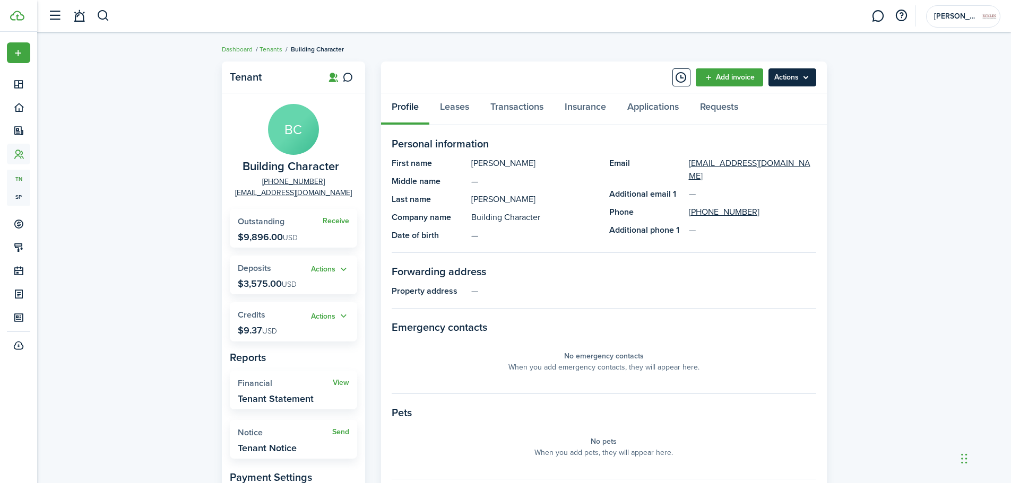
click at [781, 81] on menu-btn "Actions" at bounding box center [792, 77] width 48 height 18
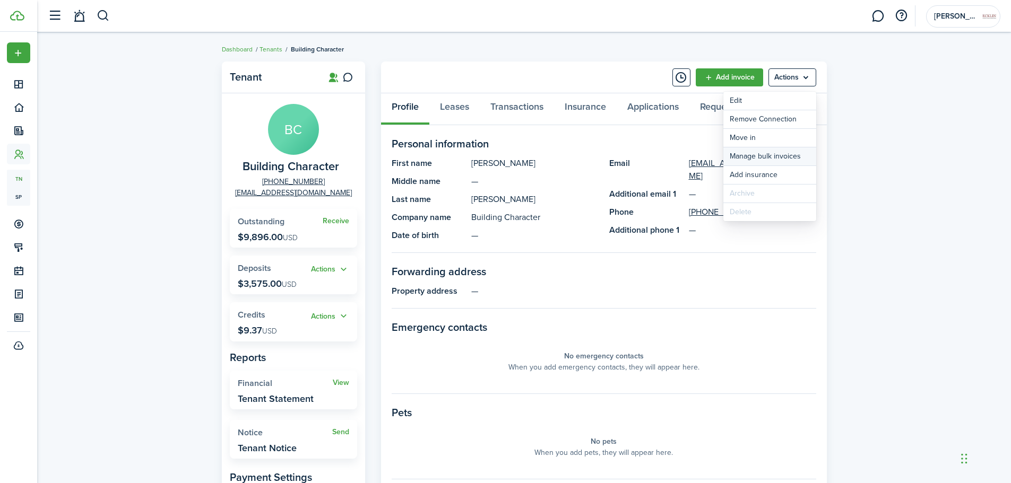
click at [796, 154] on link "Manage bulk invoices" at bounding box center [769, 157] width 93 height 18
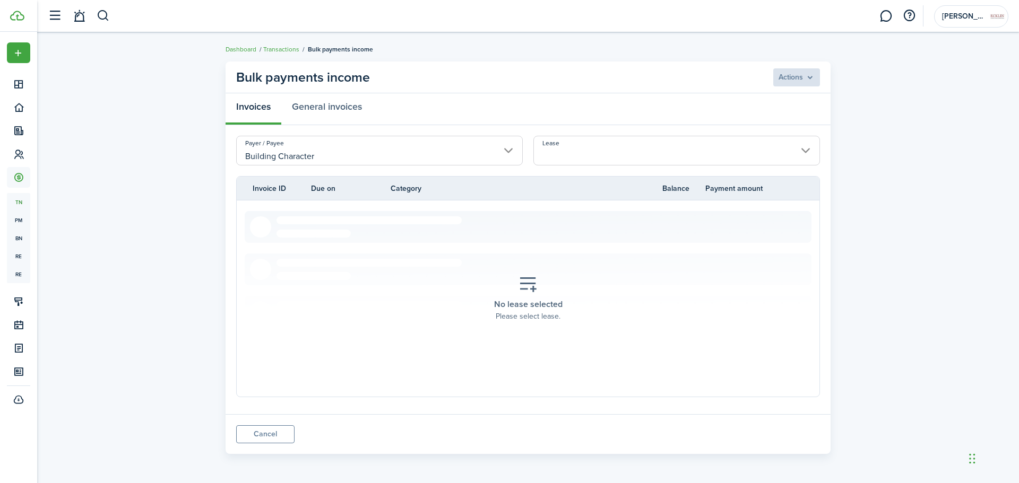
click at [656, 158] on input "Lease" at bounding box center [676, 151] width 287 height 30
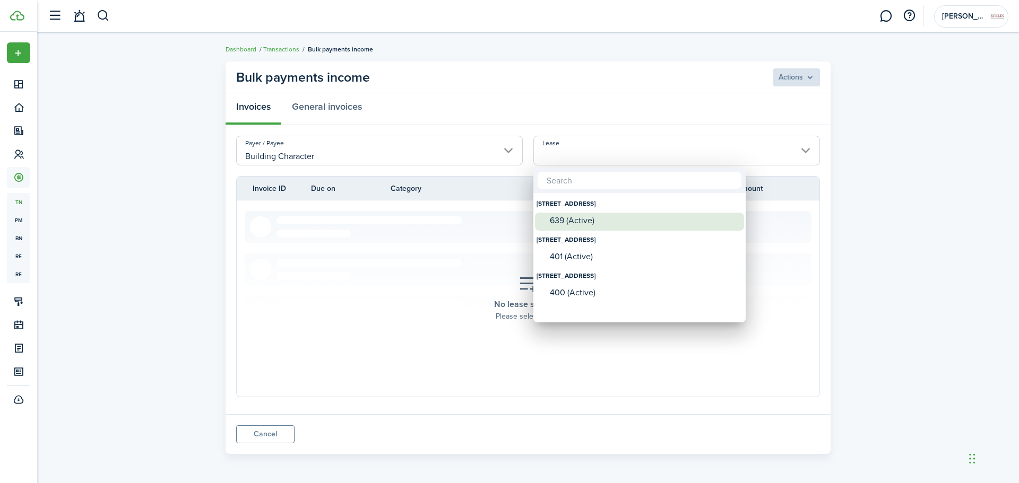
click at [621, 222] on div "639 (Active)" at bounding box center [644, 221] width 188 height 10
type input "[STREET_ADDRESS] Lease #639 (Active)"
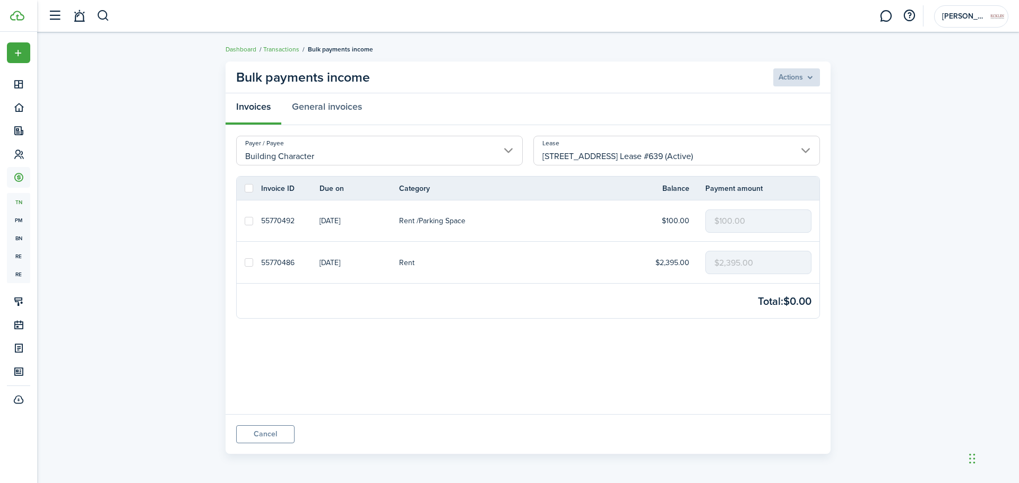
click at [247, 186] on label at bounding box center [249, 188] width 8 height 8
click at [245, 188] on input "checkbox" at bounding box center [244, 188] width 1 height 1
checkbox input "true"
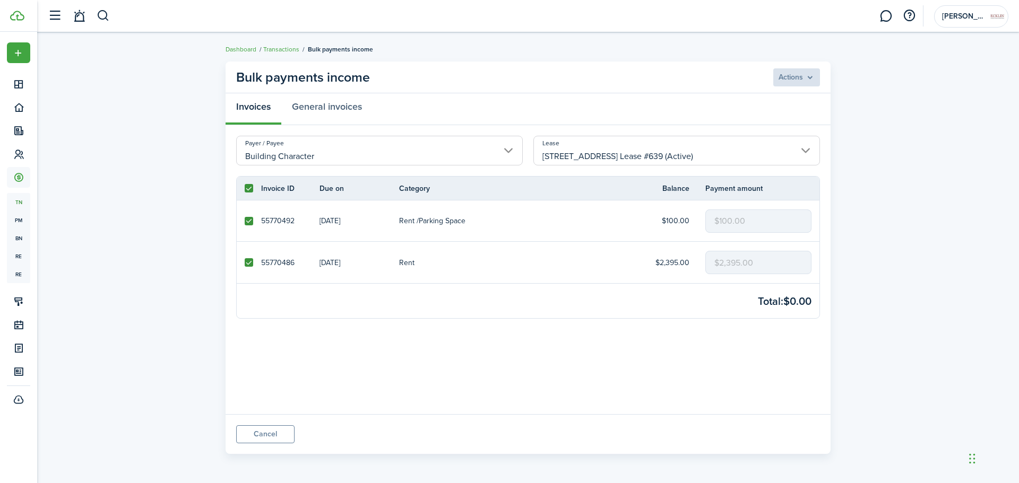
checkbox input "true"
click at [799, 75] on menu-btn "Actions" at bounding box center [796, 77] width 48 height 18
click at [790, 97] on button "Record as paid" at bounding box center [773, 101] width 93 height 18
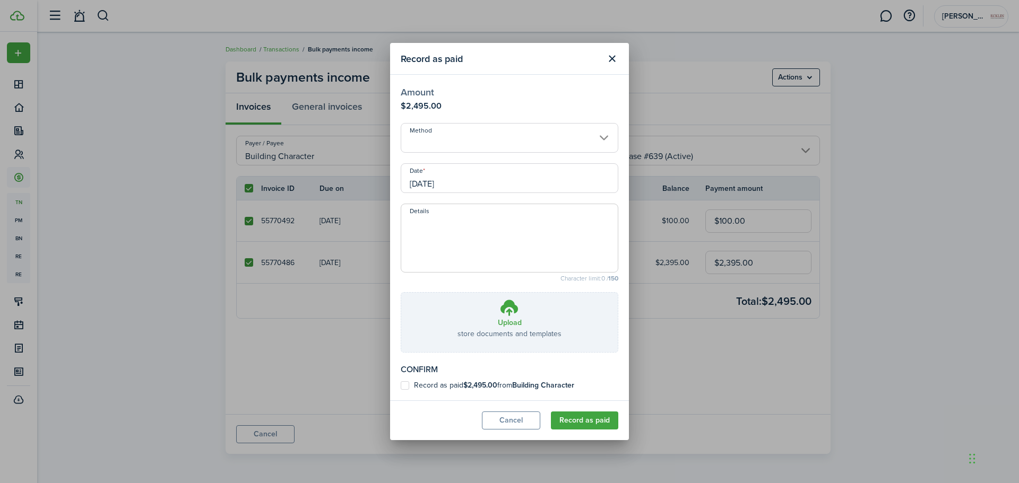
click at [547, 139] on input "Method" at bounding box center [510, 138] width 218 height 30
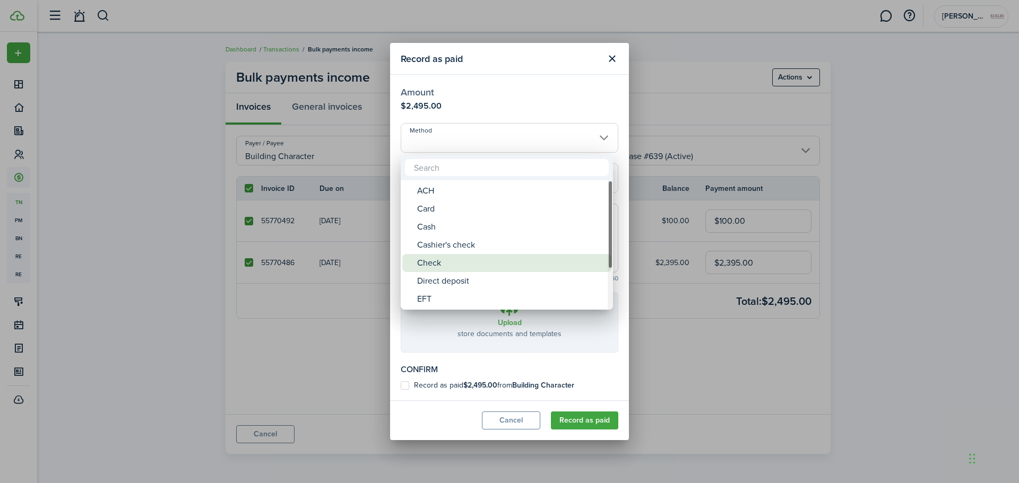
click at [452, 258] on div "Check" at bounding box center [511, 263] width 188 height 18
type input "Check"
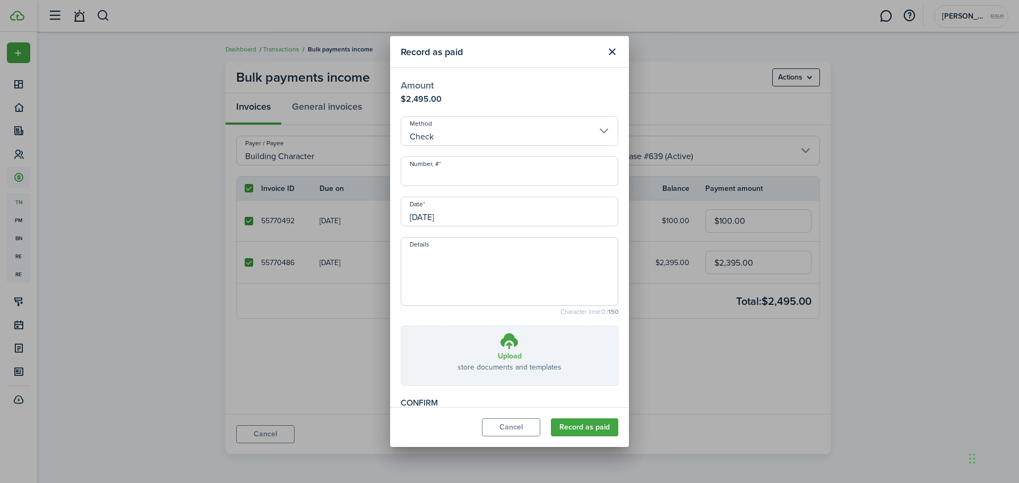
click at [452, 176] on input "Number, #" at bounding box center [510, 172] width 218 height 30
click at [452, 176] on input "0000005090" at bounding box center [510, 172] width 218 height 30
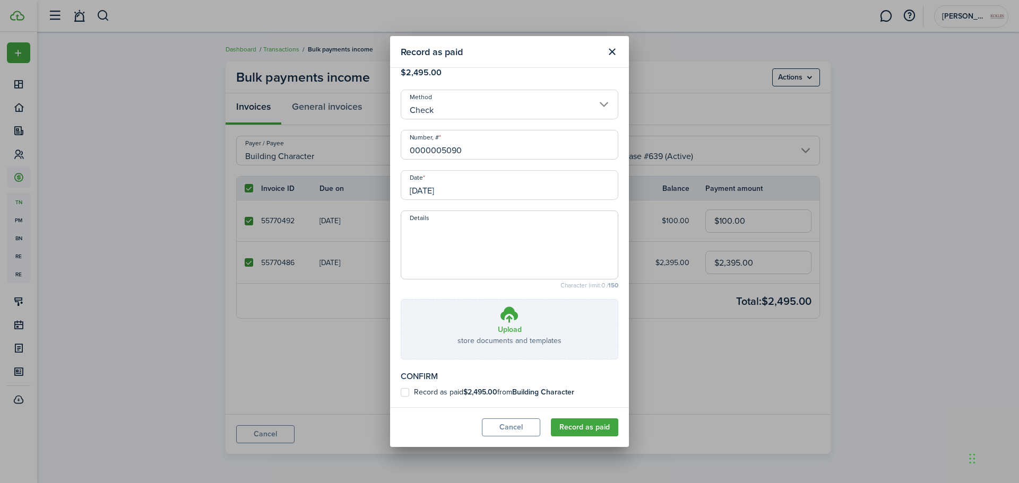
type input "0000005090"
click at [449, 392] on label "Record as paid $2,495.00 from Building Character" at bounding box center [488, 392] width 174 height 8
click at [401, 419] on input "Record as paid $2,495.00 from Building Character" at bounding box center [400, 419] width 1 height 1
checkbox input "true"
click at [597, 427] on button "Record as paid" at bounding box center [584, 428] width 67 height 18
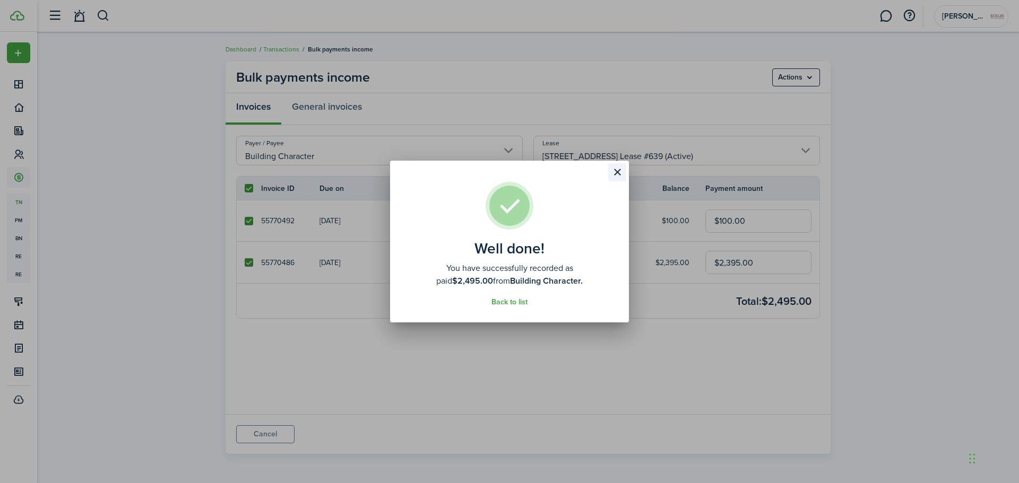
click at [619, 172] on button "Close modal" at bounding box center [617, 172] width 18 height 18
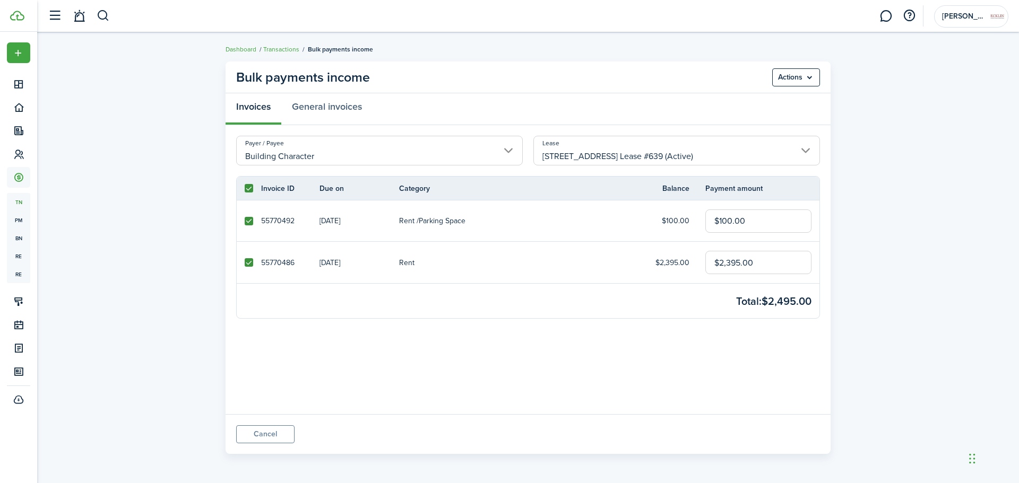
click at [618, 150] on well-done "Well done! You have successfully recorded as paid $2,495.00 from Building Chara…" at bounding box center [509, 145] width 239 height 162
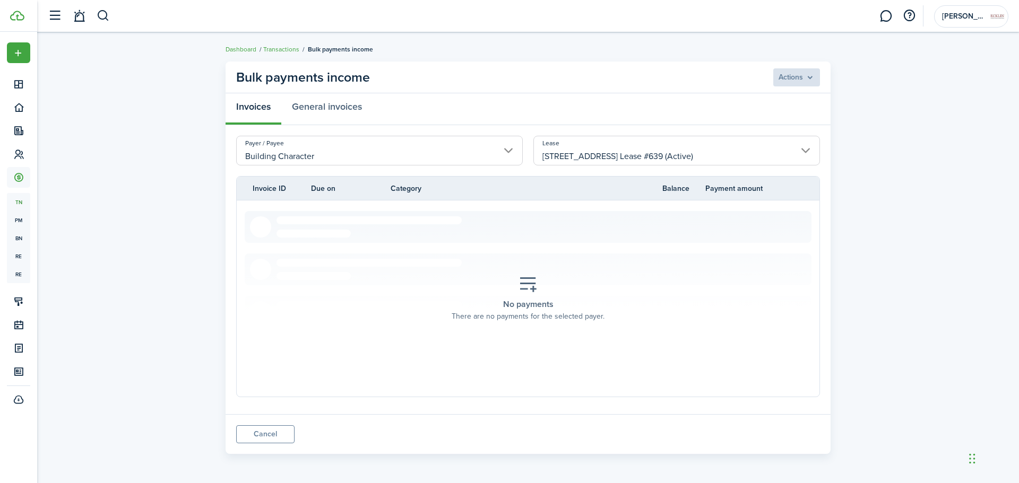
click at [618, 150] on input "[STREET_ADDRESS] Lease #639 (Active)" at bounding box center [676, 151] width 287 height 30
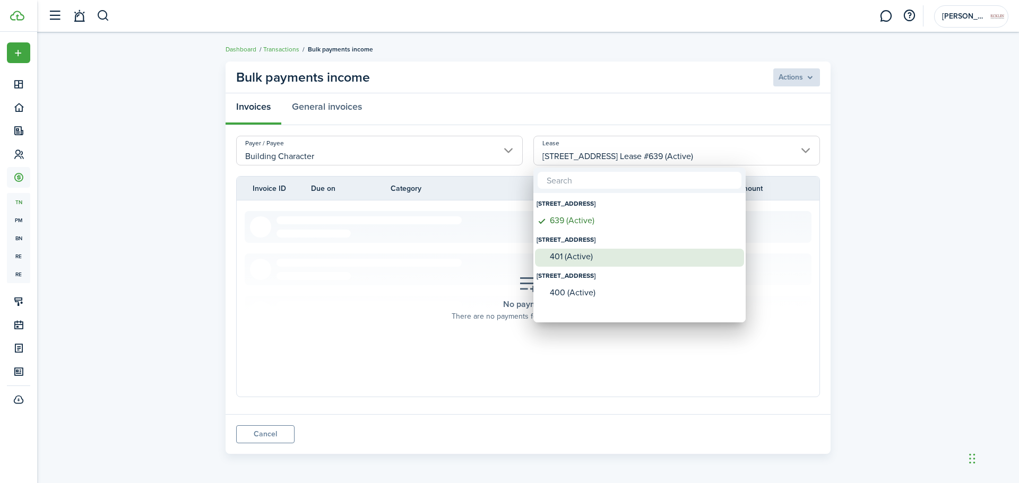
click at [599, 263] on div "401 (Active)" at bounding box center [644, 257] width 188 height 16
type input "[STREET_ADDRESS]. Lease #401 (Active)"
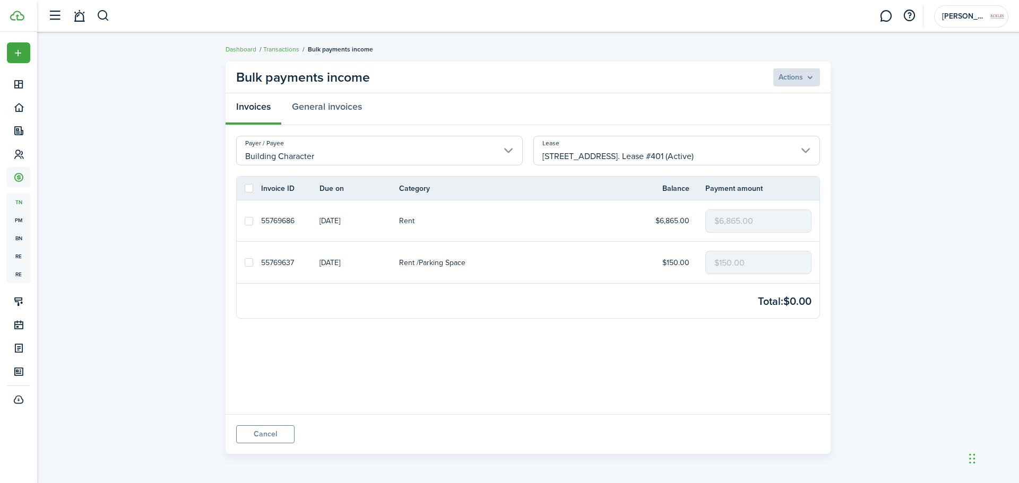
drag, startPoint x: 248, startPoint y: 187, endPoint x: 288, endPoint y: 192, distance: 40.1
click at [248, 187] on label at bounding box center [249, 188] width 8 height 8
click at [245, 188] on input "checkbox" at bounding box center [244, 188] width 1 height 1
checkbox input "true"
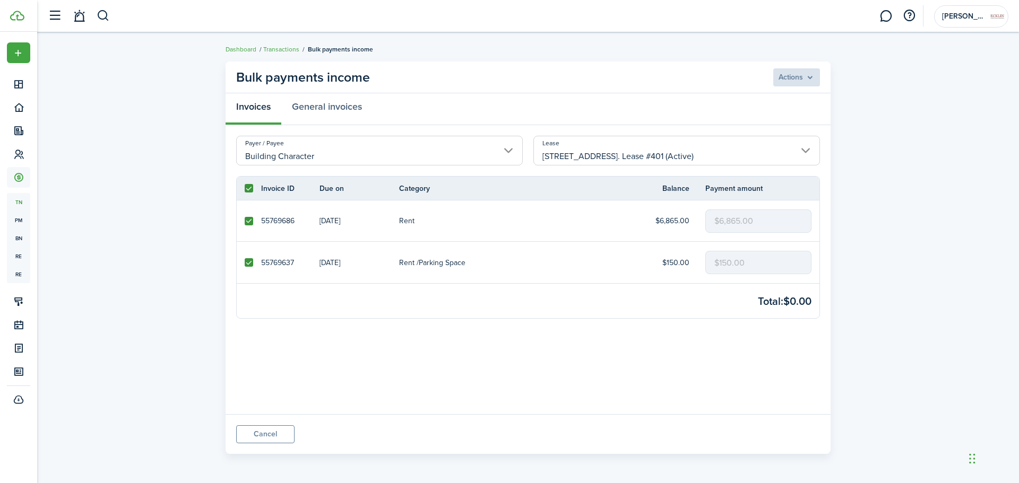
checkbox input "true"
click at [799, 71] on menu-btn "Actions" at bounding box center [796, 77] width 48 height 18
click at [793, 94] on button "Record as paid" at bounding box center [773, 101] width 93 height 18
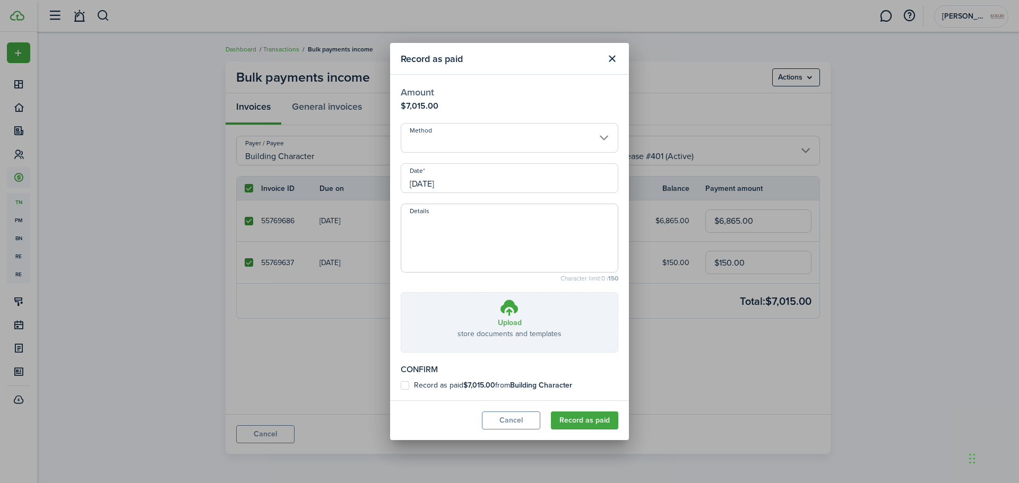
click at [466, 146] on input "Method" at bounding box center [510, 138] width 218 height 30
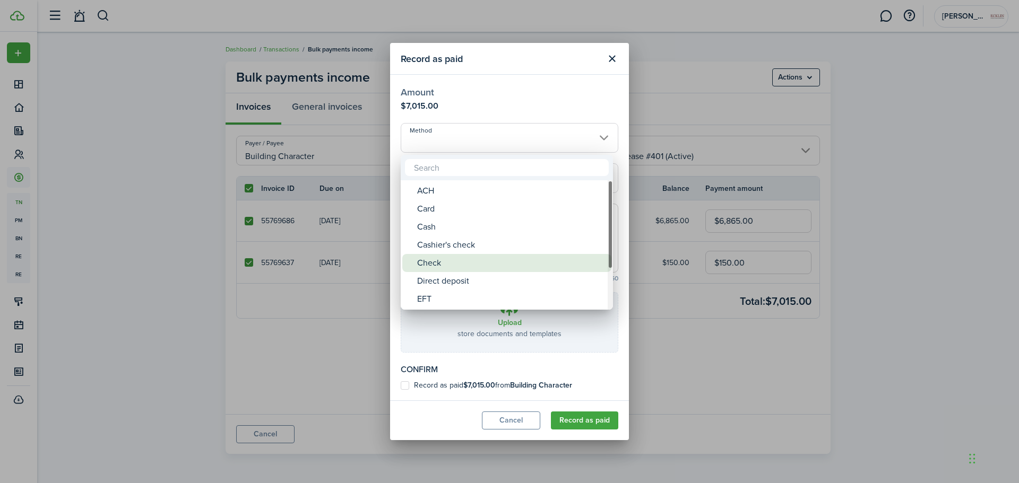
click at [455, 261] on div "Check" at bounding box center [511, 263] width 188 height 18
type input "Check"
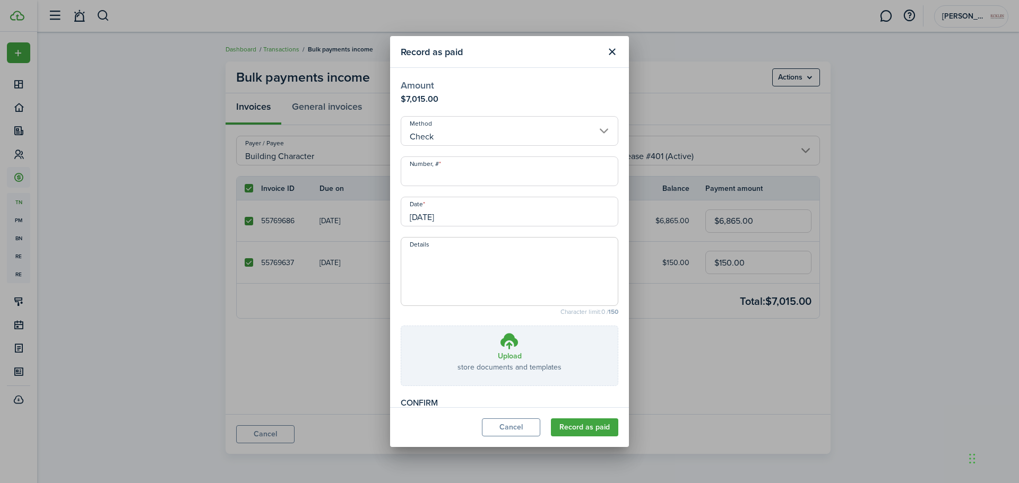
click at [458, 175] on input "Number, #" at bounding box center [510, 172] width 218 height 30
paste input "0000005090"
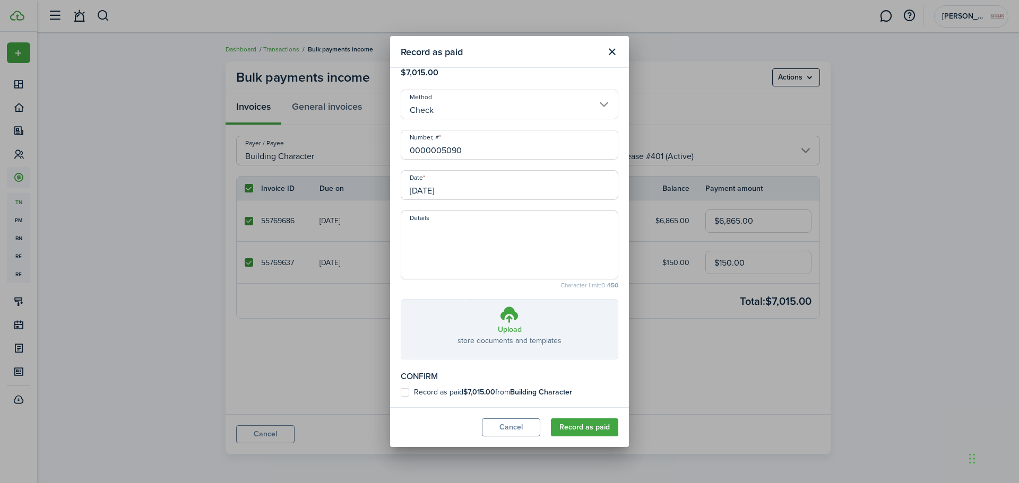
type input "0000005090"
click at [437, 394] on label "Record as paid $7,015.00 from Building Character" at bounding box center [486, 392] width 171 height 8
click at [401, 419] on input "Record as paid $7,015.00 from Building Character" at bounding box center [400, 419] width 1 height 1
checkbox input "true"
click at [598, 434] on button "Record as paid" at bounding box center [584, 428] width 67 height 18
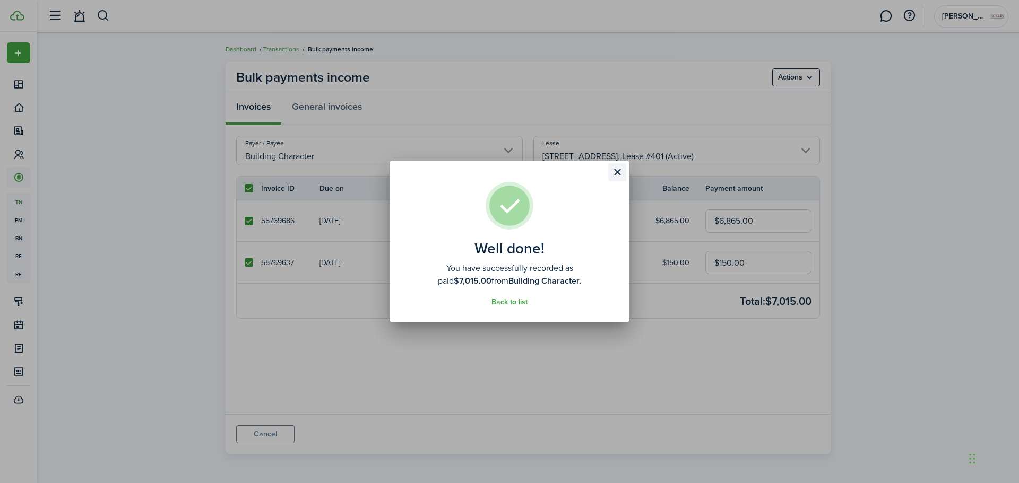
click at [617, 177] on button "Close modal" at bounding box center [617, 172] width 18 height 18
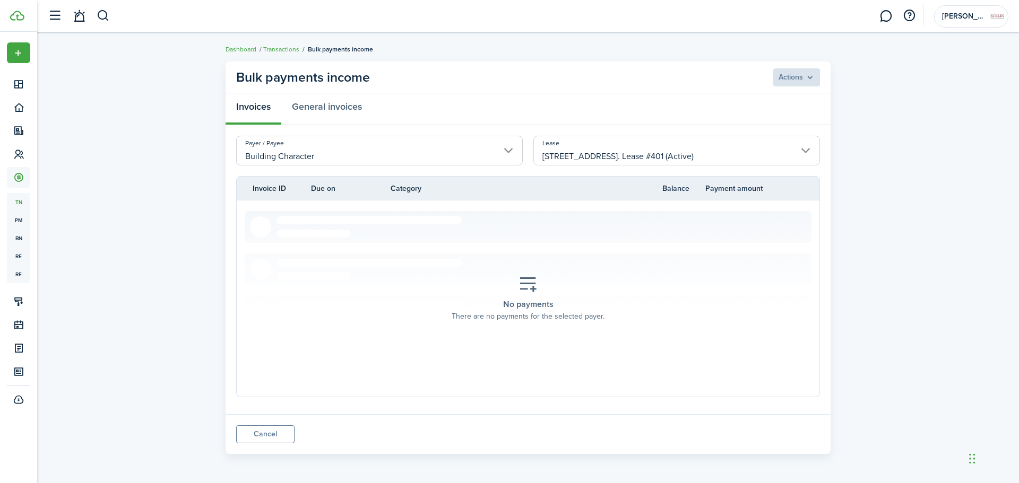
click at [617, 140] on input "[STREET_ADDRESS]. Lease #401 (Active)" at bounding box center [676, 151] width 287 height 30
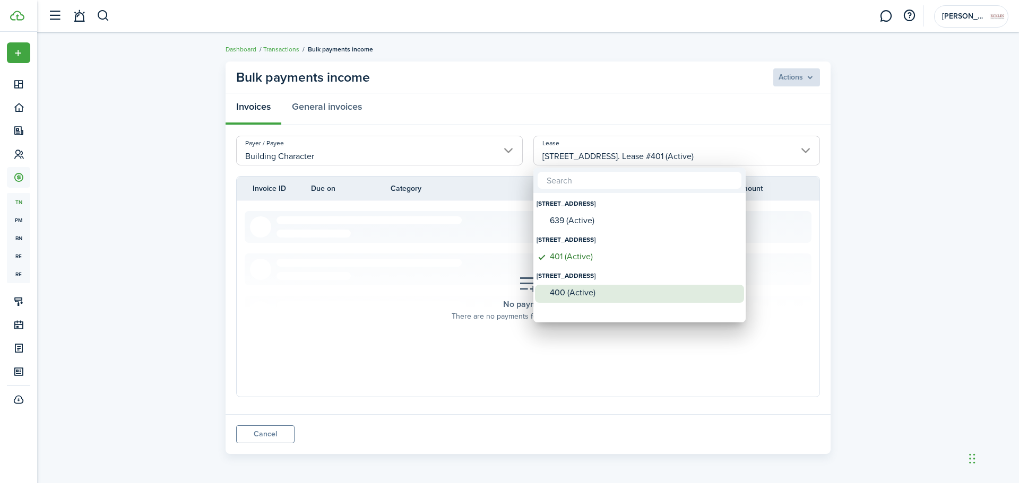
click at [606, 292] on div "400 (Active)" at bounding box center [644, 293] width 188 height 10
type input "[STREET_ADDRESS]. Lease #400 (Active)"
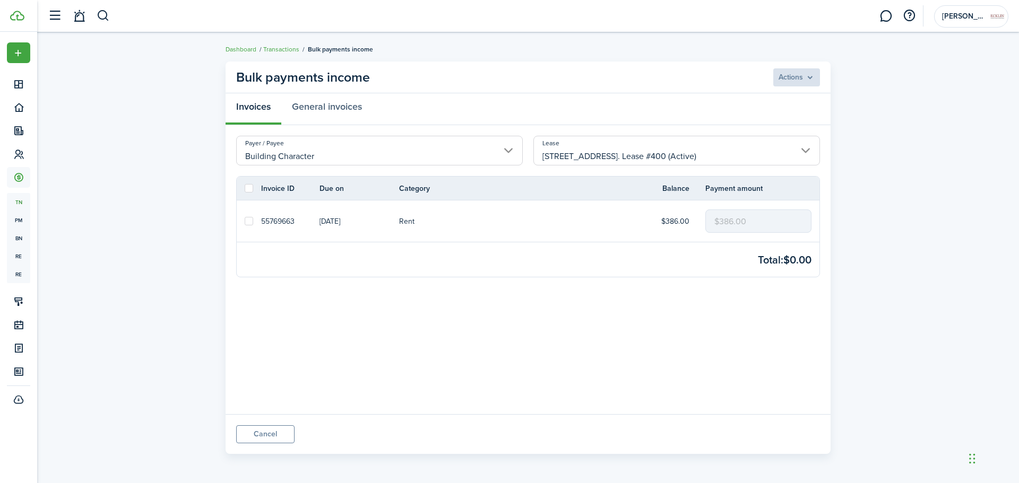
click at [249, 188] on label at bounding box center [249, 188] width 8 height 8
click at [245, 188] on input "checkbox" at bounding box center [244, 188] width 1 height 1
checkbox input "true"
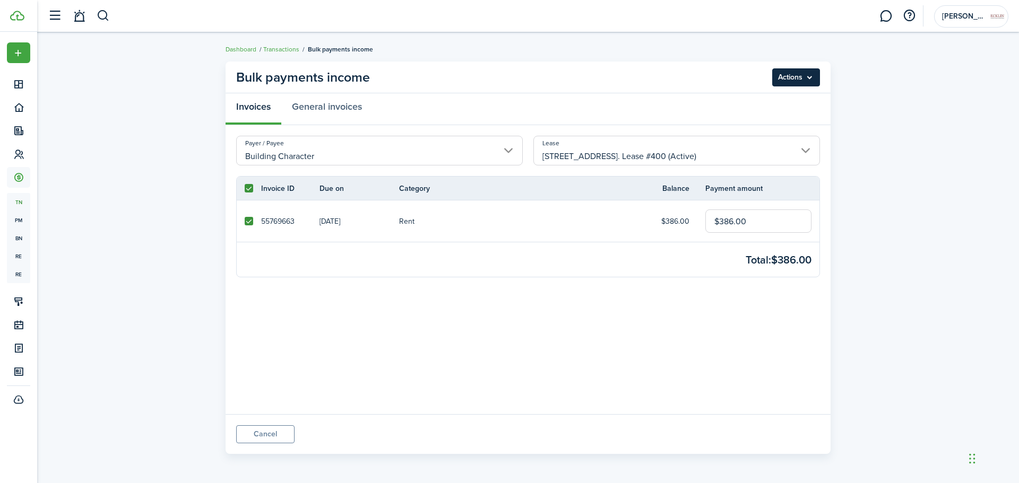
click at [785, 82] on menu-btn "Actions" at bounding box center [796, 77] width 48 height 18
click at [782, 109] on button "Record as paid" at bounding box center [773, 101] width 93 height 18
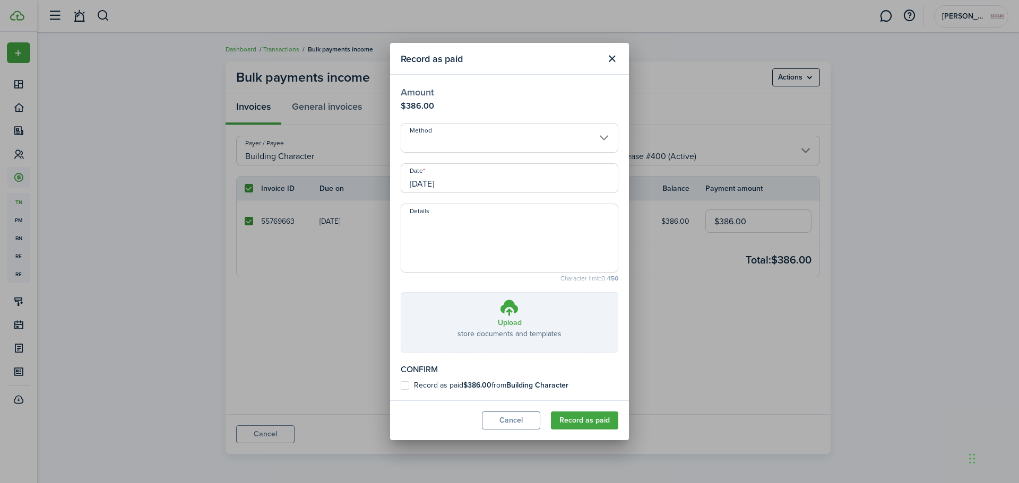
click at [436, 135] on input "Method" at bounding box center [510, 138] width 218 height 30
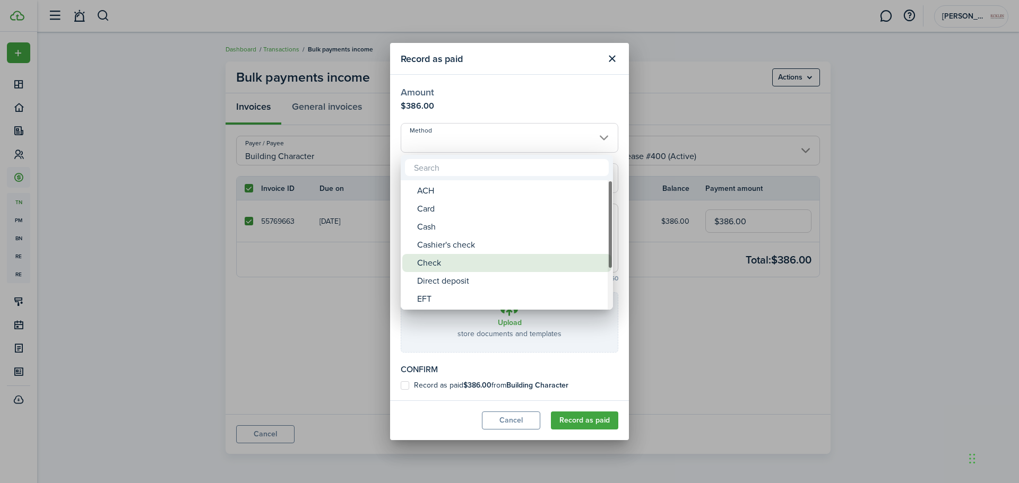
click at [465, 269] on div "Check" at bounding box center [511, 263] width 188 height 18
type input "Check"
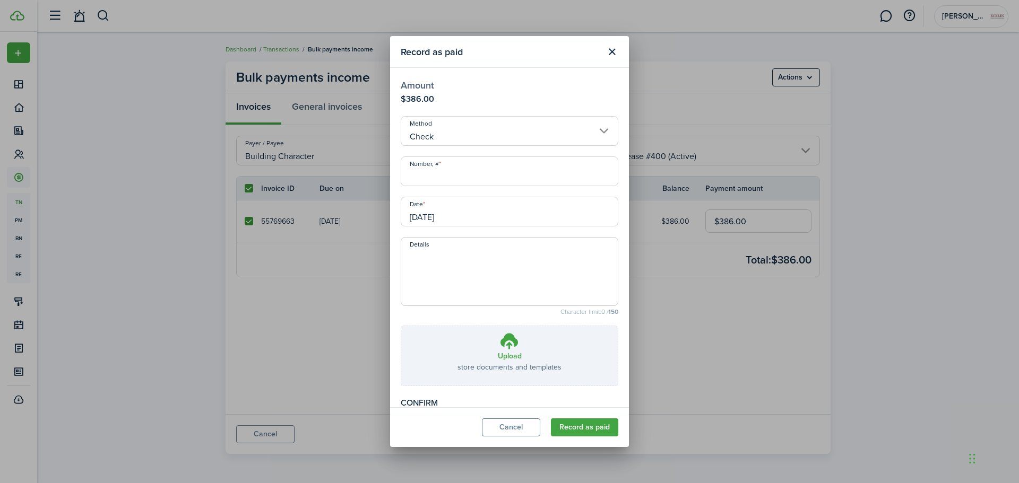
click at [452, 180] on input "Number, #" at bounding box center [510, 172] width 218 height 30
paste input "0000005090"
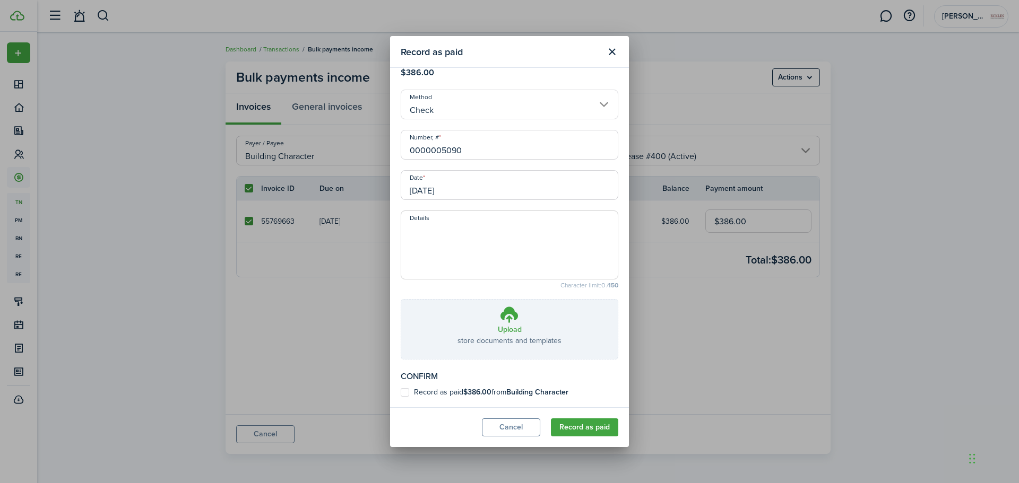
type input "0000005090"
click at [479, 393] on b "$386.00" at bounding box center [477, 392] width 28 height 11
click at [401, 419] on input "Record as paid $386.00 from Building Character" at bounding box center [400, 419] width 1 height 1
checkbox input "true"
click at [573, 430] on button "Record as paid" at bounding box center [584, 428] width 67 height 18
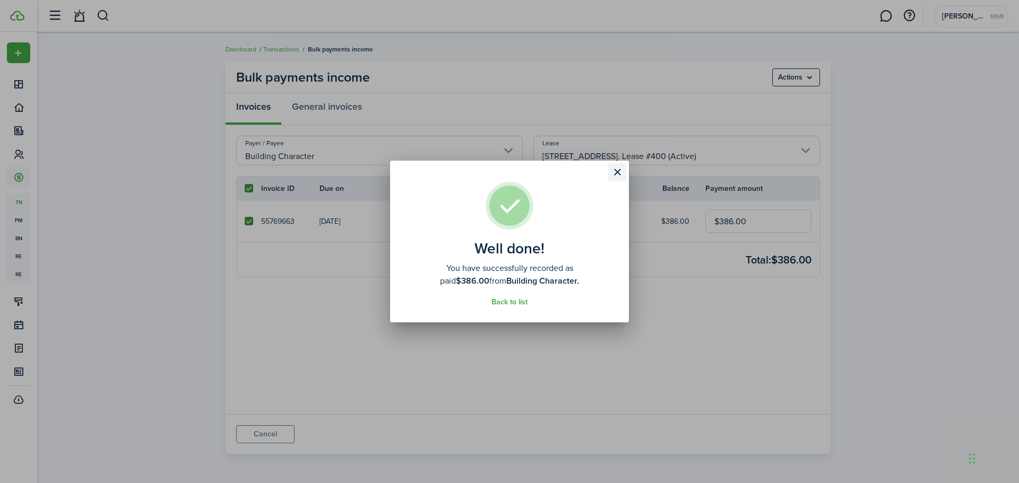
click at [616, 179] on button "Close modal" at bounding box center [617, 172] width 18 height 18
